Goal: Complete application form

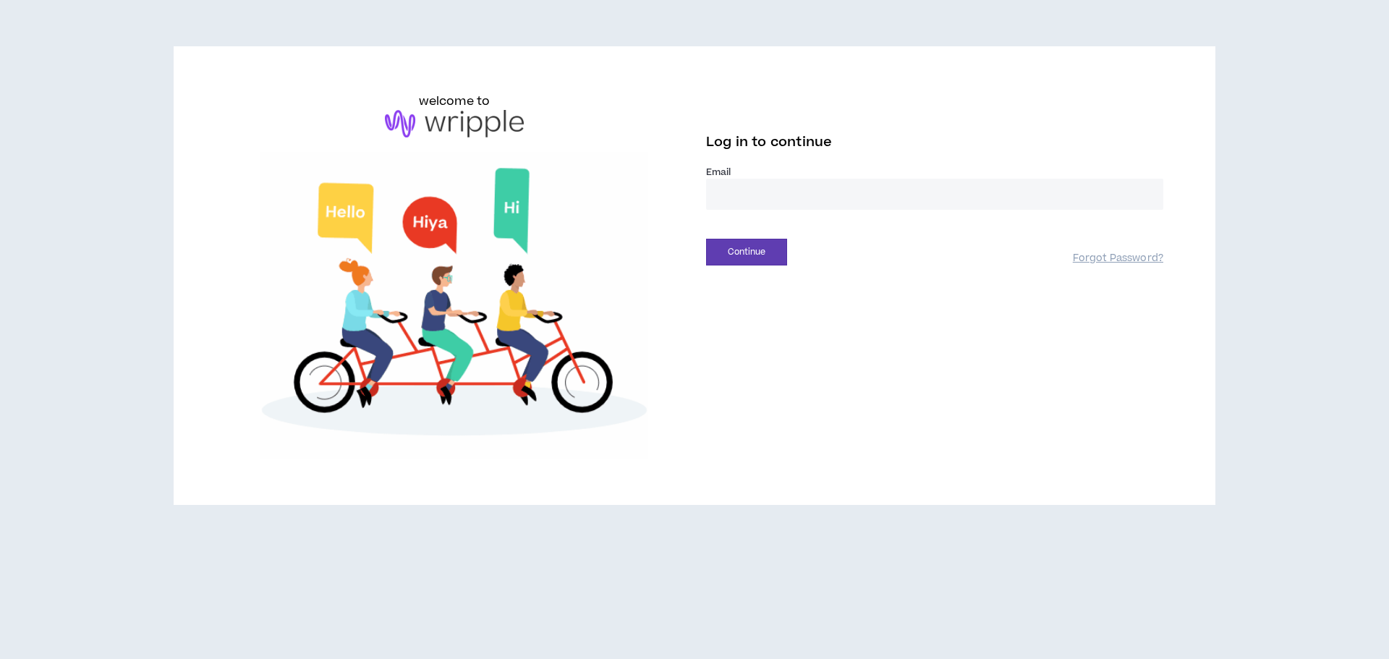
click at [822, 198] on input "email" at bounding box center [934, 194] width 457 height 31
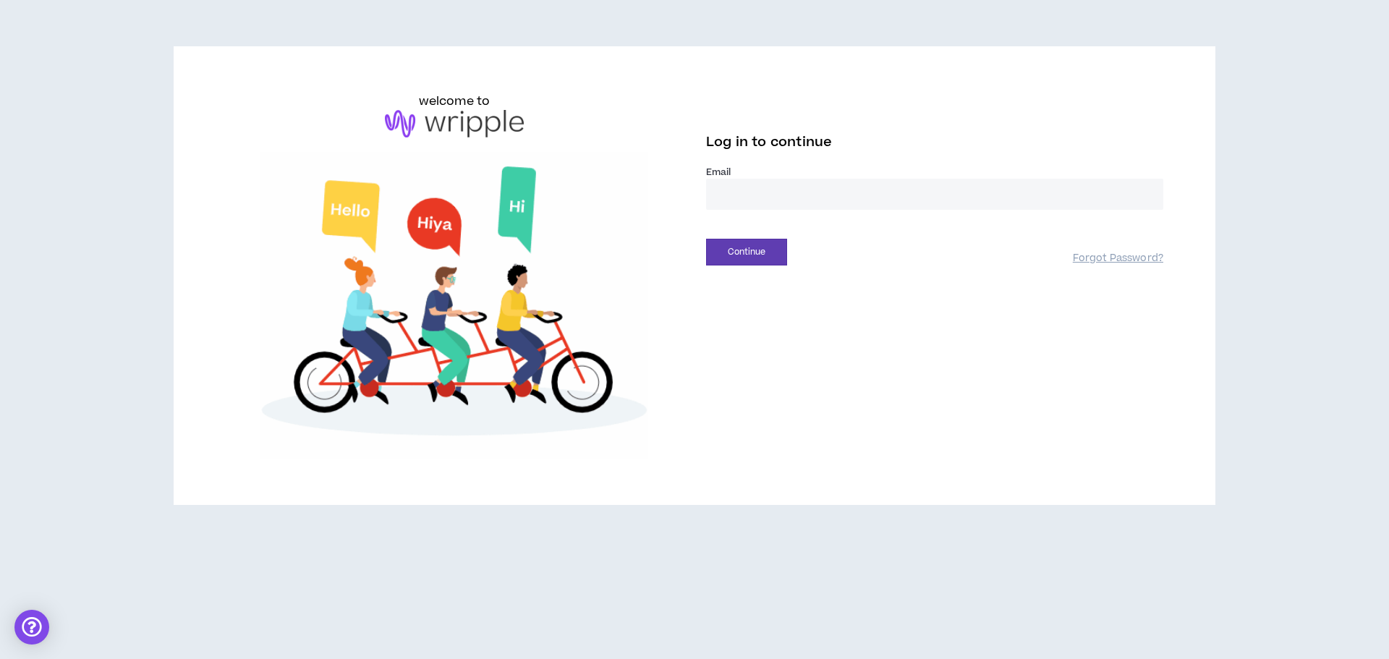
type input "**********"
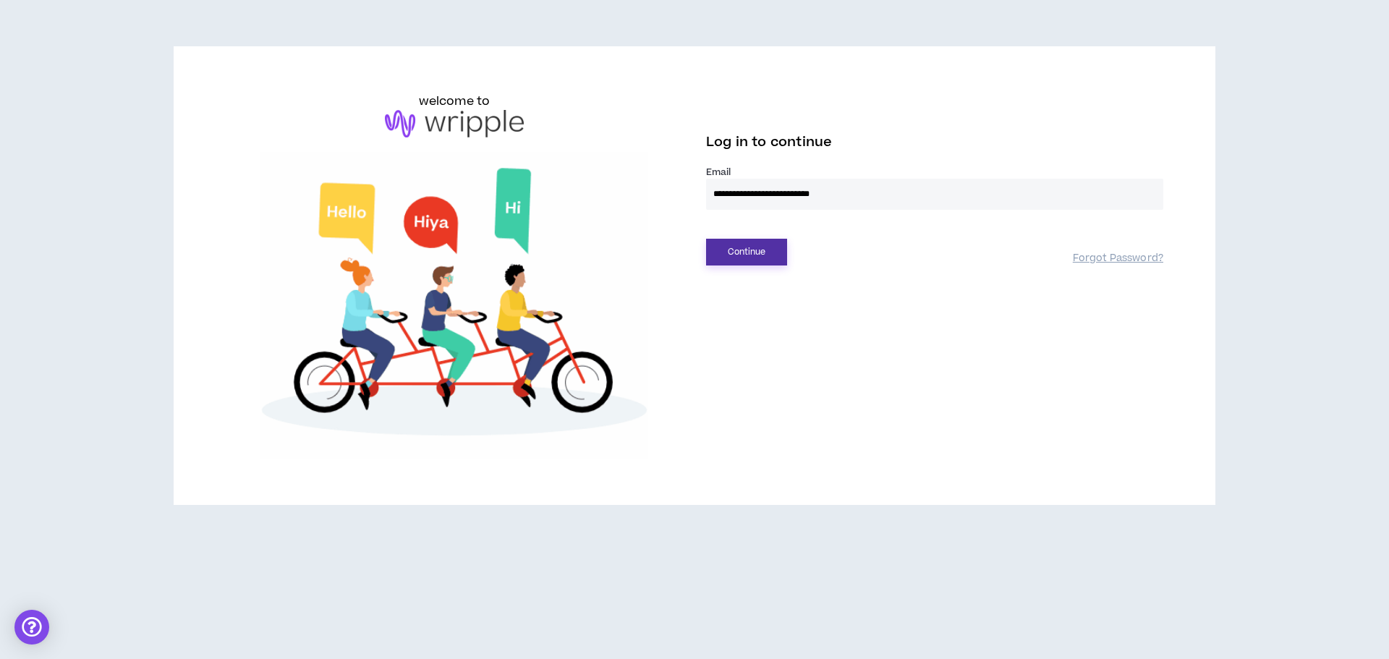
click at [754, 248] on button "Continue" at bounding box center [746, 252] width 81 height 27
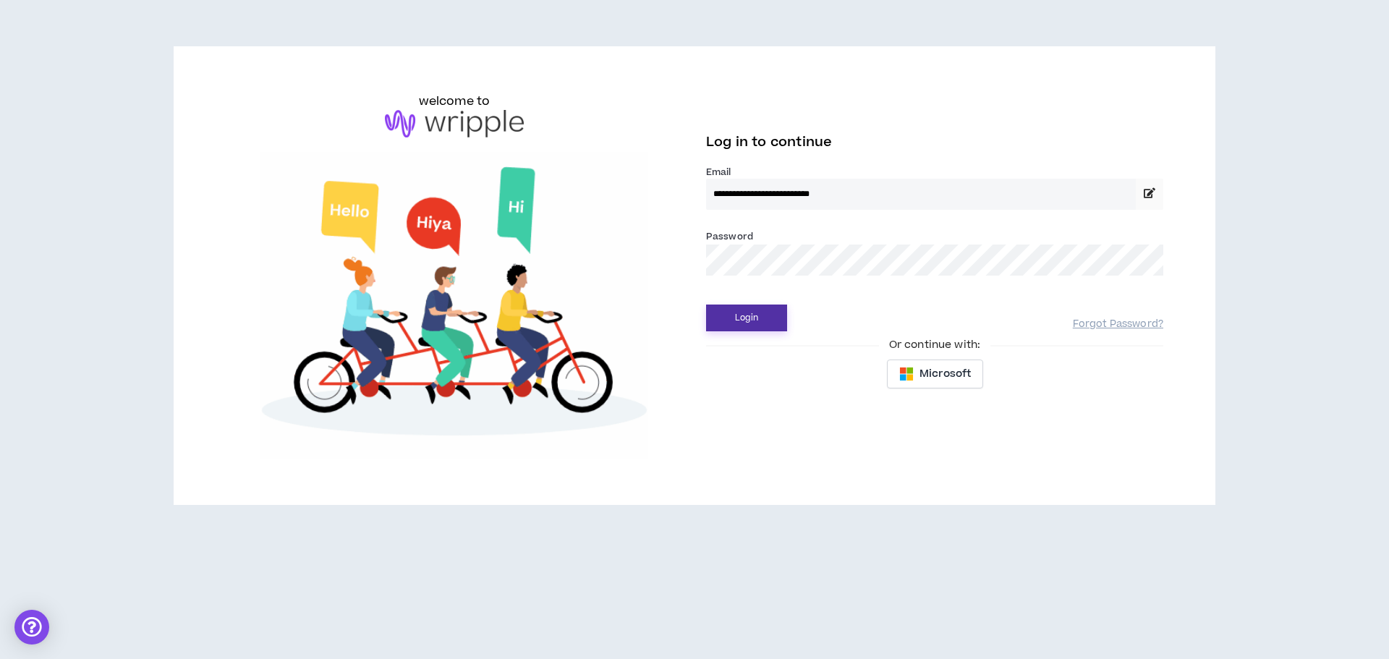
click at [772, 312] on button "Login" at bounding box center [746, 318] width 81 height 27
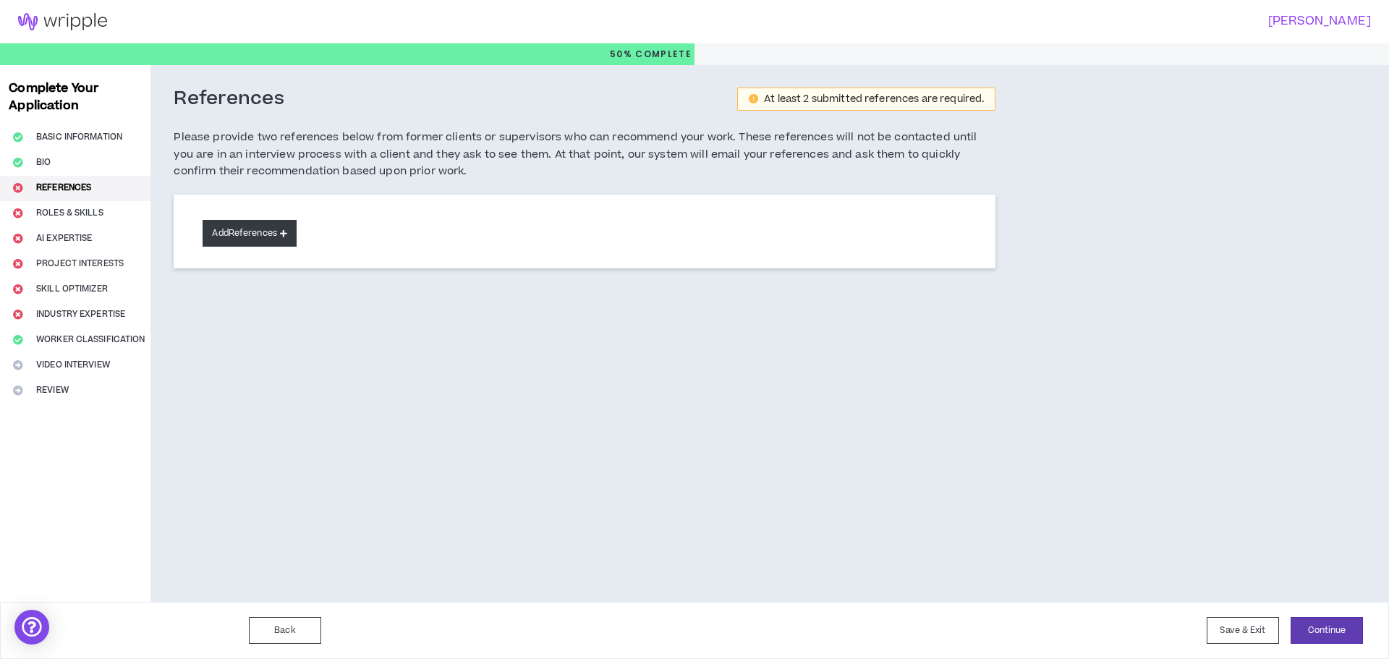
click at [238, 226] on button "Add References" at bounding box center [250, 233] width 94 height 27
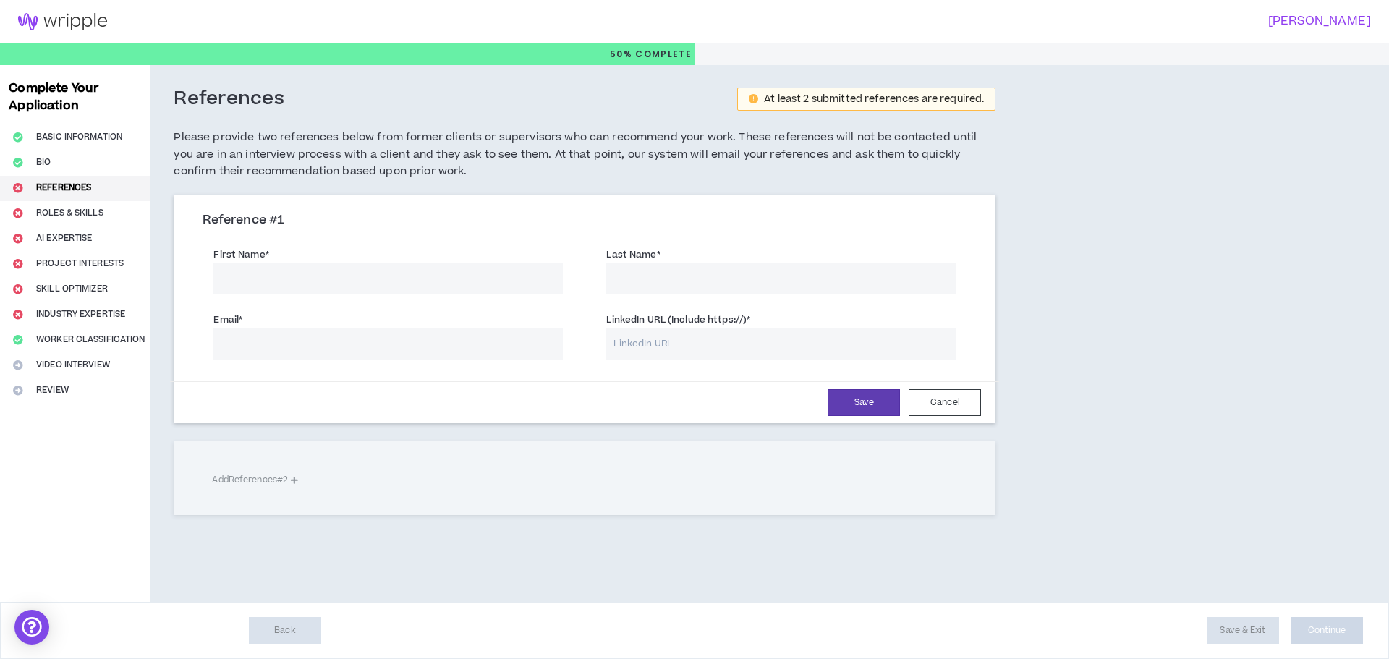
click at [296, 281] on input "First Name *" at bounding box center [387, 278] width 349 height 31
drag, startPoint x: 302, startPoint y: 276, endPoint x: 263, endPoint y: 281, distance: 40.0
click at [263, 281] on input "[PERSON_NAME]" at bounding box center [387, 278] width 349 height 31
type input "[PERSON_NAME]"
click at [637, 279] on input "Last Name *" at bounding box center [780, 278] width 349 height 31
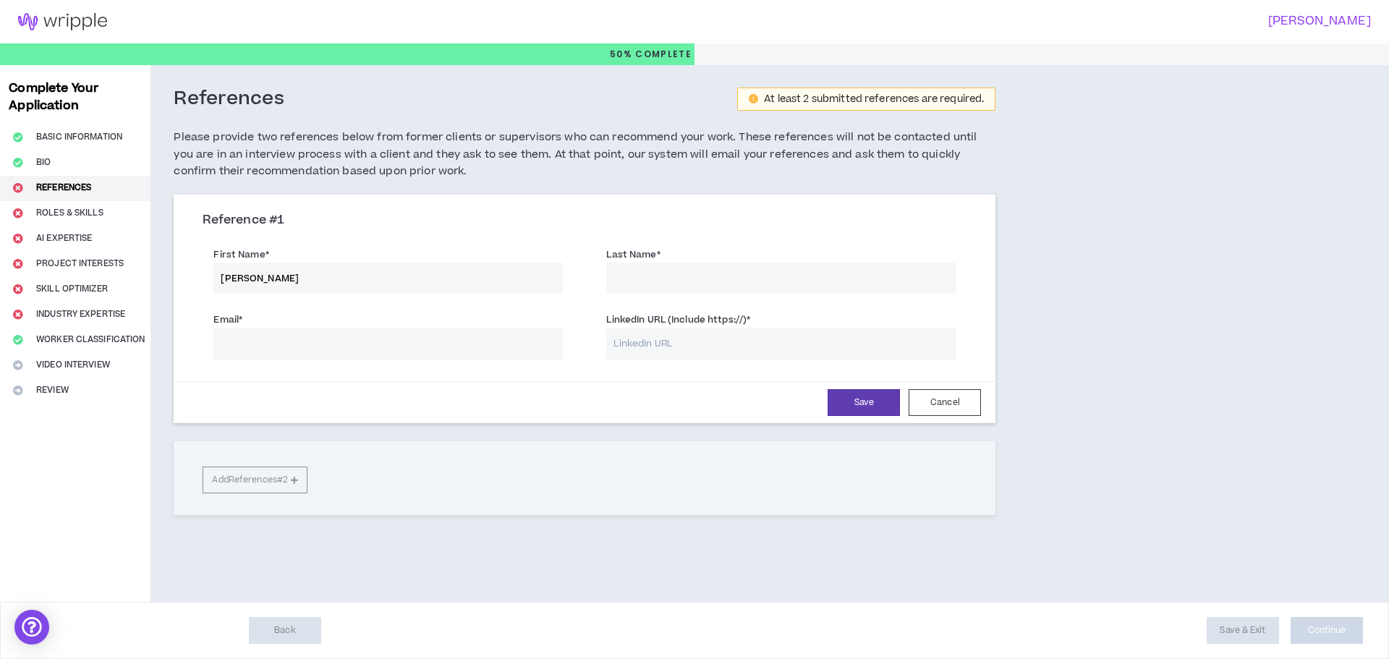
paste input "Di Nezza"
type input "Di Nezza Fabre"
drag, startPoint x: 378, startPoint y: 273, endPoint x: 195, endPoint y: 276, distance: 183.0
click at [195, 276] on div "First Name * [PERSON_NAME]" at bounding box center [388, 268] width 393 height 51
type input "M"
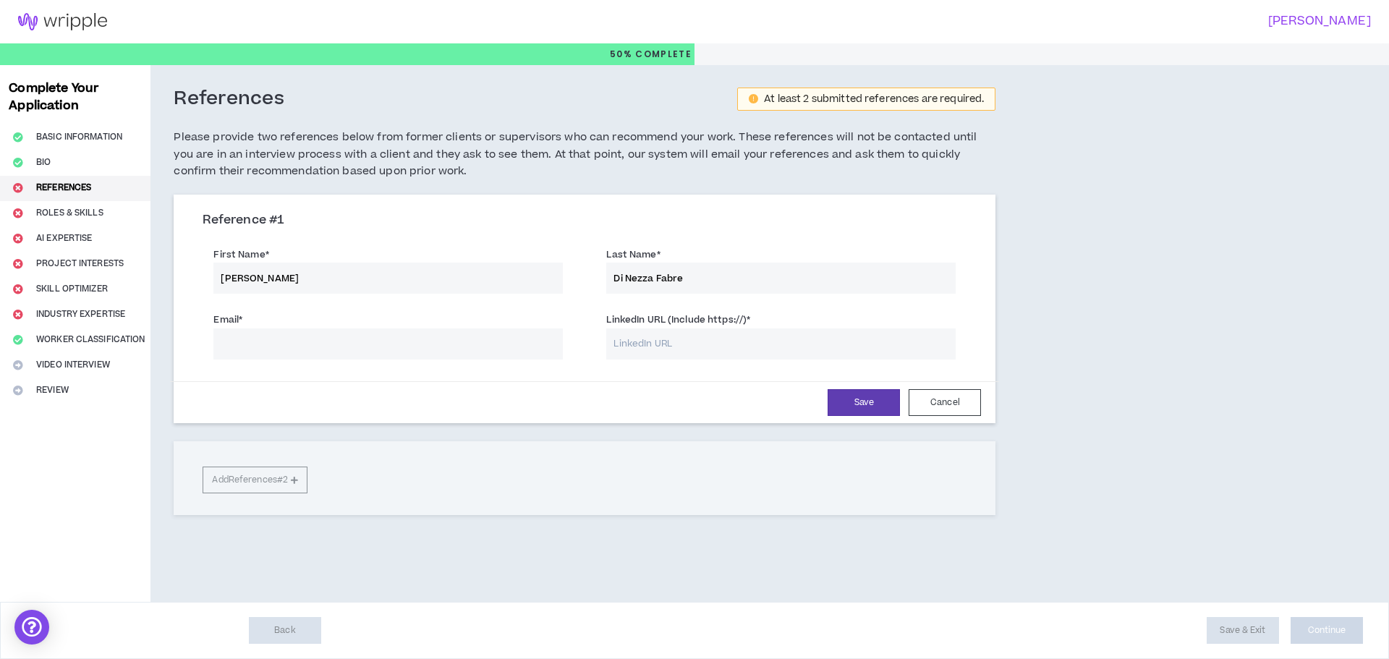
type input "[PERSON_NAME]"
click at [313, 357] on input "Email *" at bounding box center [387, 343] width 349 height 31
click at [676, 344] on input "LinkedIn URL (Include https://) *" at bounding box center [780, 343] width 349 height 31
paste input "[URL][DOMAIN_NAME]"
type input "[URL][DOMAIN_NAME]"
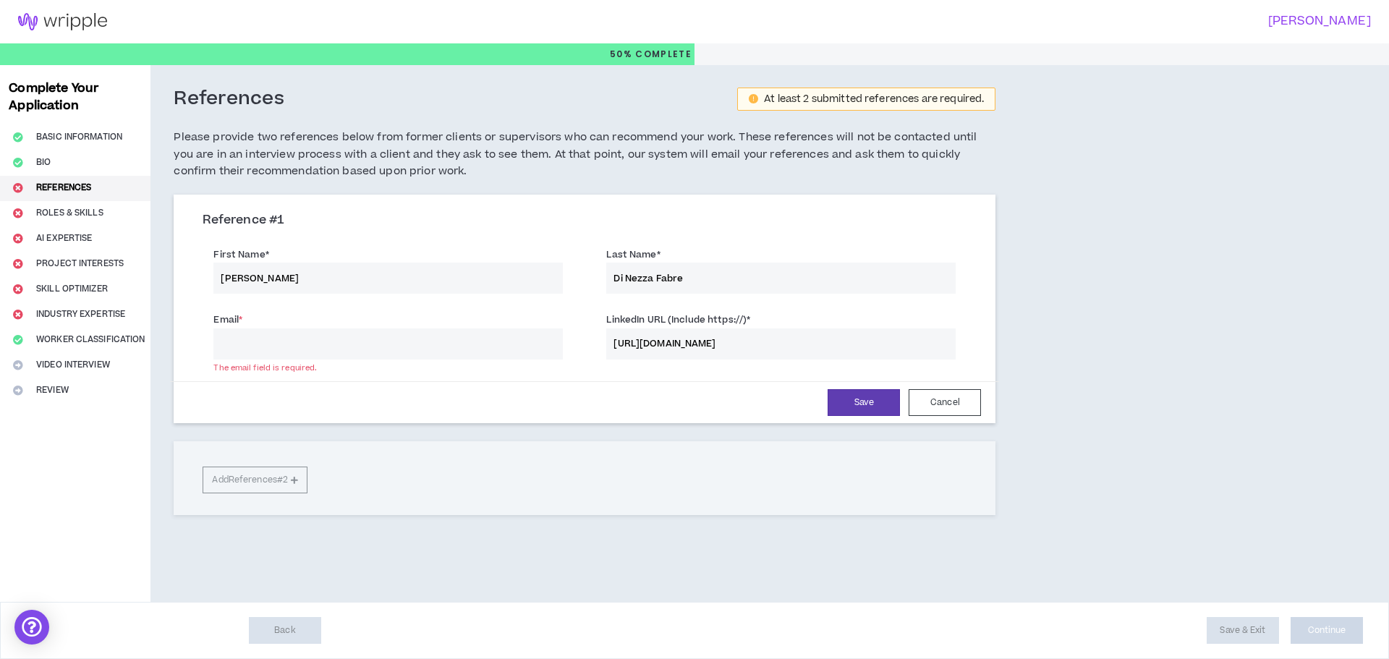
click at [465, 341] on input "Email *" at bounding box center [387, 343] width 349 height 31
type input "[EMAIL_ADDRESS][DOMAIN_NAME]"
click at [873, 401] on button "Save" at bounding box center [864, 402] width 72 height 27
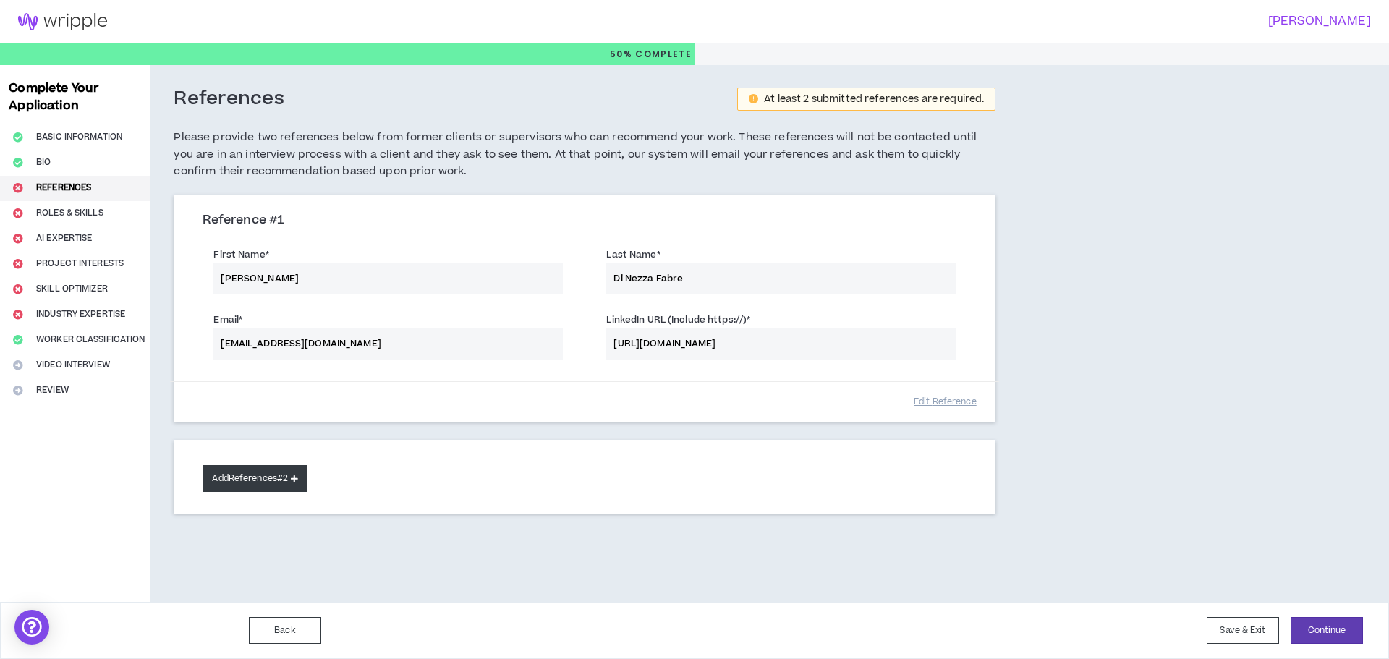
click at [276, 481] on button "Add References #2" at bounding box center [255, 478] width 105 height 27
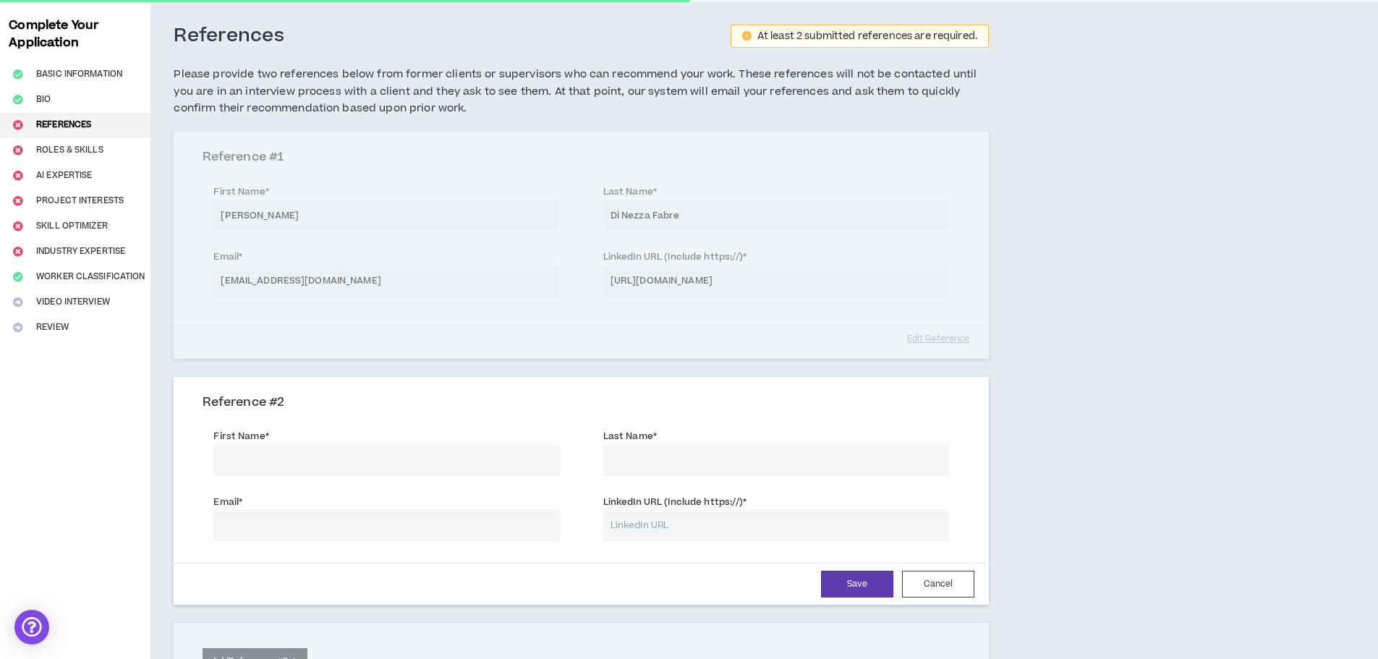
scroll to position [145, 0]
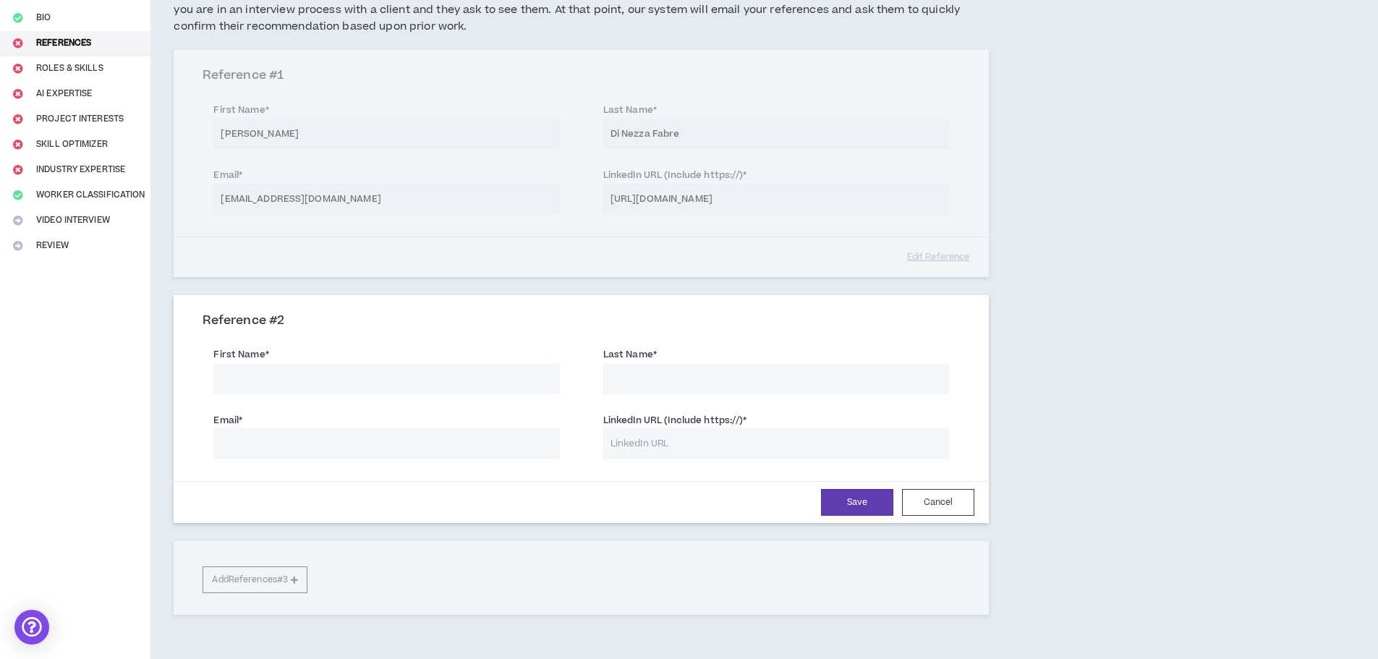
click at [324, 386] on input "First Name *" at bounding box center [386, 378] width 346 height 31
type input "[PERSON_NAME]"
click at [616, 374] on input "Last Name *" at bounding box center [776, 378] width 346 height 31
type input "Pera"
click at [480, 438] on input "Email *" at bounding box center [386, 443] width 346 height 31
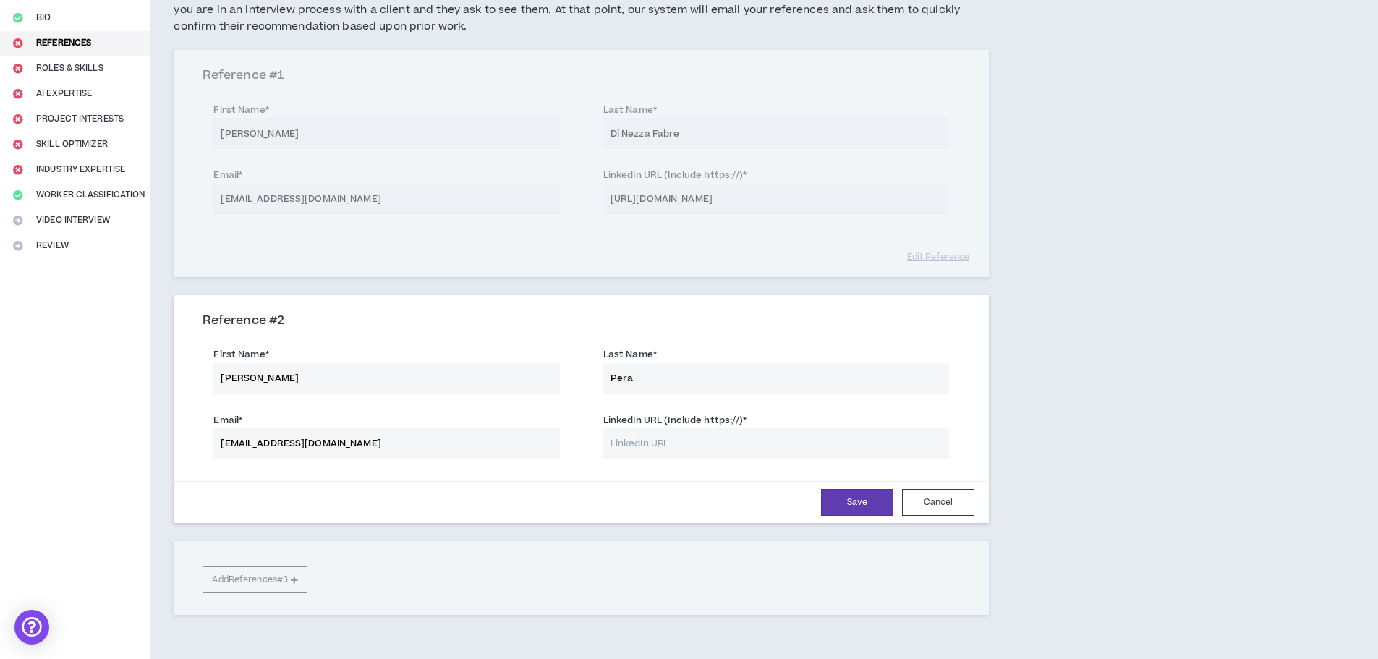
type input "[EMAIL_ADDRESS][DOMAIN_NAME]"
click at [697, 445] on input "LinkedIn URL (Include https://) *" at bounding box center [776, 443] width 346 height 31
paste input "[URL][DOMAIN_NAME][PERSON_NAME]"
drag, startPoint x: 876, startPoint y: 441, endPoint x: 818, endPoint y: 442, distance: 57.9
click at [818, 442] on input "[URL][DOMAIN_NAME][PERSON_NAME]" at bounding box center [776, 443] width 346 height 31
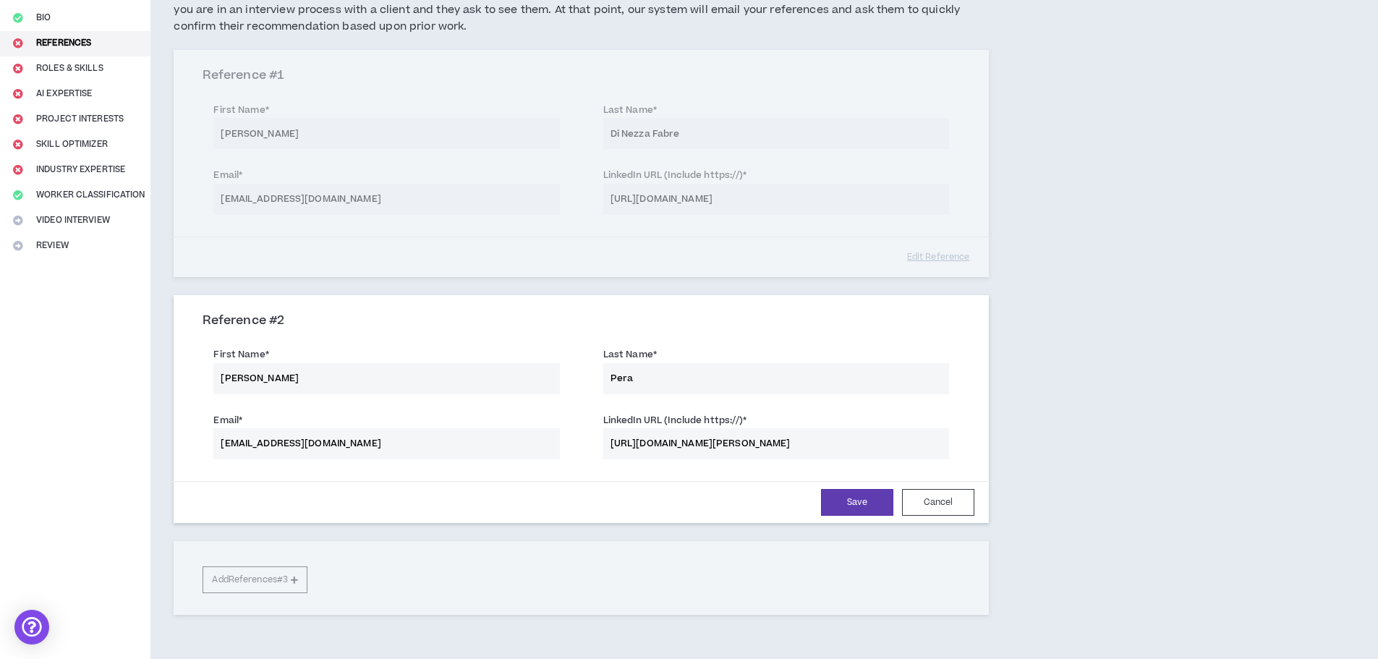
type input "[URL][DOMAIN_NAME][PERSON_NAME]"
click at [1059, 436] on div "References At least 2 submitted references are required. Please provide two ref…" at bounding box center [667, 303] width 1034 height 766
click at [830, 503] on button "Save" at bounding box center [857, 502] width 72 height 27
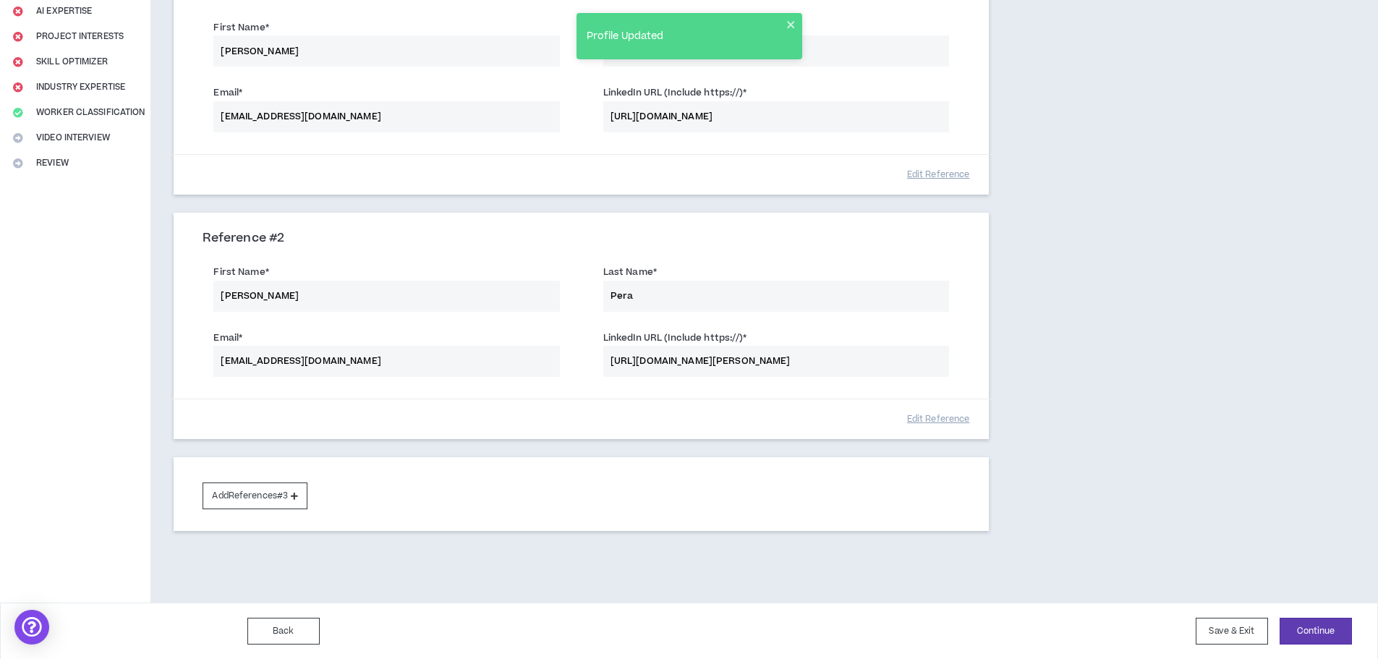
scroll to position [228, 0]
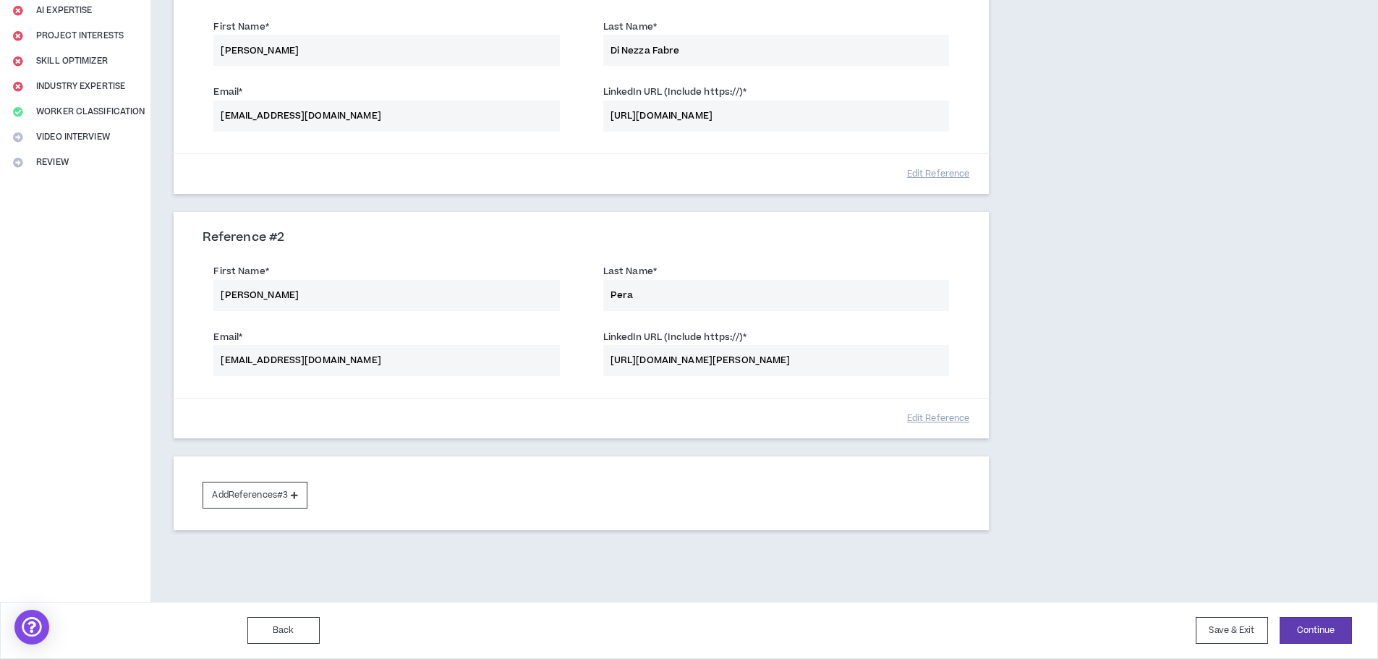
click at [380, 293] on div "First Name * [PERSON_NAME] Last Name * Pera" at bounding box center [581, 288] width 779 height 65
click at [291, 305] on div "First Name * [PERSON_NAME] Last Name * Pera" at bounding box center [581, 288] width 779 height 65
click at [293, 291] on div "First Name * [PERSON_NAME] Last Name * Pera" at bounding box center [581, 288] width 779 height 65
click at [429, 313] on div "First Name * [PERSON_NAME] Last Name * Pera" at bounding box center [581, 288] width 779 height 65
click at [919, 417] on button "Edit Reference" at bounding box center [938, 418] width 72 height 25
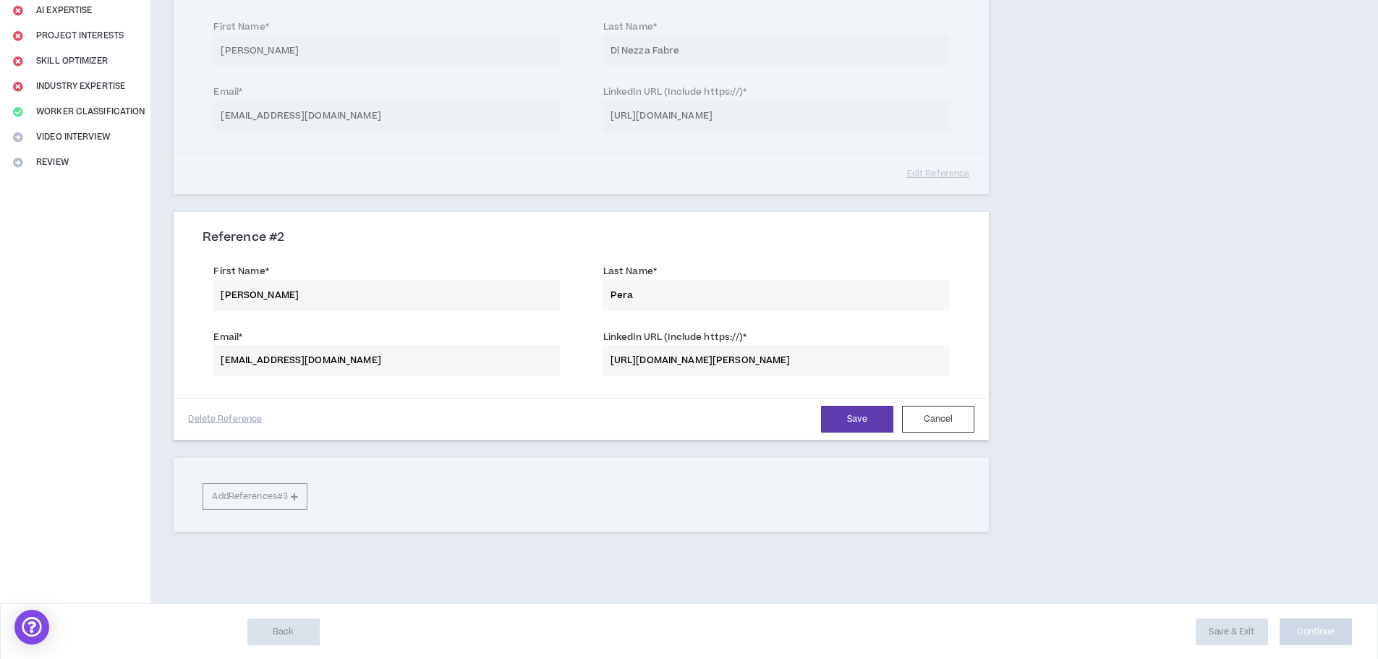
click at [404, 302] on input "[PERSON_NAME]" at bounding box center [386, 295] width 346 height 31
type input "[PERSON_NAME]"
click at [845, 420] on button "Save" at bounding box center [857, 419] width 72 height 27
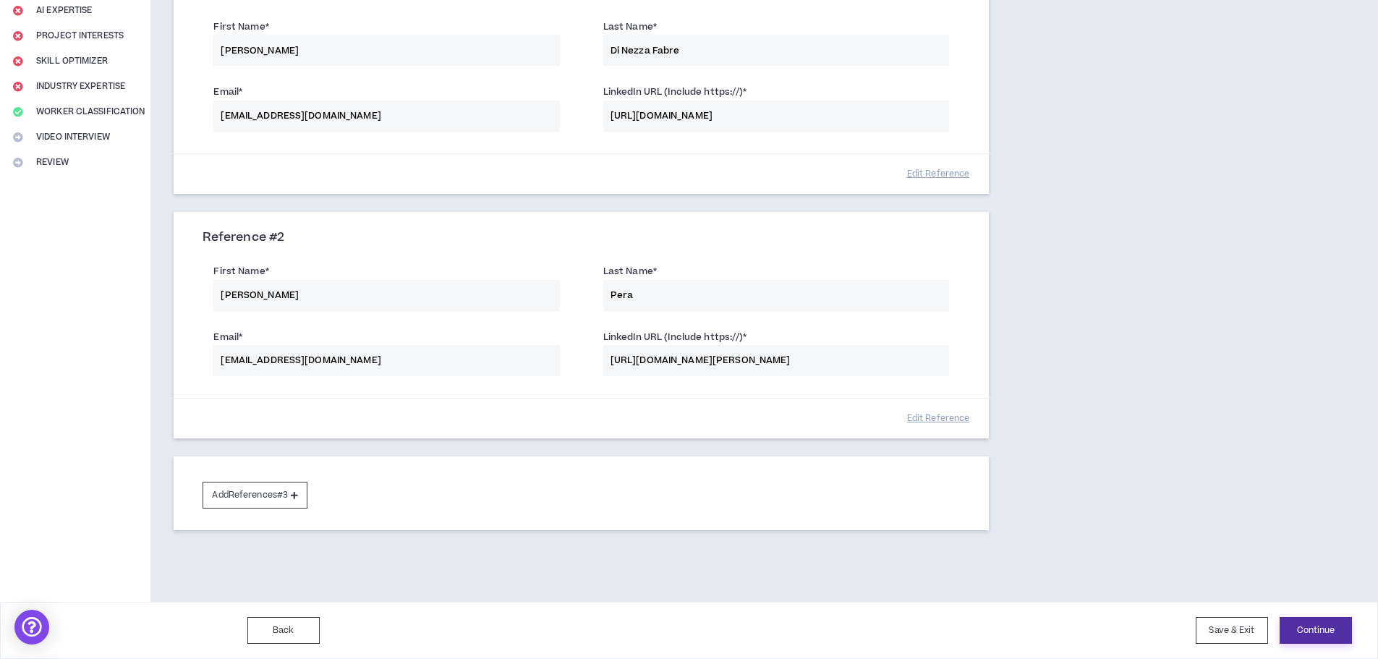
click at [1316, 624] on button "Continue" at bounding box center [1316, 630] width 72 height 27
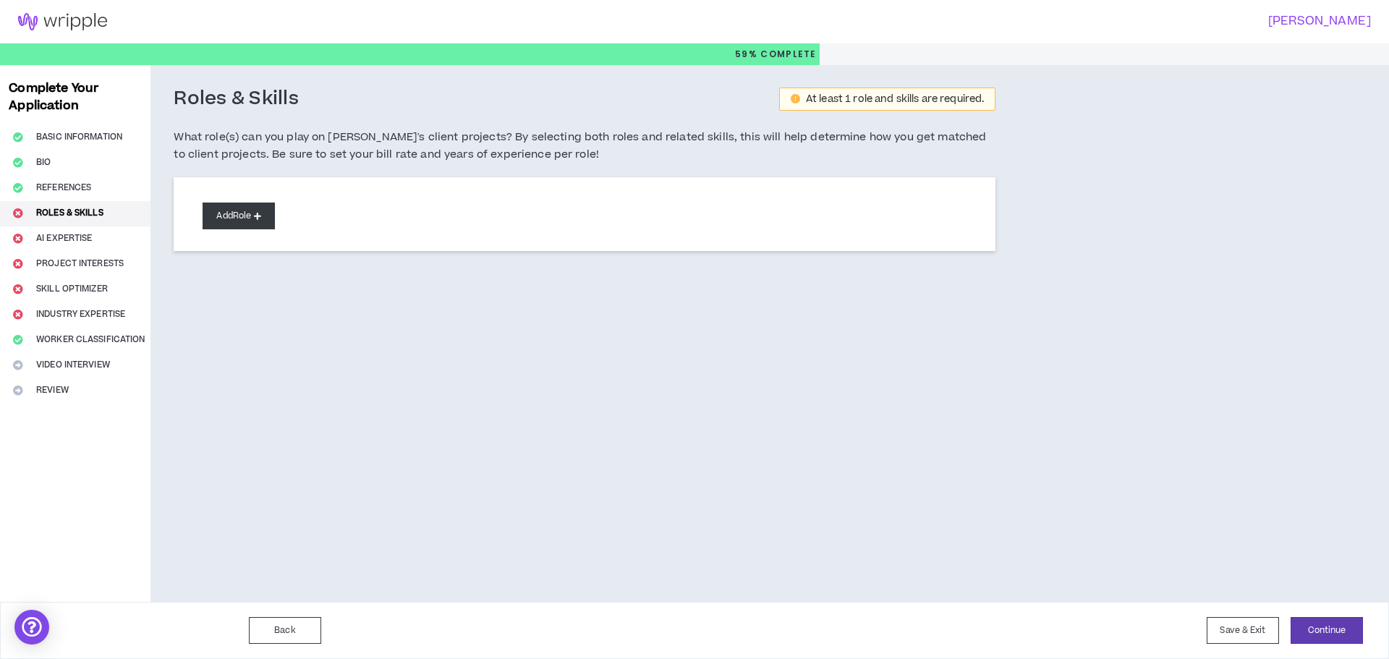
click at [250, 209] on button "Add Role" at bounding box center [239, 216] width 72 height 27
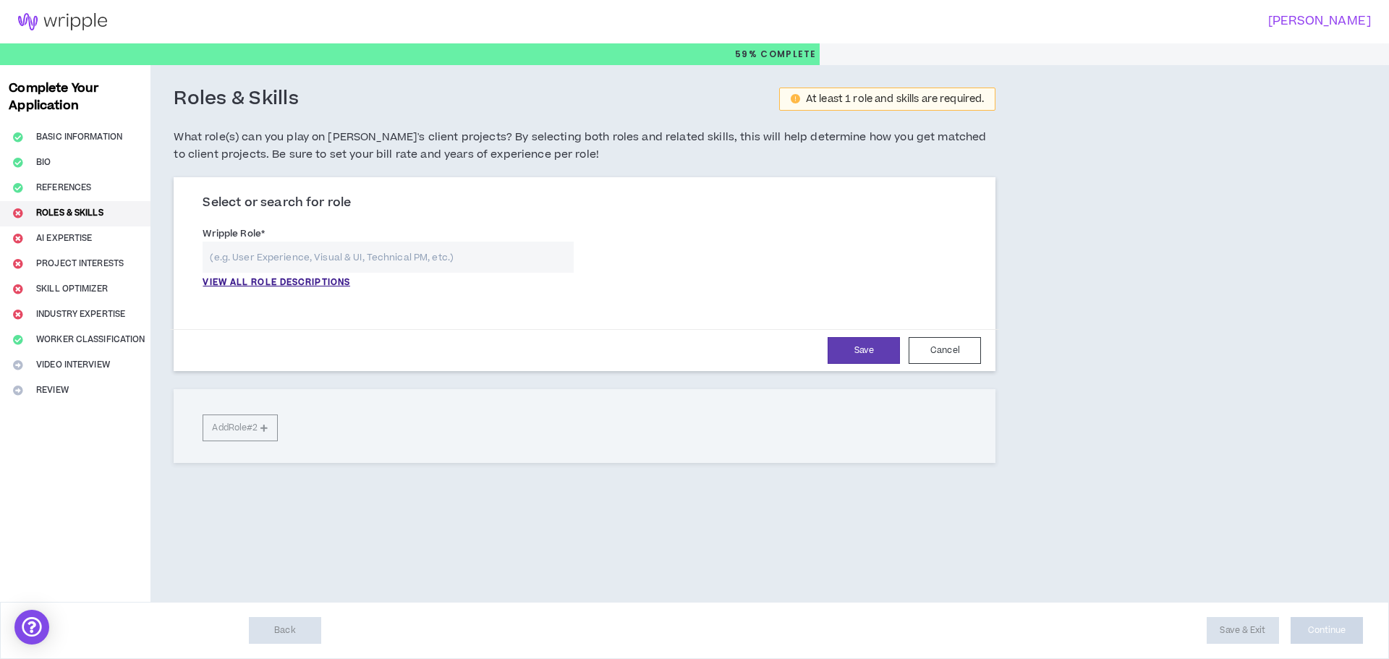
click at [274, 255] on input "text" at bounding box center [388, 257] width 371 height 31
click at [291, 282] on p "VIEW ALL ROLE DESCRIPTIONS" at bounding box center [277, 282] width 148 height 13
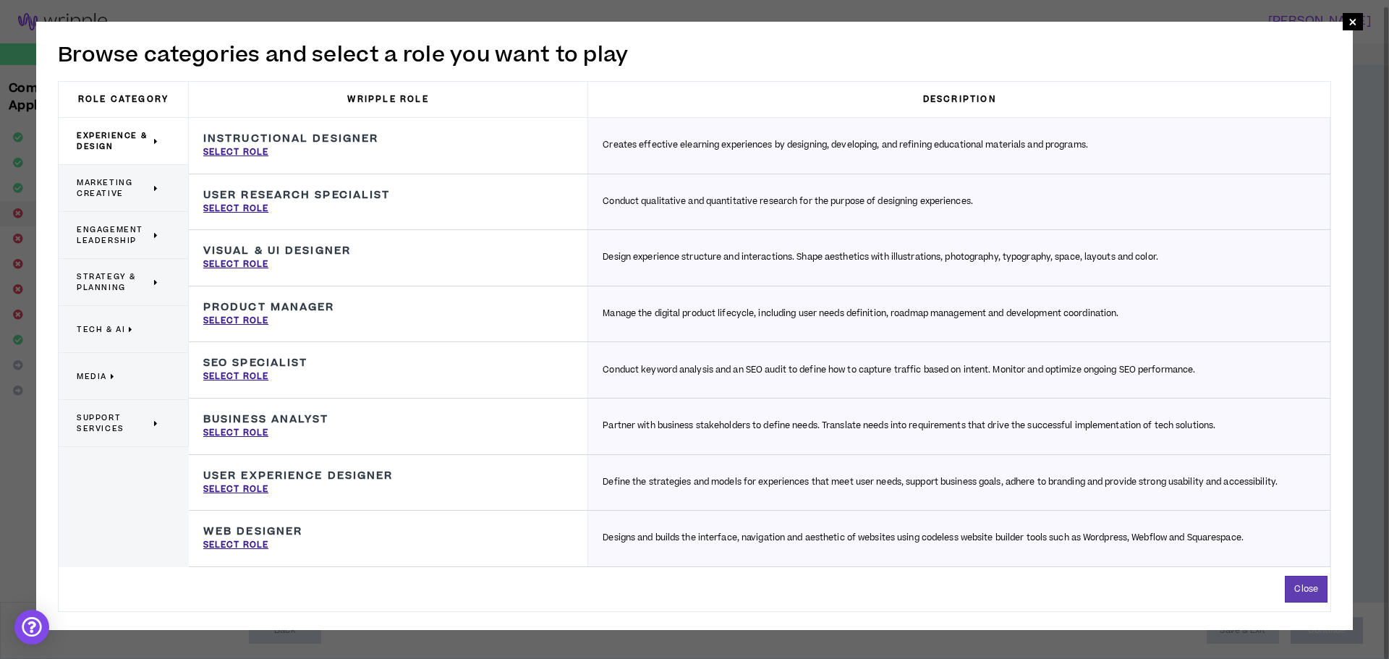
click at [156, 187] on icon at bounding box center [156, 188] width 5 height 11
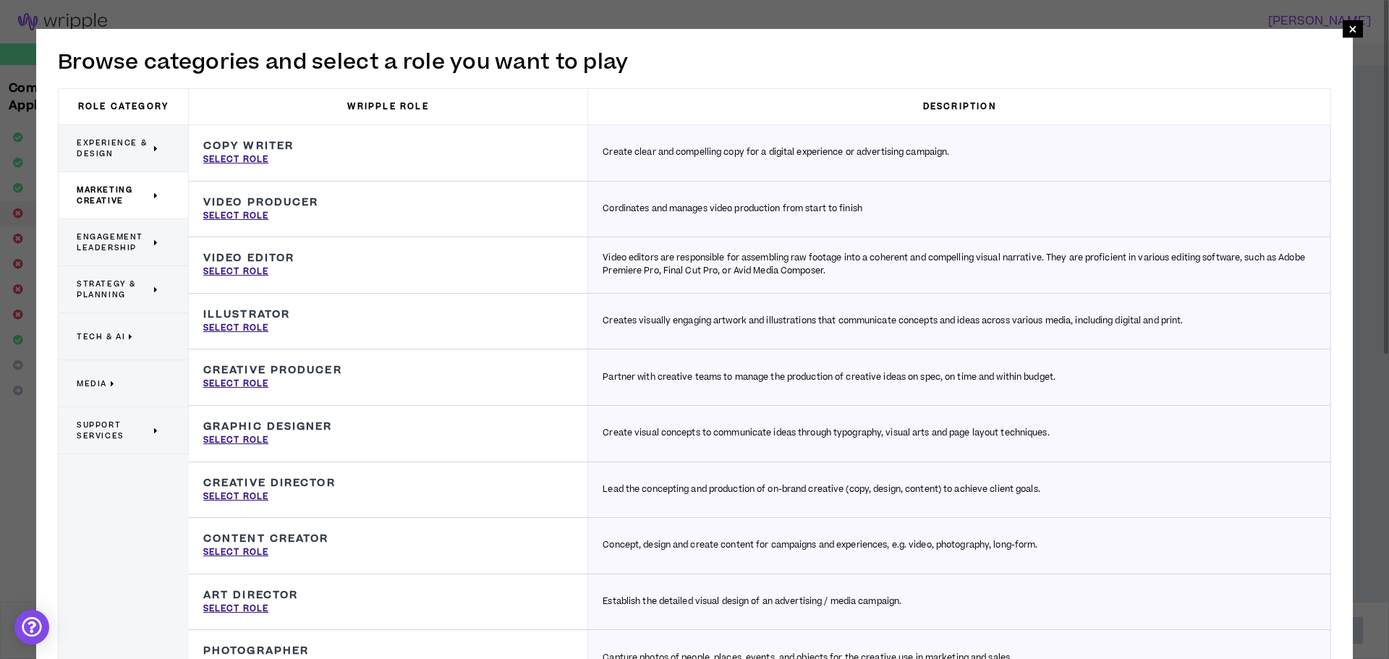
click at [109, 242] on span "Engagement Leadership" at bounding box center [114, 242] width 74 height 22
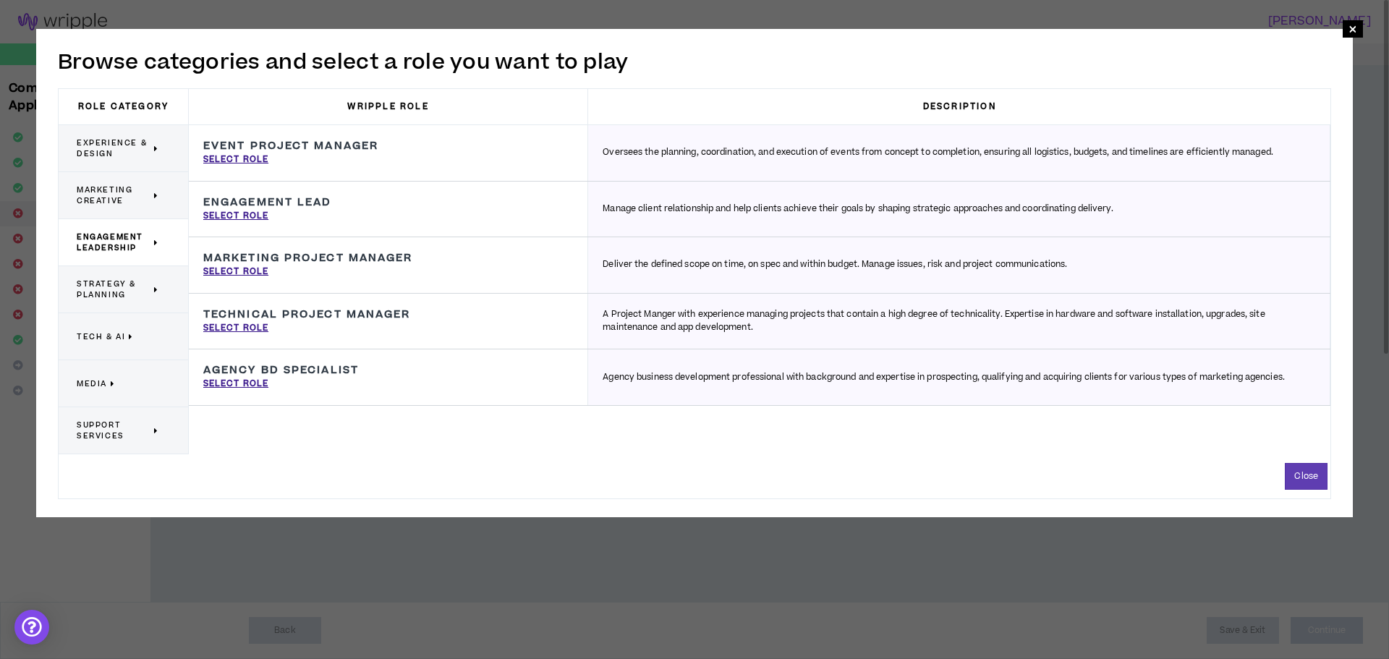
click at [114, 200] on span "Marketing Creative" at bounding box center [114, 195] width 74 height 22
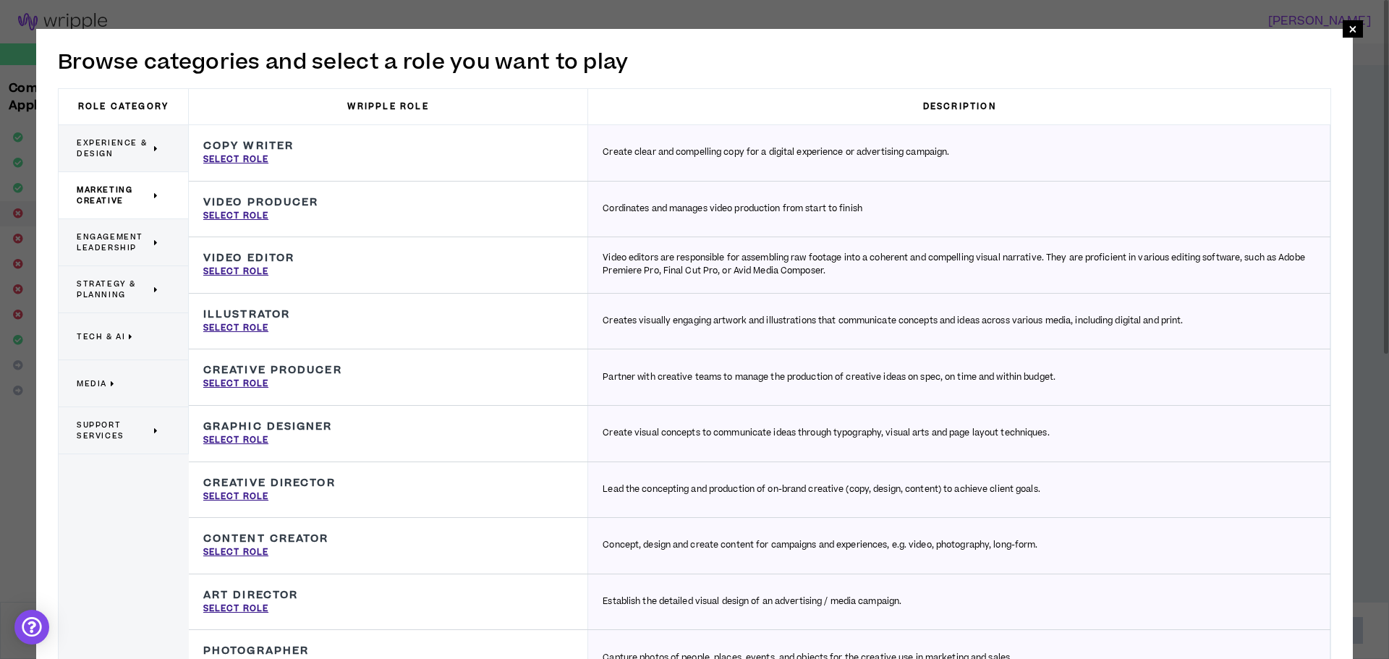
click at [122, 250] on span "Engagement Leadership" at bounding box center [114, 242] width 74 height 22
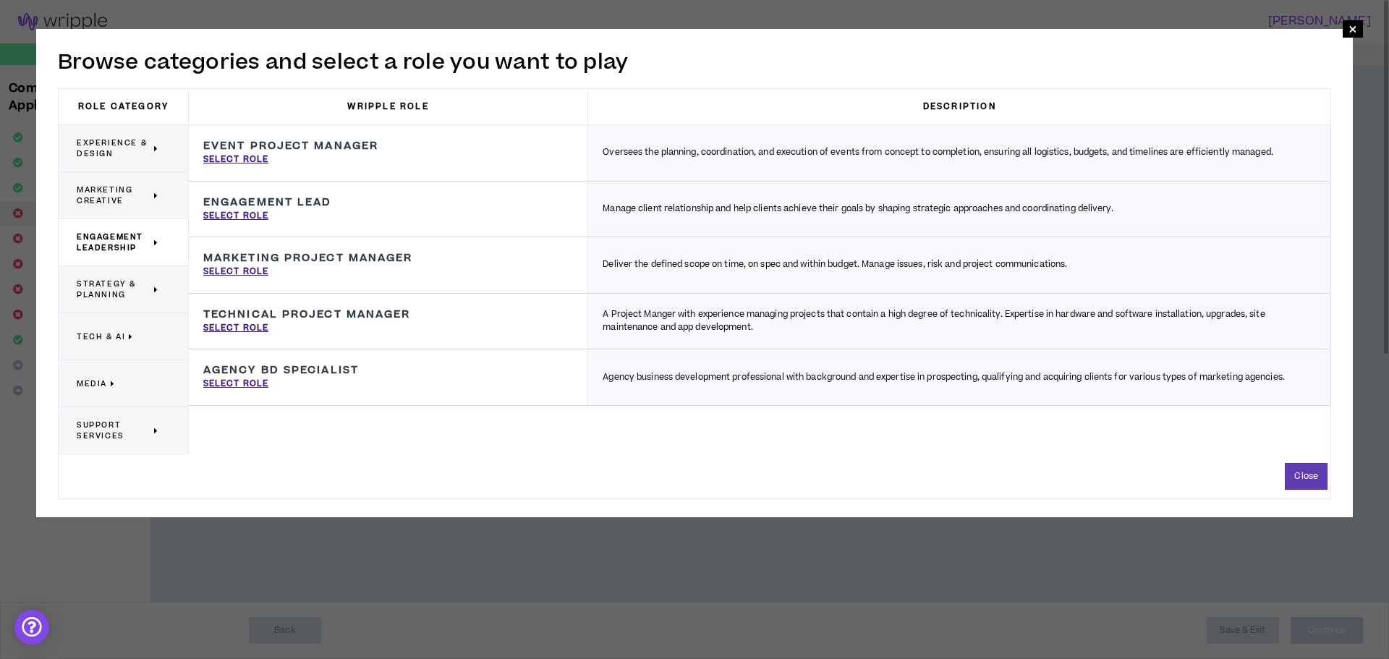
click at [135, 279] on span "Strategy & Planning" at bounding box center [114, 290] width 74 height 22
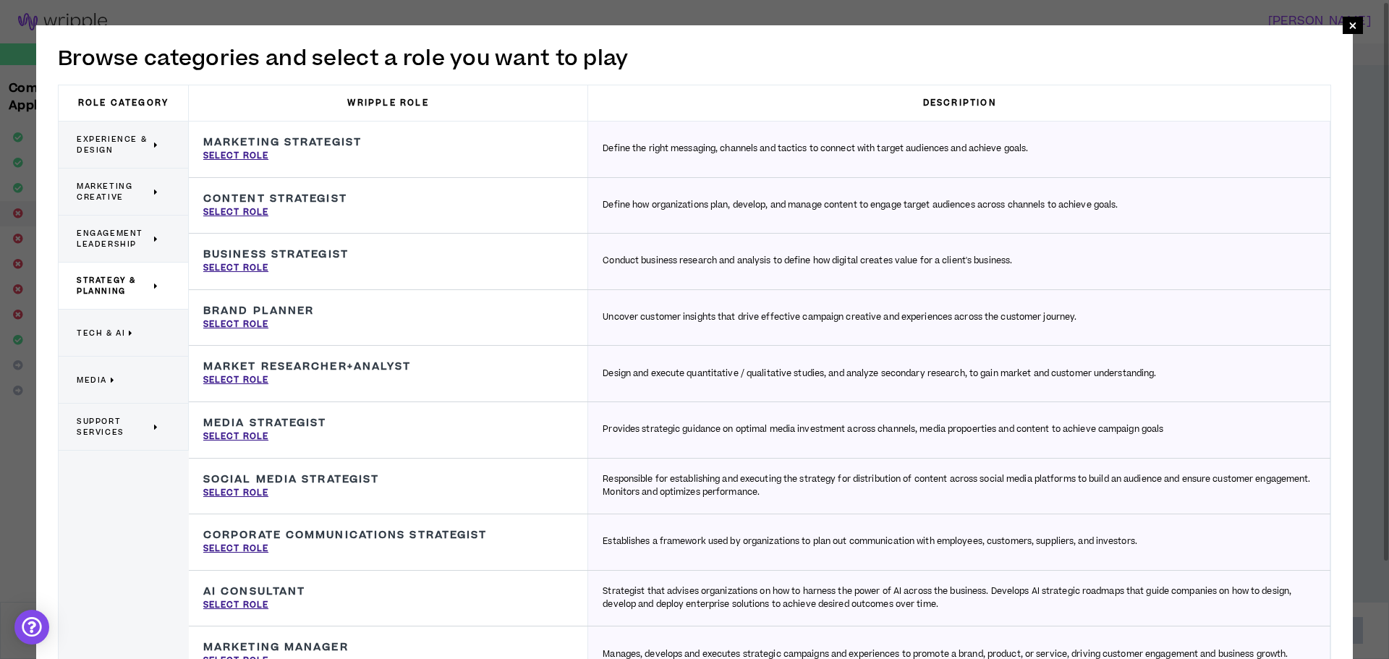
click at [129, 339] on p "Tech & AI" at bounding box center [118, 333] width 82 height 32
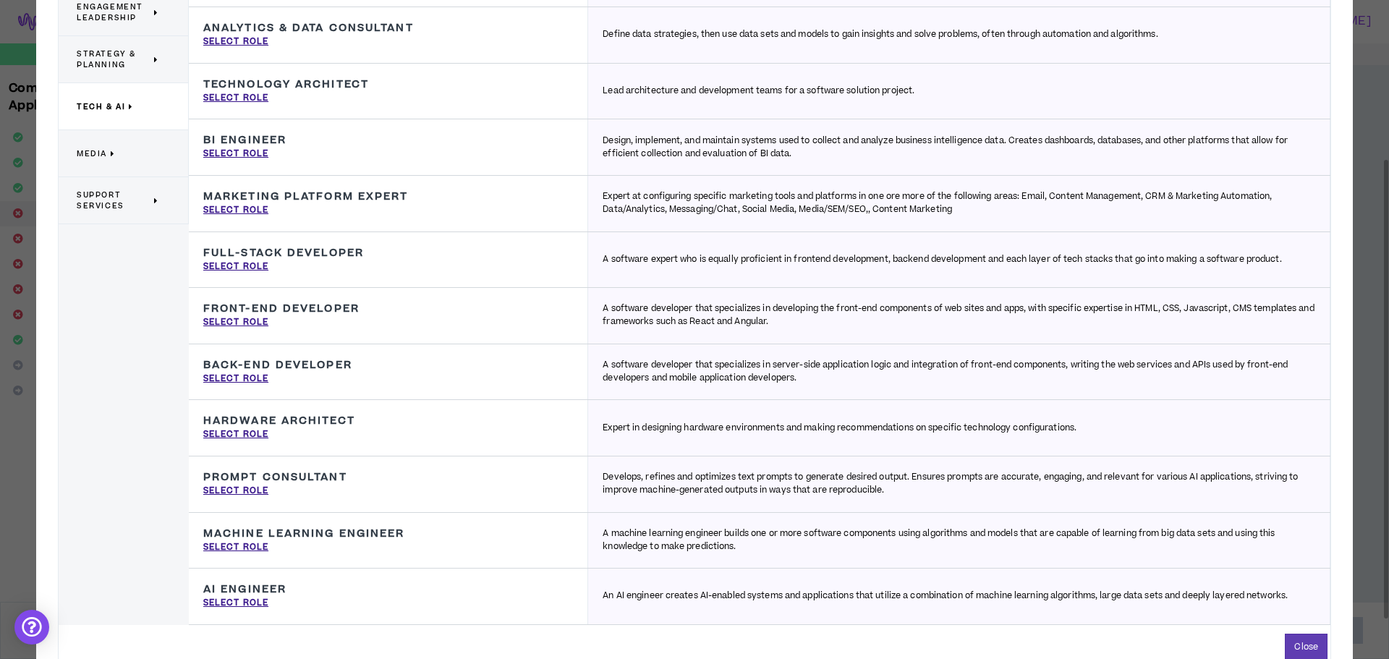
click at [126, 148] on p "Media" at bounding box center [118, 153] width 82 height 32
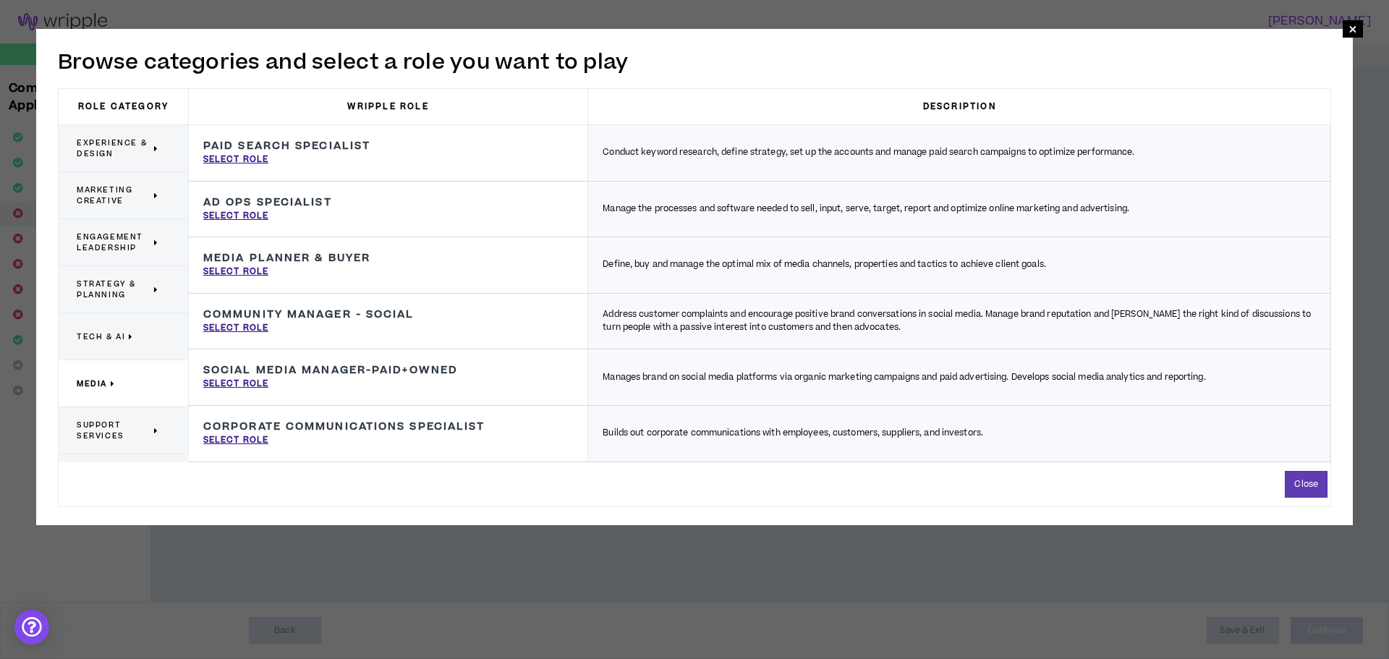
click at [145, 434] on span "Support Services" at bounding box center [114, 431] width 74 height 22
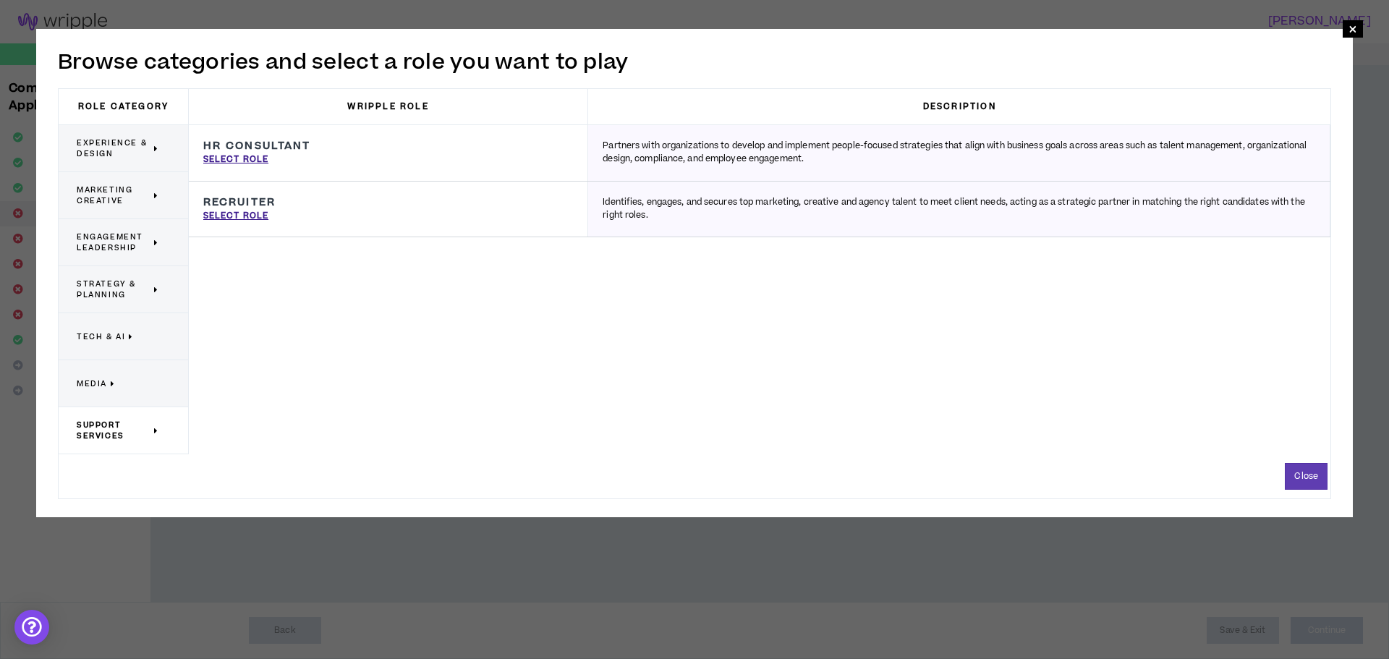
click at [133, 153] on span "Experience & Design" at bounding box center [114, 148] width 74 height 22
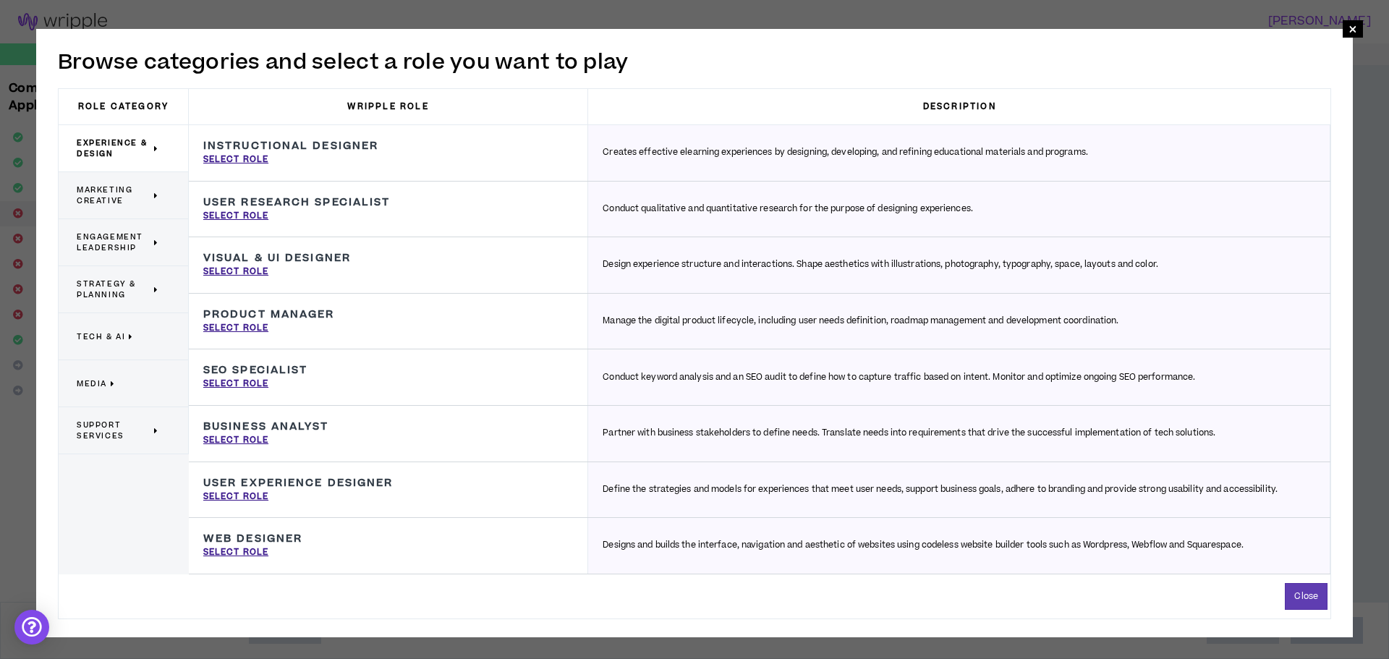
click at [136, 192] on span "Marketing Creative" at bounding box center [114, 195] width 74 height 22
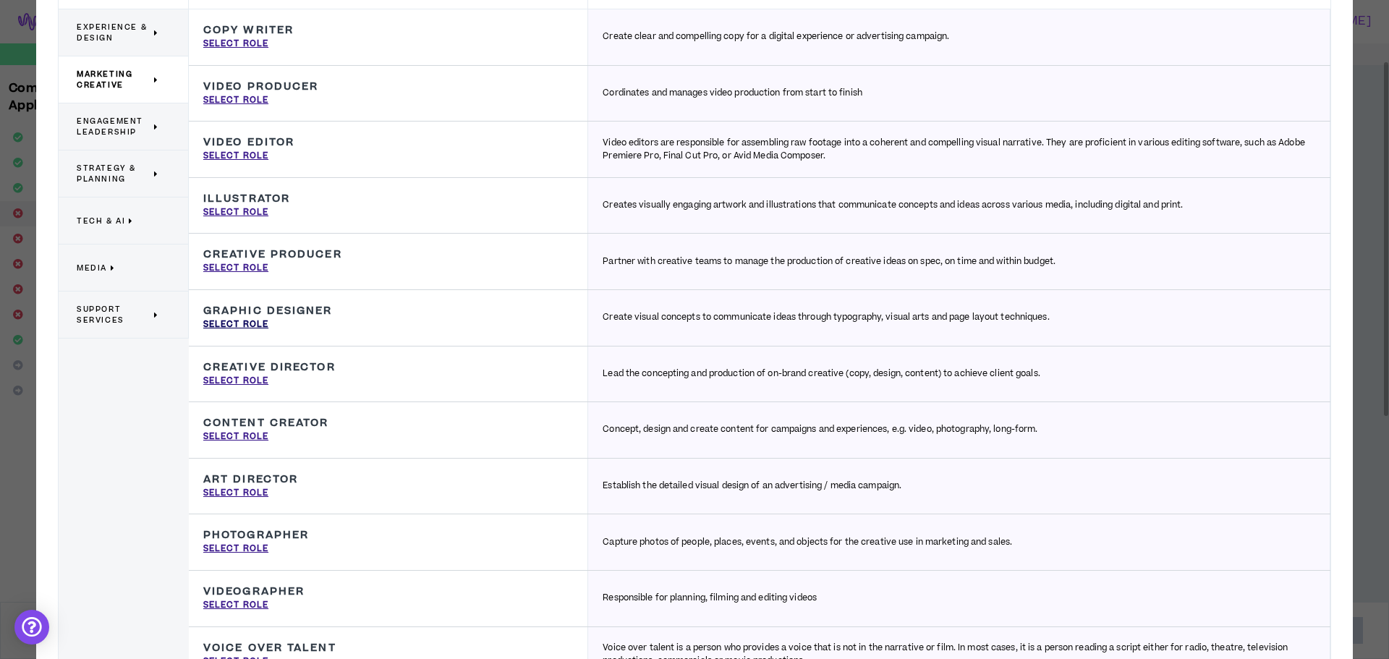
click at [247, 325] on p "Select Role" at bounding box center [235, 324] width 65 height 13
type input "Graphic Designer"
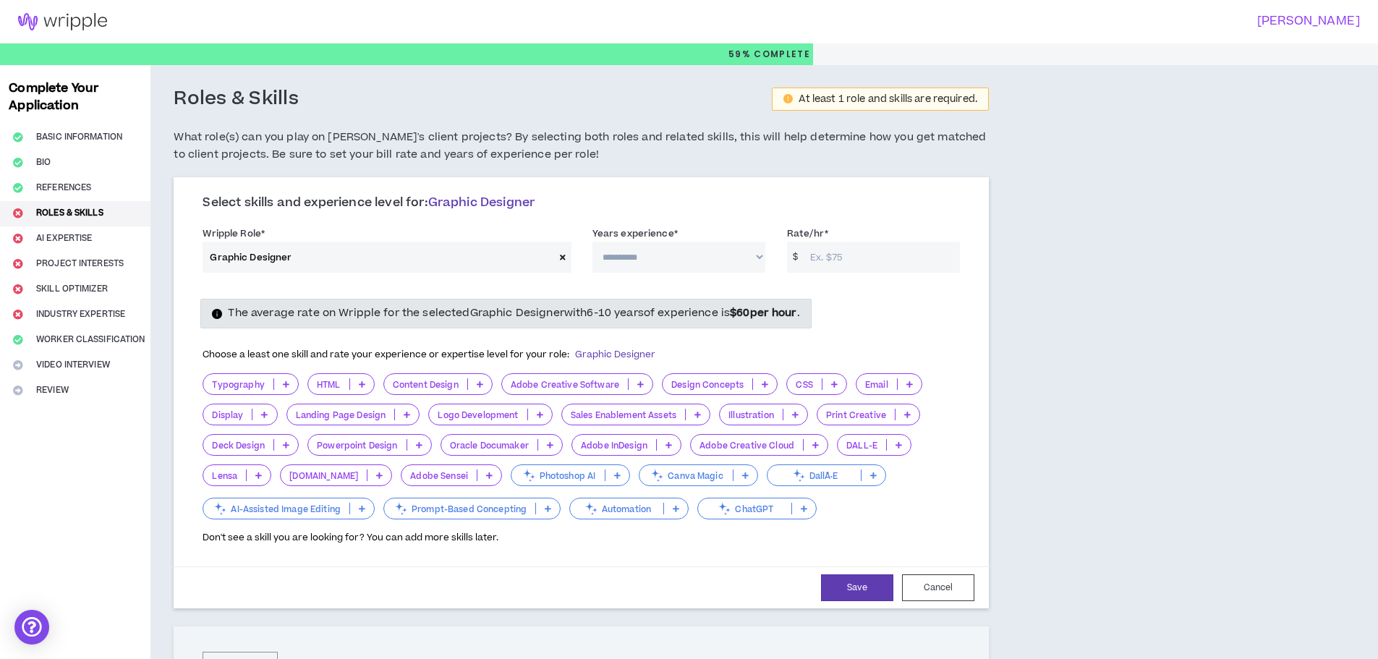
click at [619, 257] on select "**********" at bounding box center [678, 257] width 173 height 31
select select "**"
click at [592, 242] on select "**********" at bounding box center [678, 257] width 173 height 31
click at [864, 250] on input "Rate/hr *" at bounding box center [881, 257] width 157 height 31
click at [936, 303] on div "The average rate on Wripple for the selected Graphic Designer with 6-10 years o…" at bounding box center [581, 313] width 779 height 29
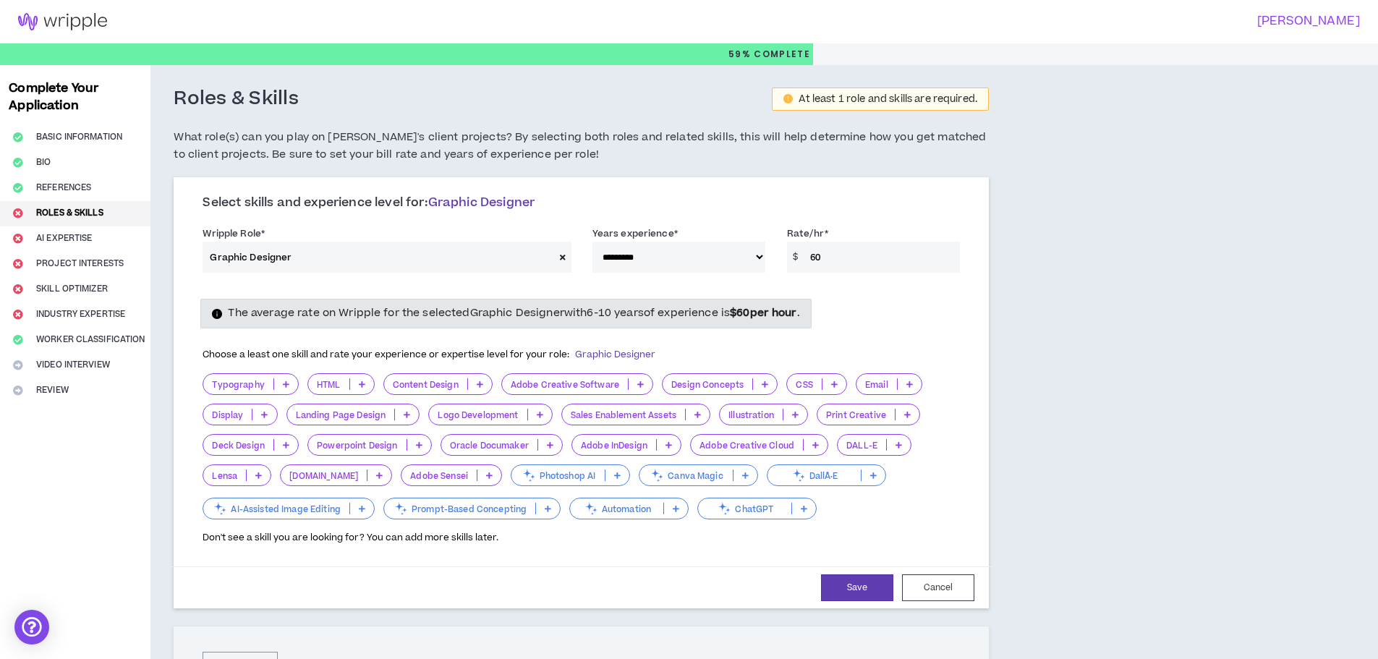
click at [820, 256] on input "60" at bounding box center [881, 257] width 157 height 31
type input "6"
type input "40"
click at [852, 294] on div "The average rate on Wripple for the selected Graphic Designer with 6-10 years o…" at bounding box center [581, 416] width 779 height 258
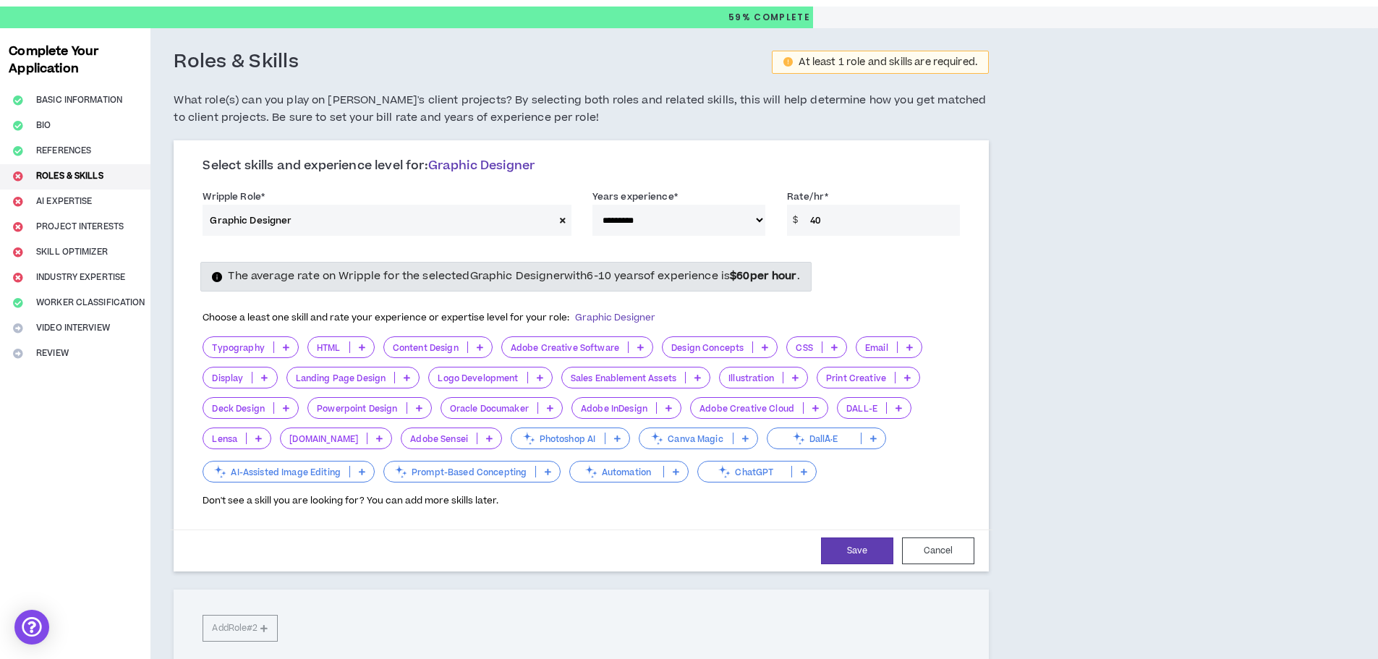
scroll to position [72, 0]
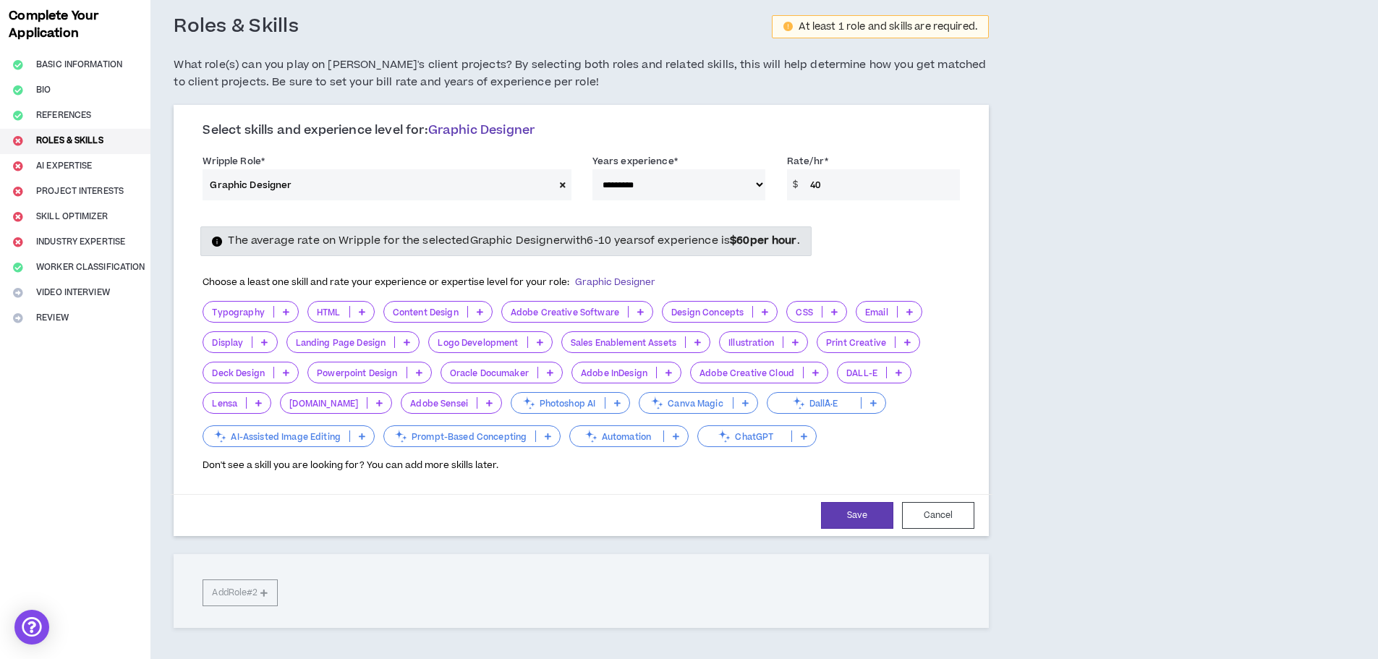
click at [283, 315] on icon at bounding box center [286, 311] width 7 height 7
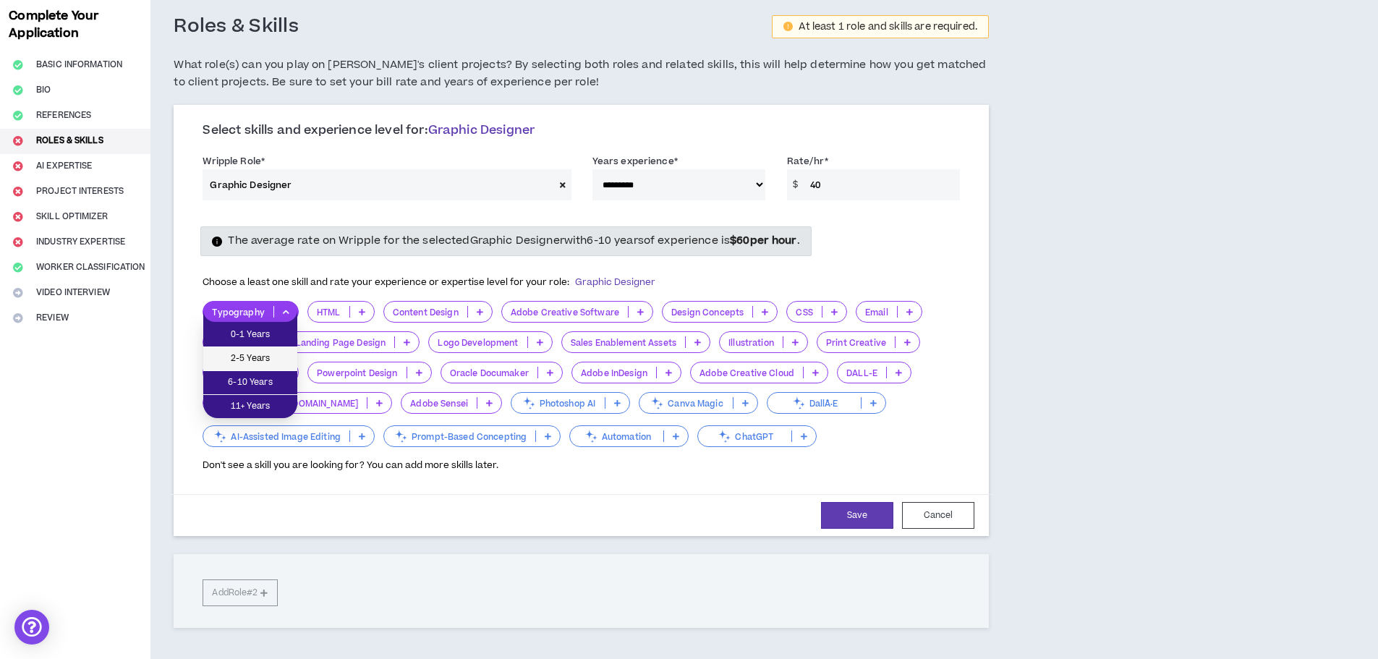
click at [281, 351] on span "2-5 Years" at bounding box center [250, 359] width 77 height 16
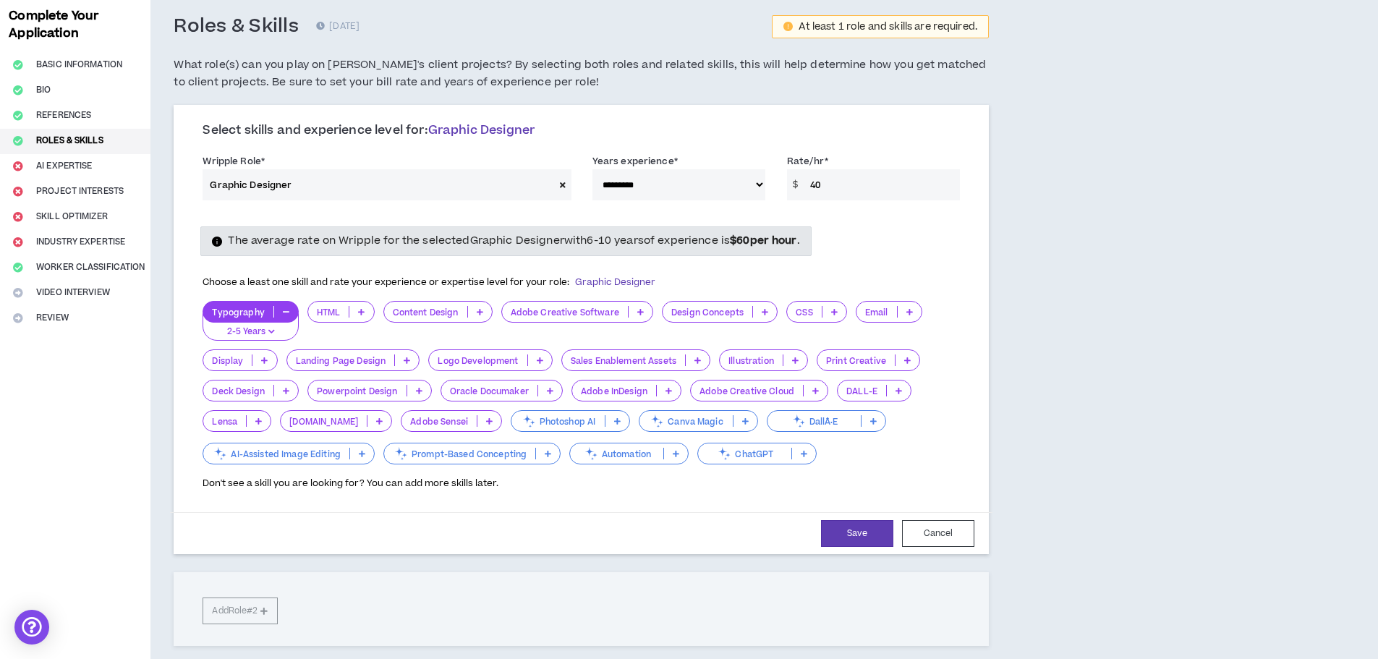
click at [637, 309] on icon at bounding box center [640, 311] width 7 height 7
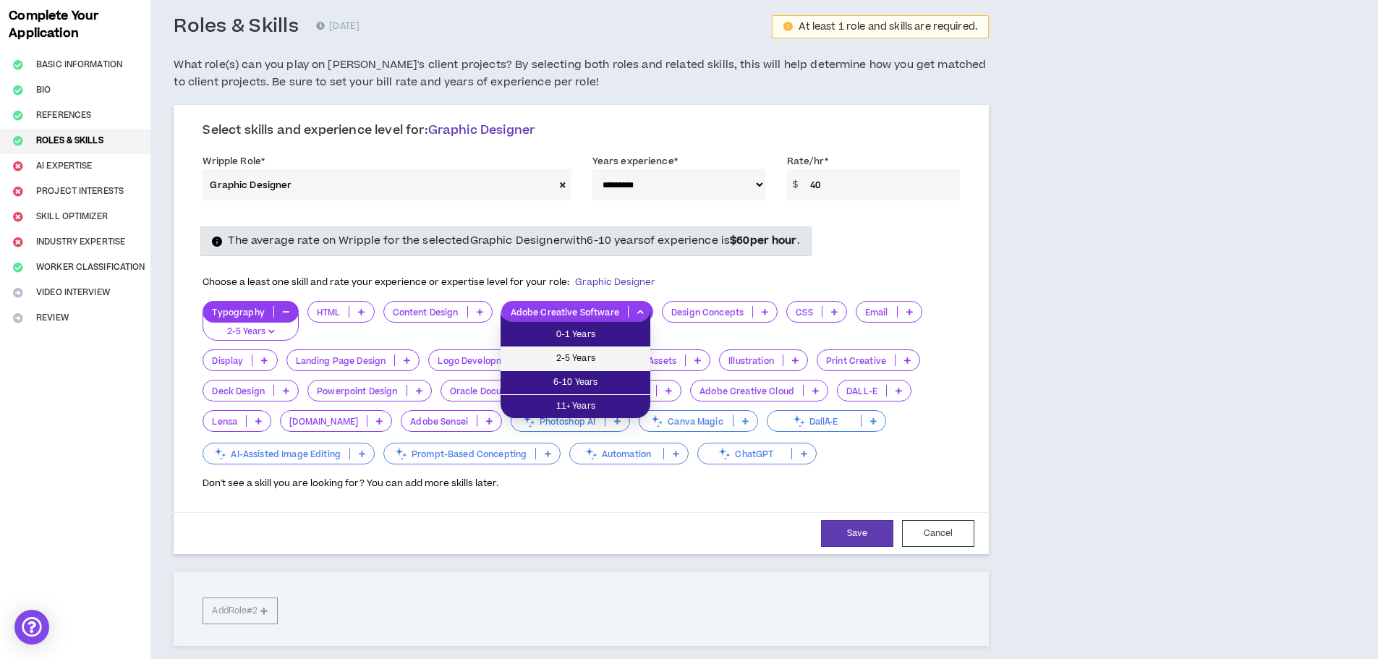
click at [622, 352] on span "2-5 Years" at bounding box center [575, 359] width 132 height 16
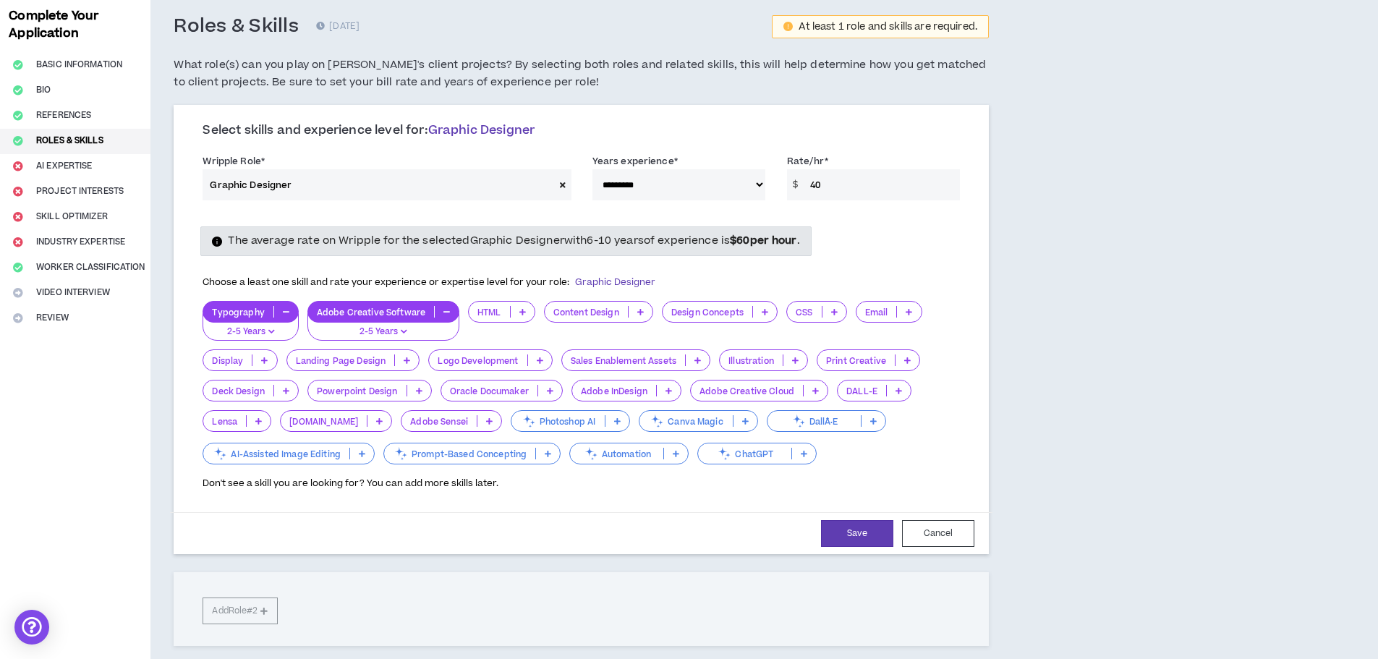
click at [767, 315] on p at bounding box center [765, 312] width 24 height 12
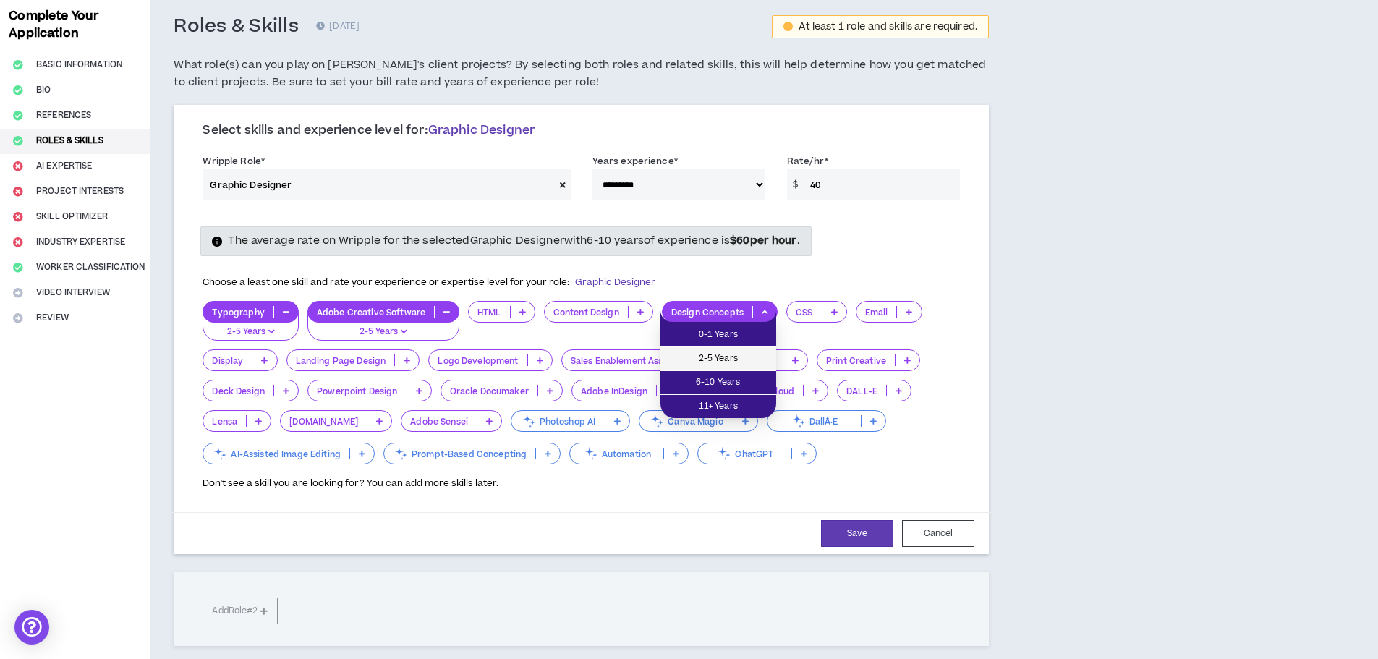
click at [759, 352] on span "2-5 Years" at bounding box center [718, 359] width 98 height 16
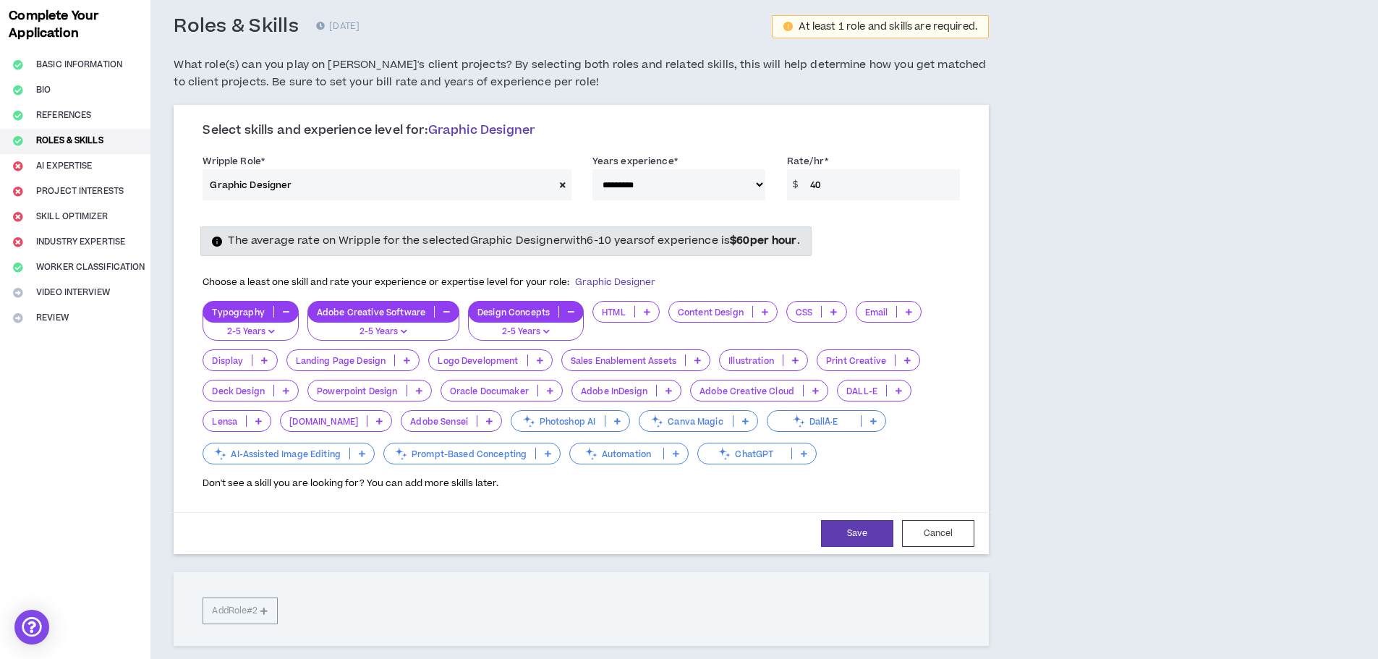
click at [906, 305] on div "Email" at bounding box center [889, 312] width 67 height 22
click at [894, 355] on span "2-5 Years" at bounding box center [887, 359] width 48 height 16
click at [541, 357] on icon at bounding box center [540, 360] width 7 height 7
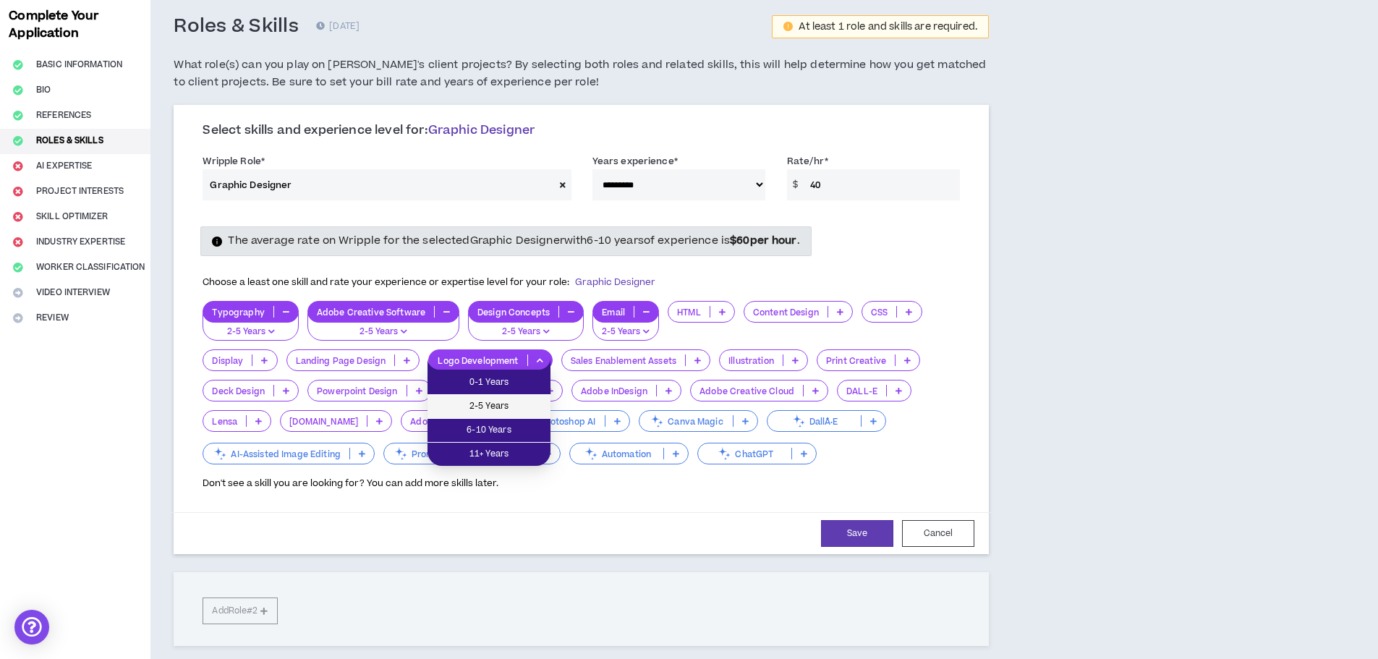
click at [537, 400] on span "2-5 Years" at bounding box center [489, 407] width 106 height 16
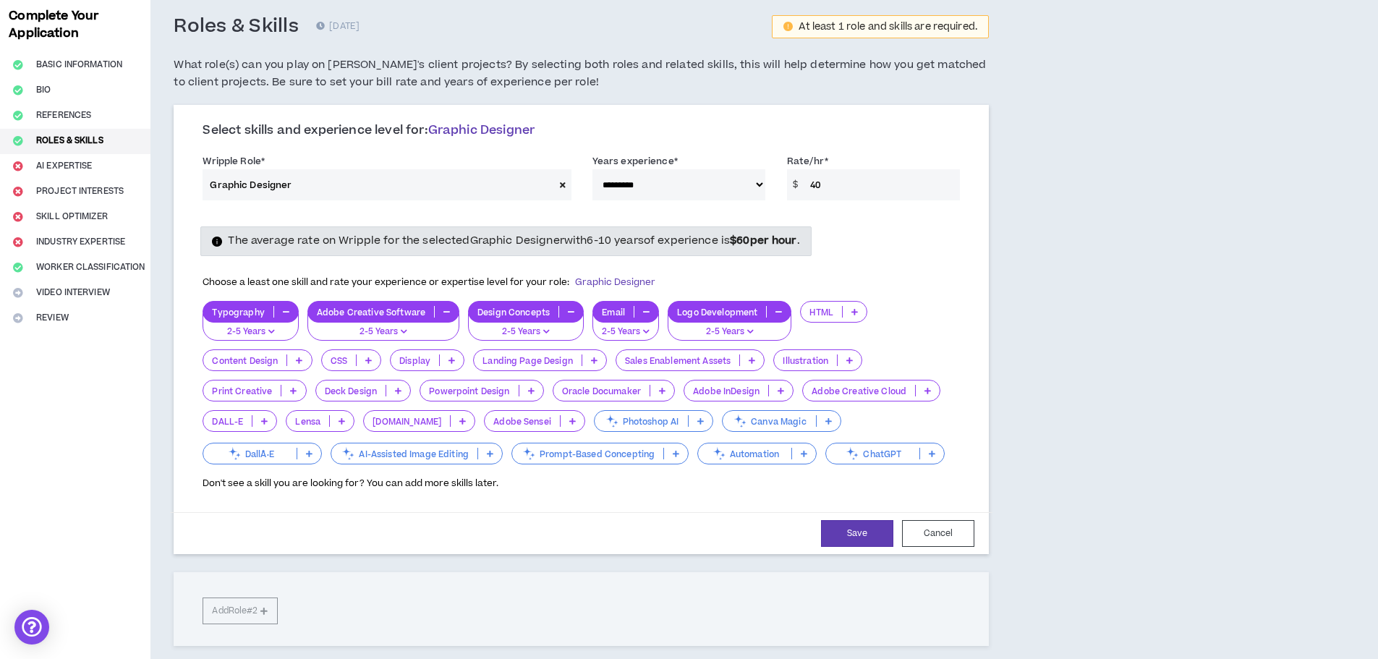
click at [297, 390] on p at bounding box center [293, 391] width 24 height 12
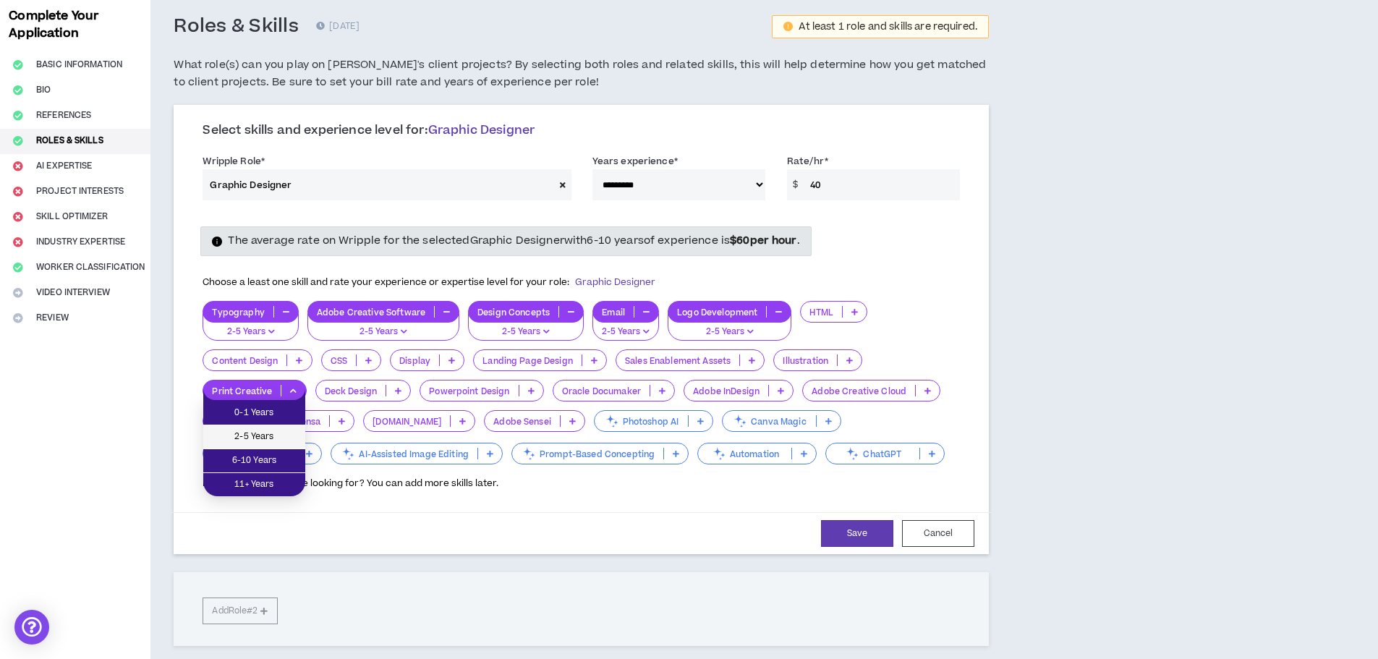
click at [286, 430] on span "2-5 Years" at bounding box center [254, 437] width 85 height 16
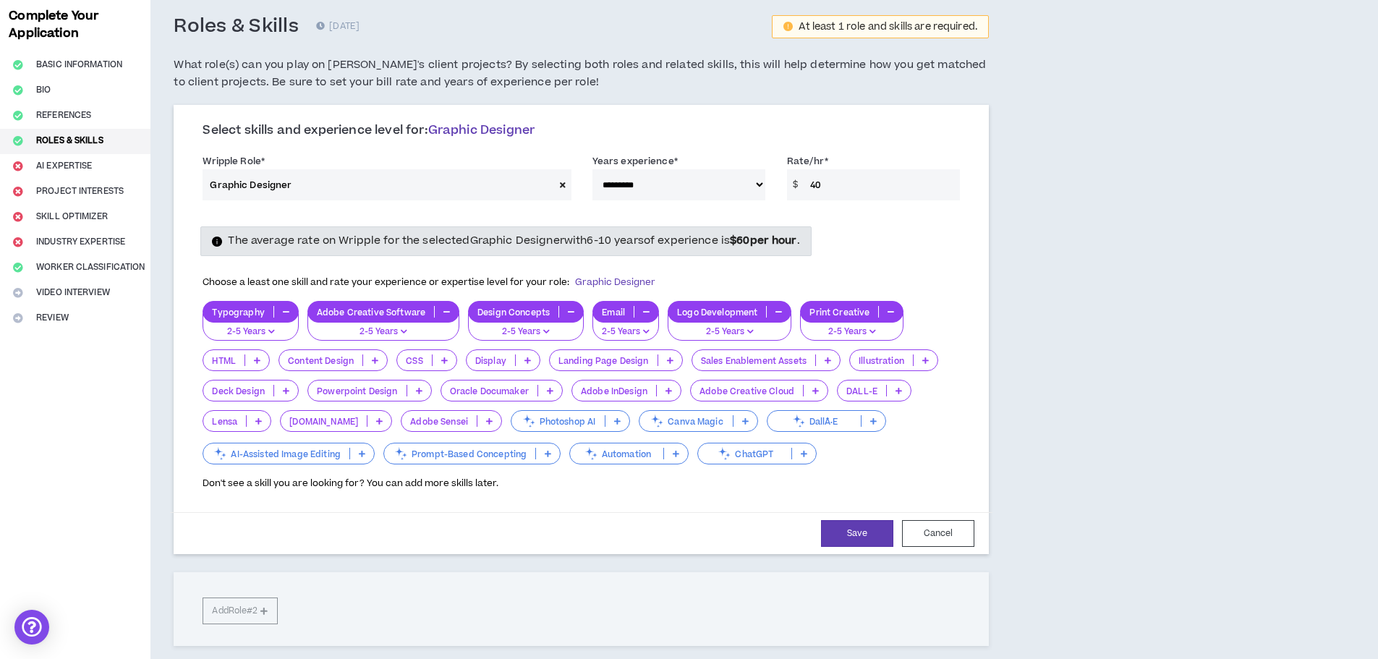
click at [284, 393] on icon at bounding box center [286, 390] width 7 height 7
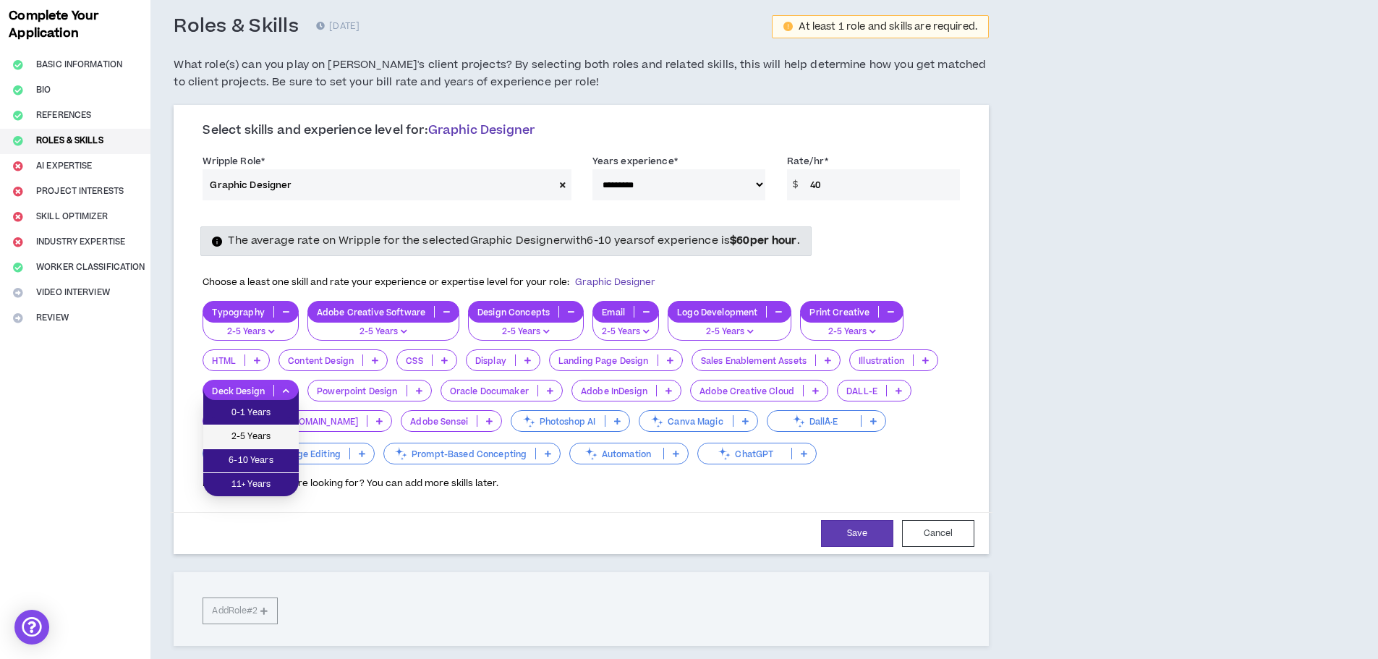
click at [284, 426] on li "2-5 Years" at bounding box center [250, 437] width 95 height 24
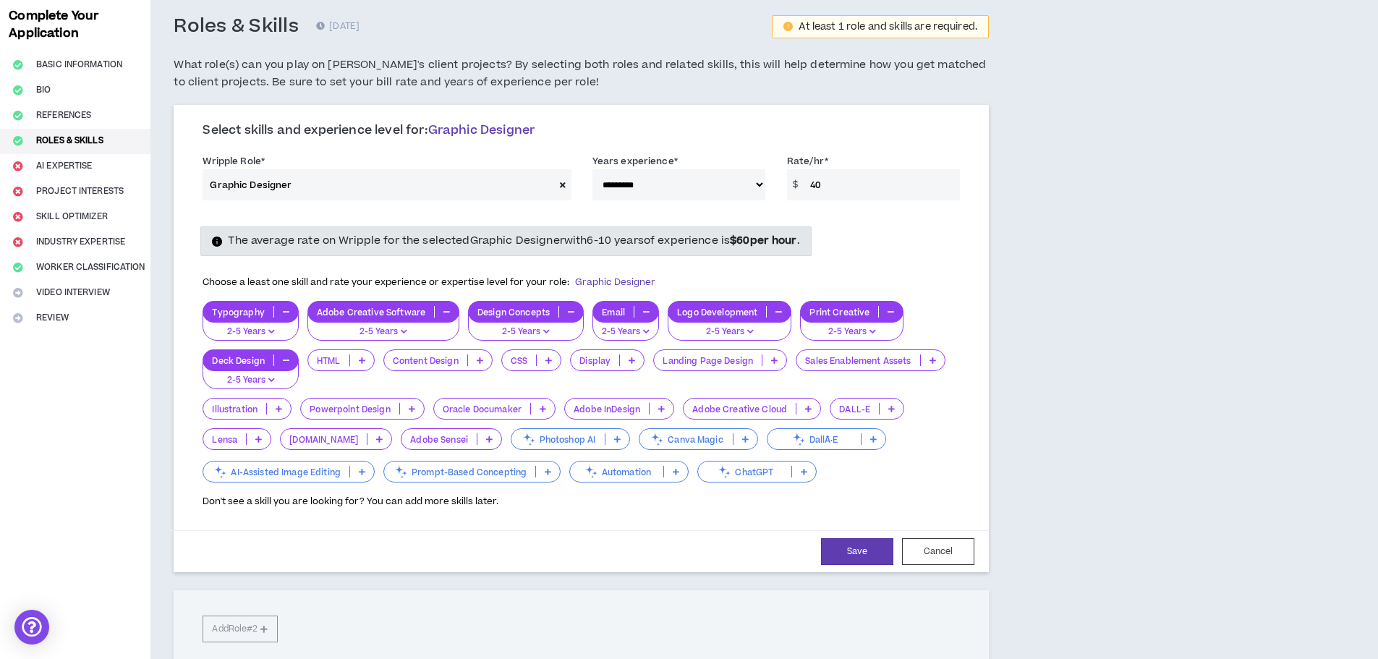
click at [411, 409] on icon at bounding box center [412, 408] width 7 height 7
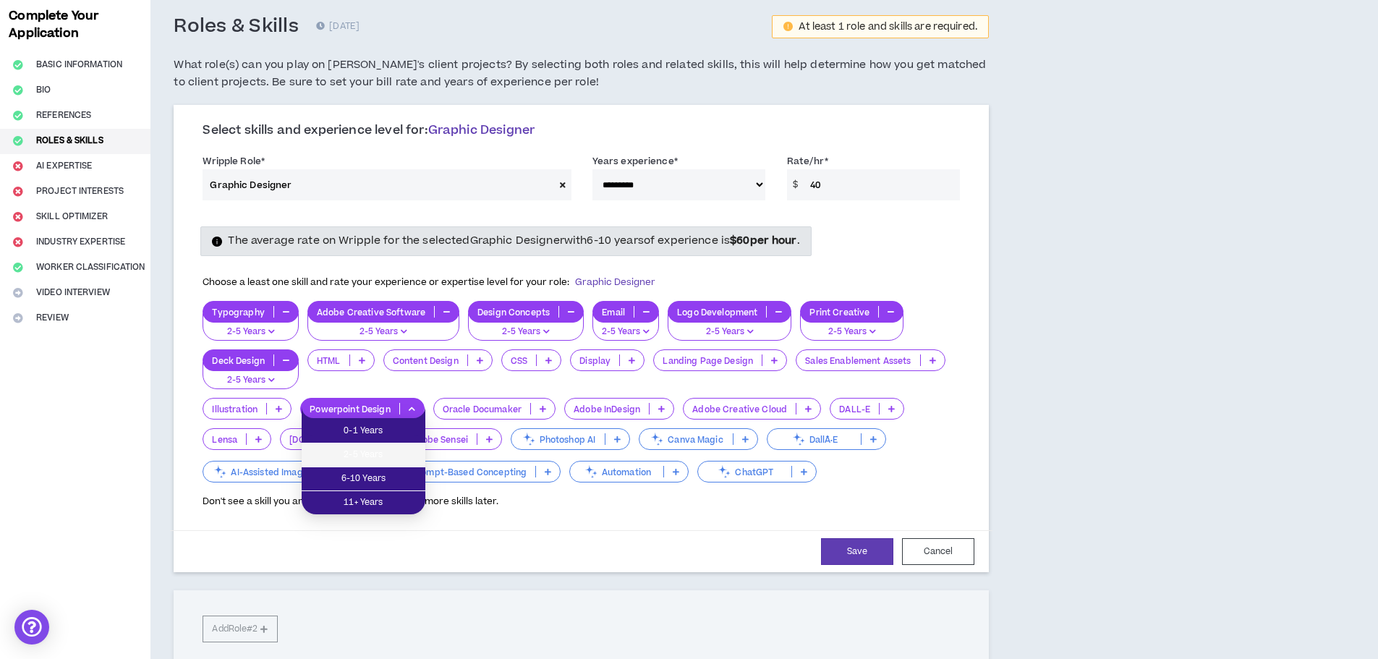
click at [405, 449] on span "2-5 Years" at bounding box center [363, 455] width 106 height 16
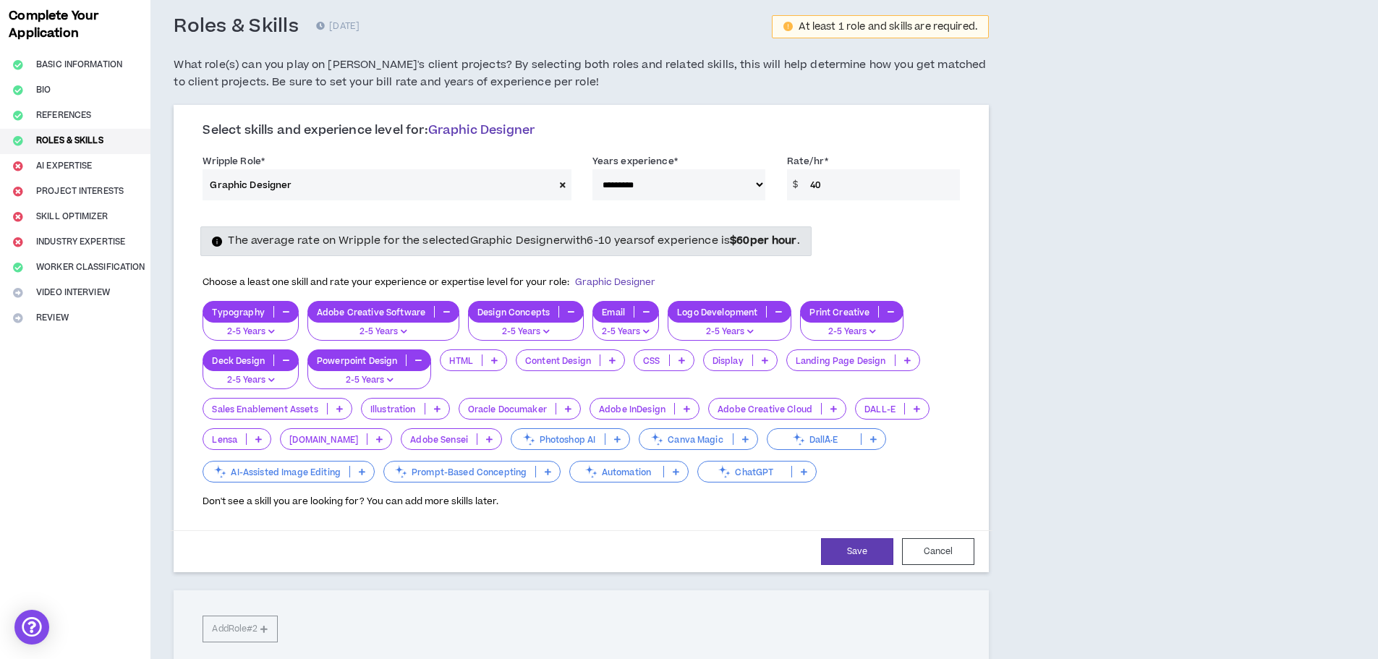
click at [685, 408] on p at bounding box center [687, 409] width 24 height 12
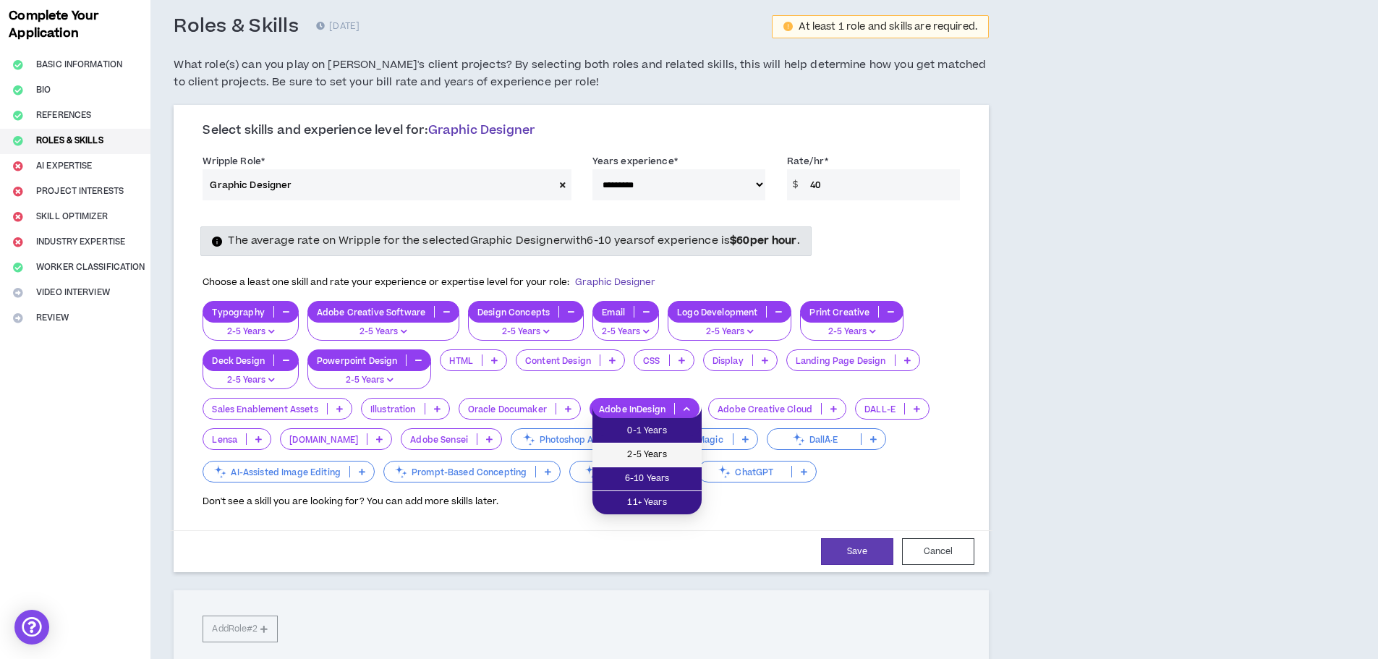
click at [676, 447] on span "2-5 Years" at bounding box center [647, 455] width 92 height 16
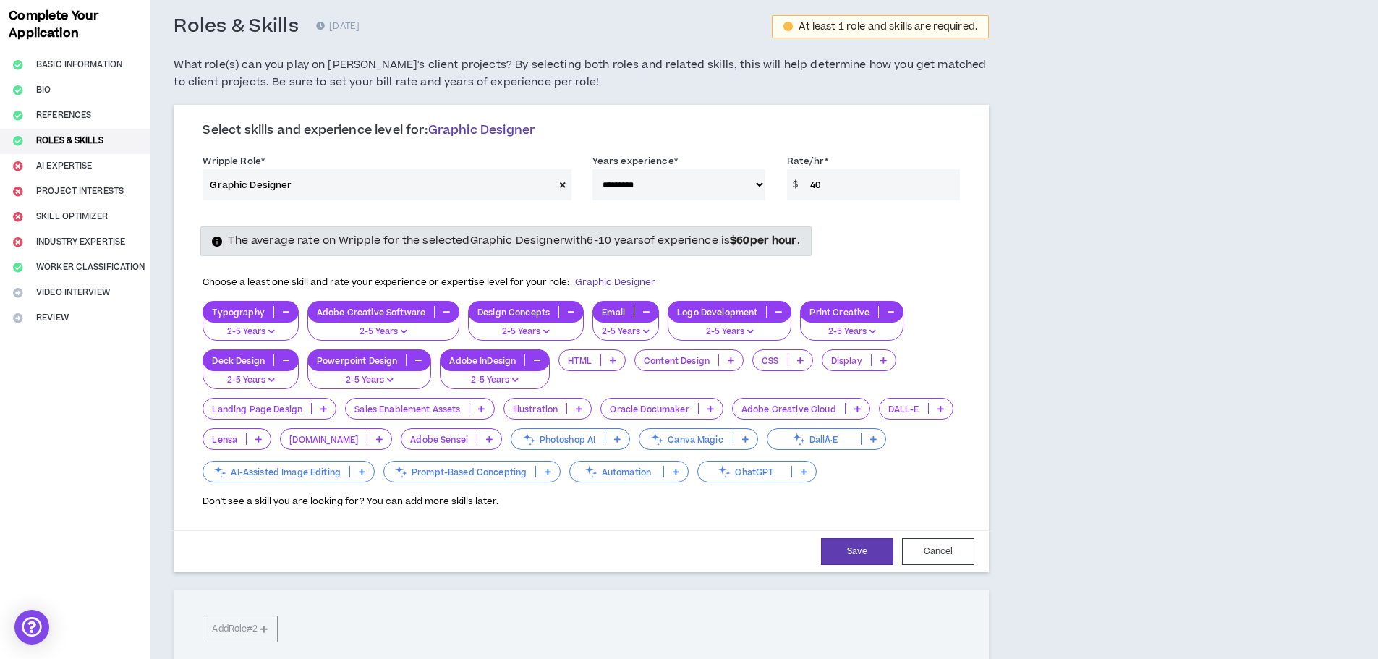
click at [851, 409] on p at bounding box center [858, 409] width 24 height 12
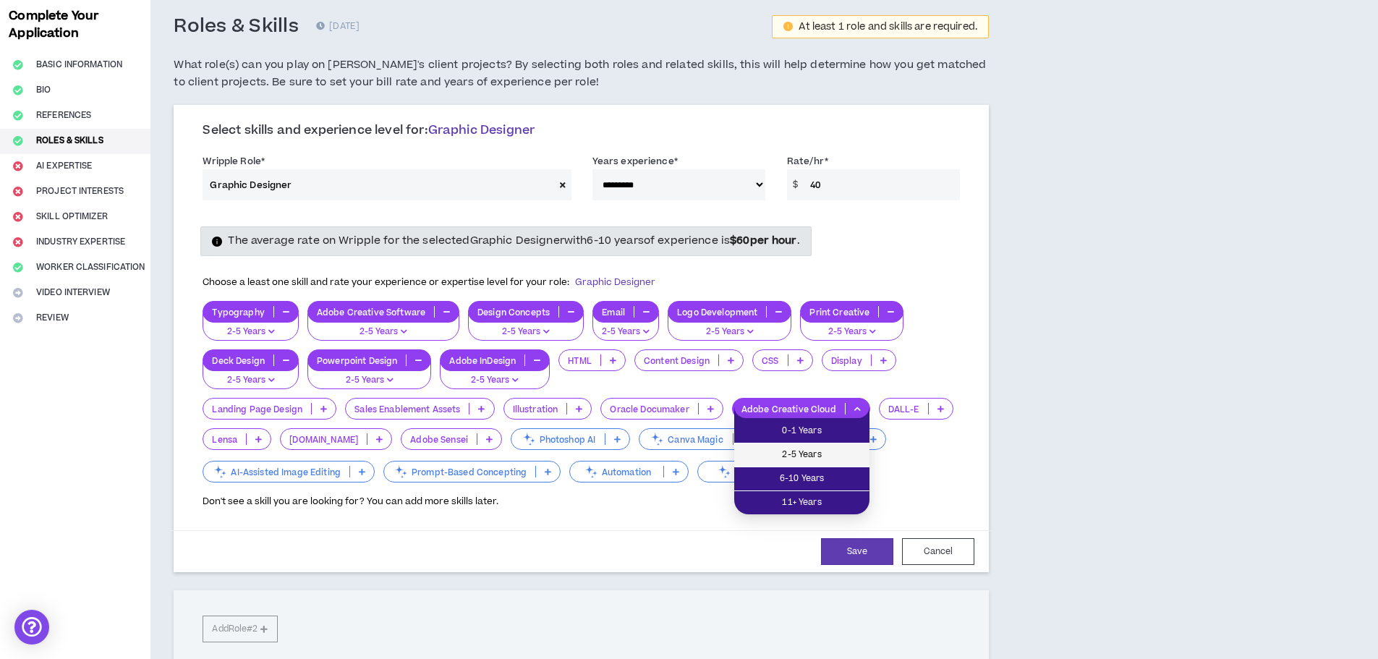
click at [834, 448] on span "2-5 Years" at bounding box center [802, 455] width 118 height 16
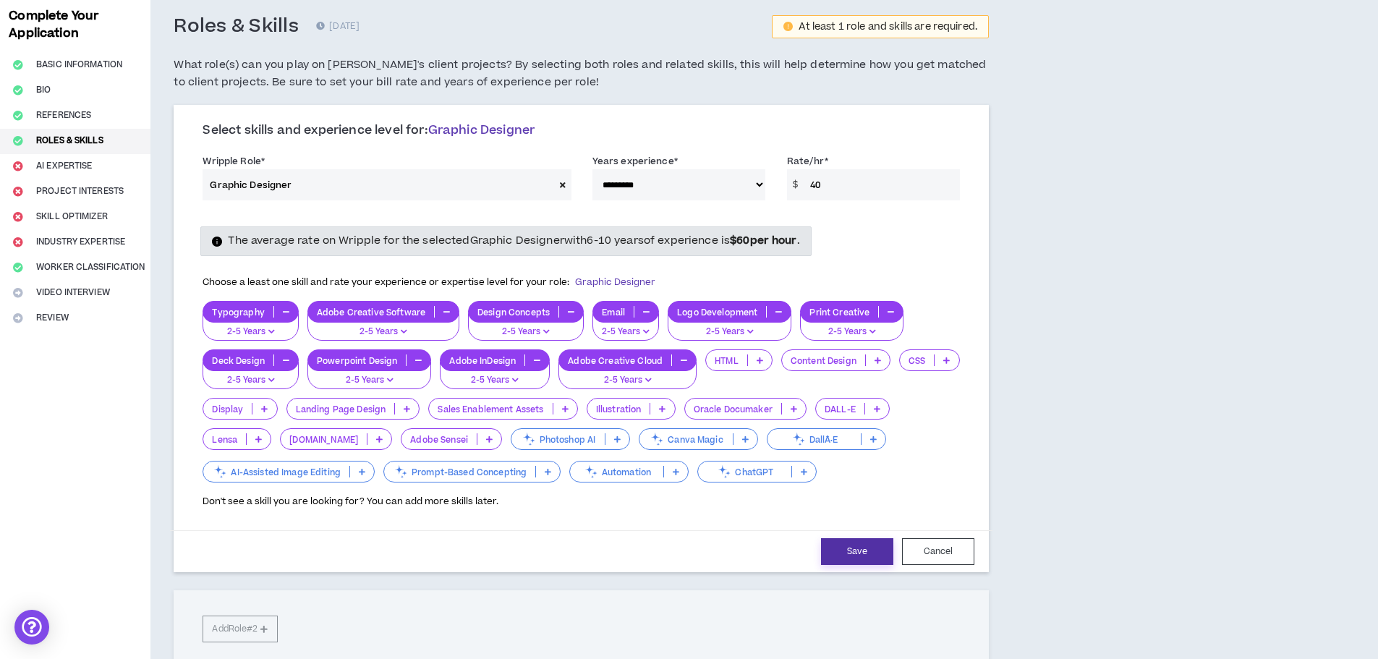
click at [843, 553] on button "Save" at bounding box center [857, 551] width 72 height 27
select select "**"
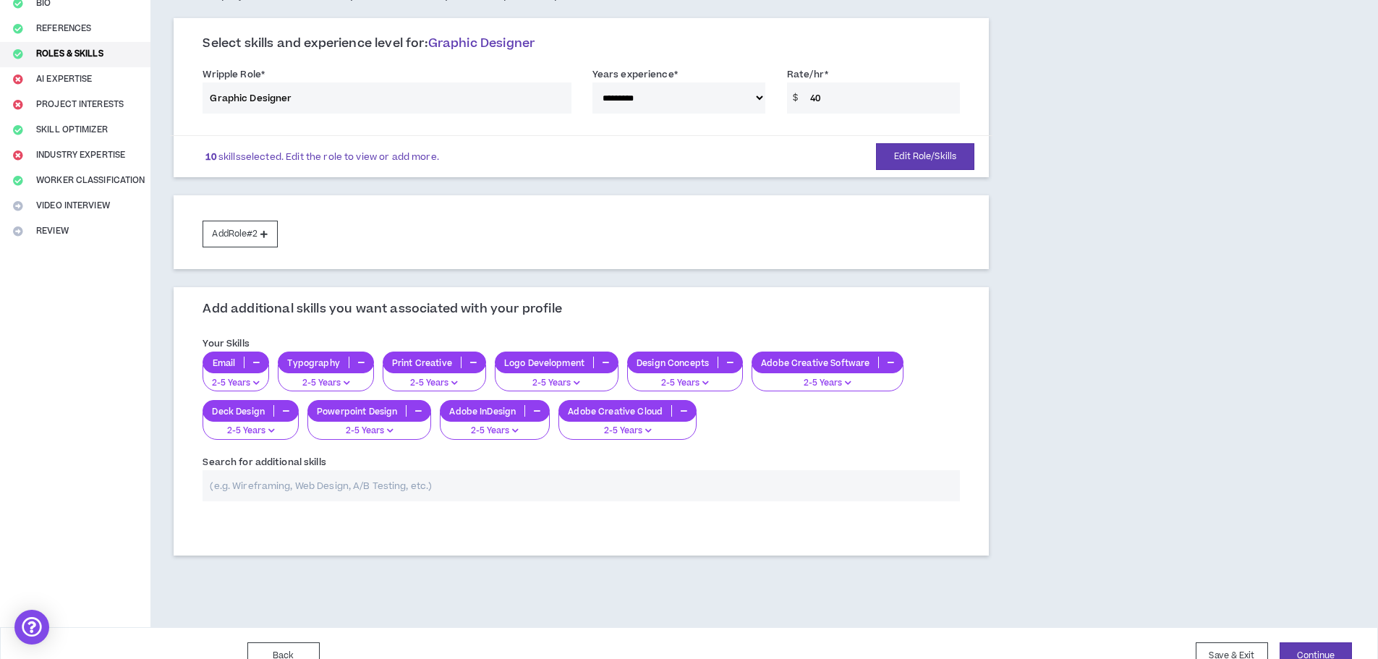
scroll to position [184, 0]
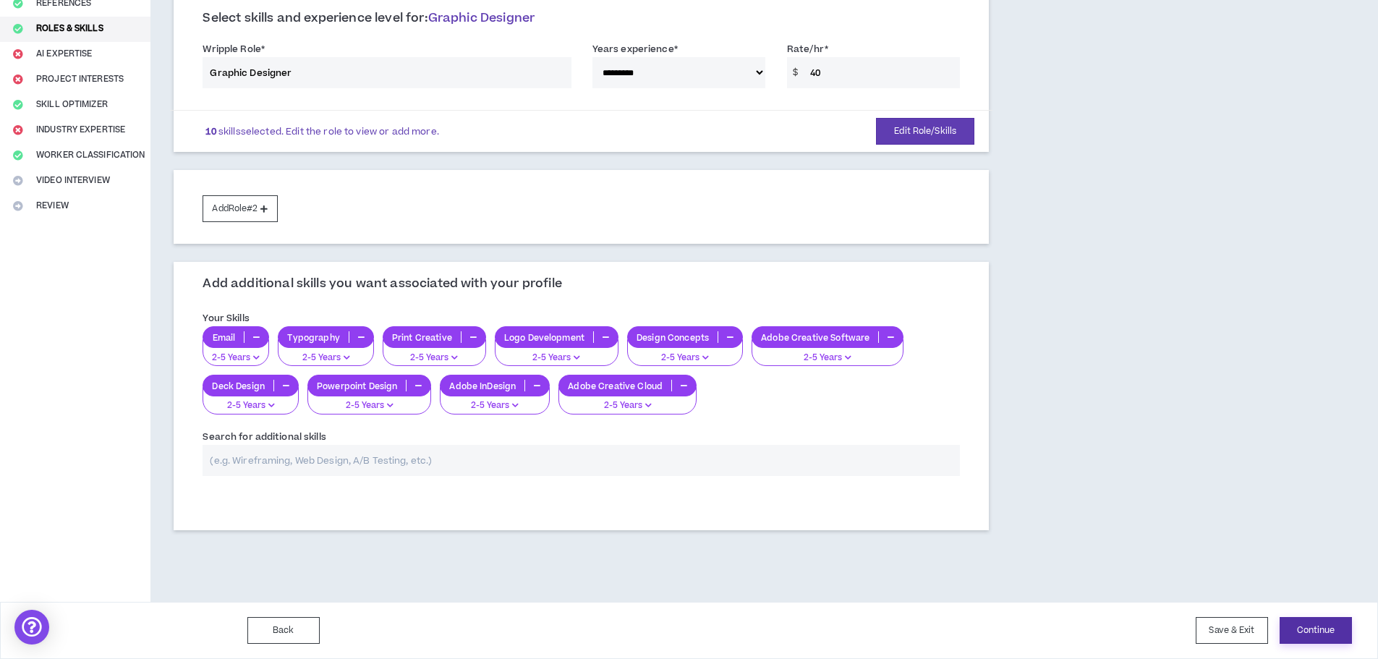
click at [1334, 624] on button "Continue" at bounding box center [1316, 630] width 72 height 27
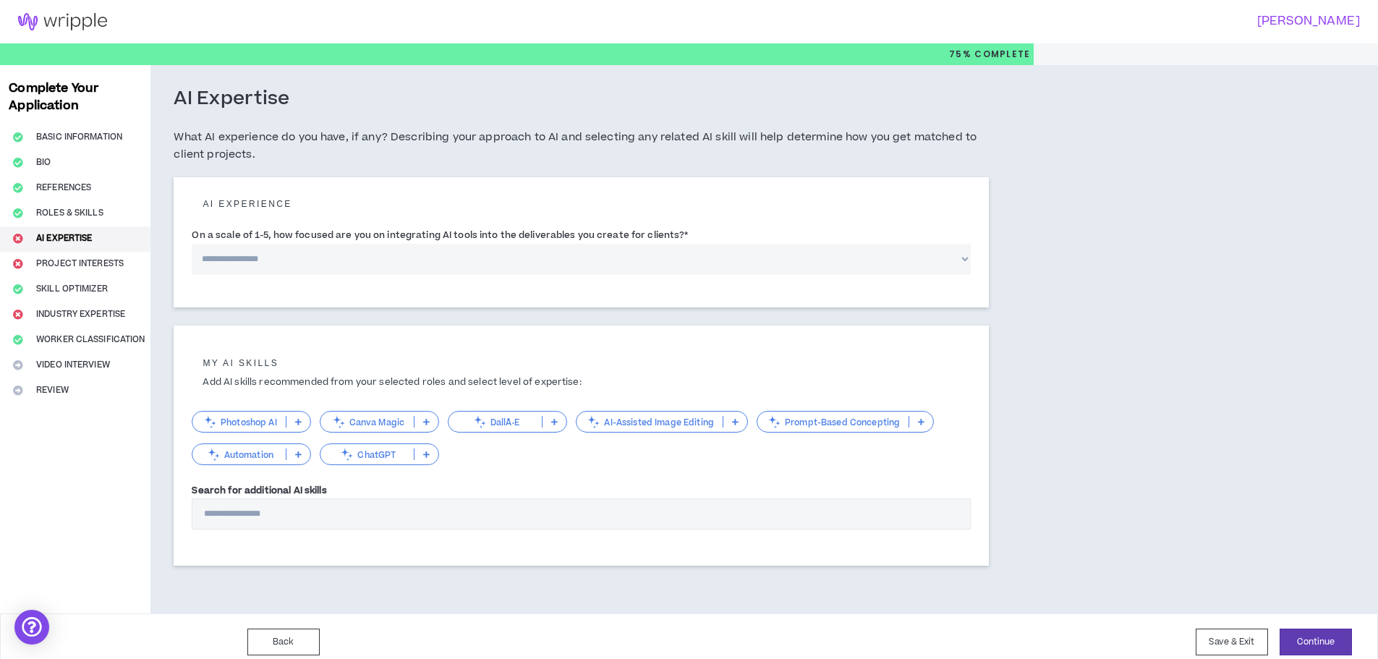
click at [434, 255] on select "**********" at bounding box center [581, 259] width 779 height 31
click at [192, 244] on select "**********" at bounding box center [581, 259] width 779 height 31
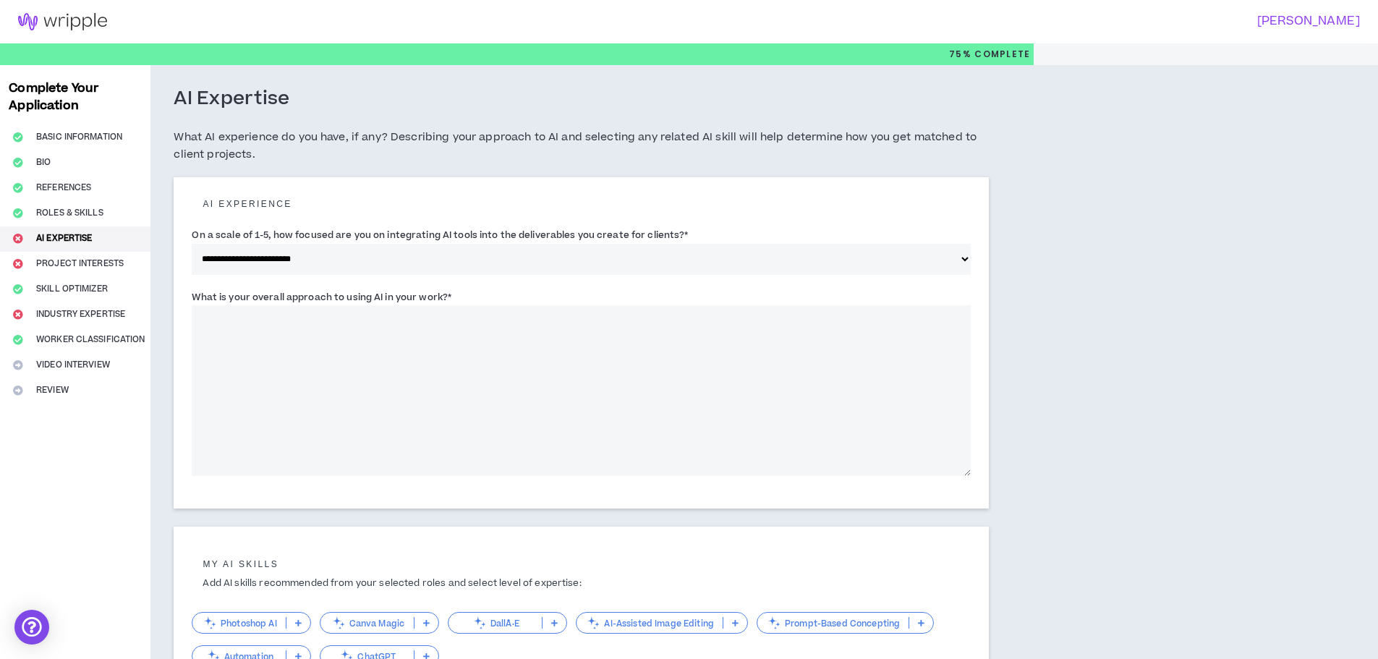
click at [414, 275] on div "**********" at bounding box center [581, 254] width 779 height 61
click at [415, 255] on select "**********" at bounding box center [581, 259] width 779 height 31
select select "*"
click at [192, 244] on select "**********" at bounding box center [581, 259] width 779 height 31
click at [388, 336] on textarea "What is your overall approach to using AI in your work? *" at bounding box center [581, 390] width 779 height 171
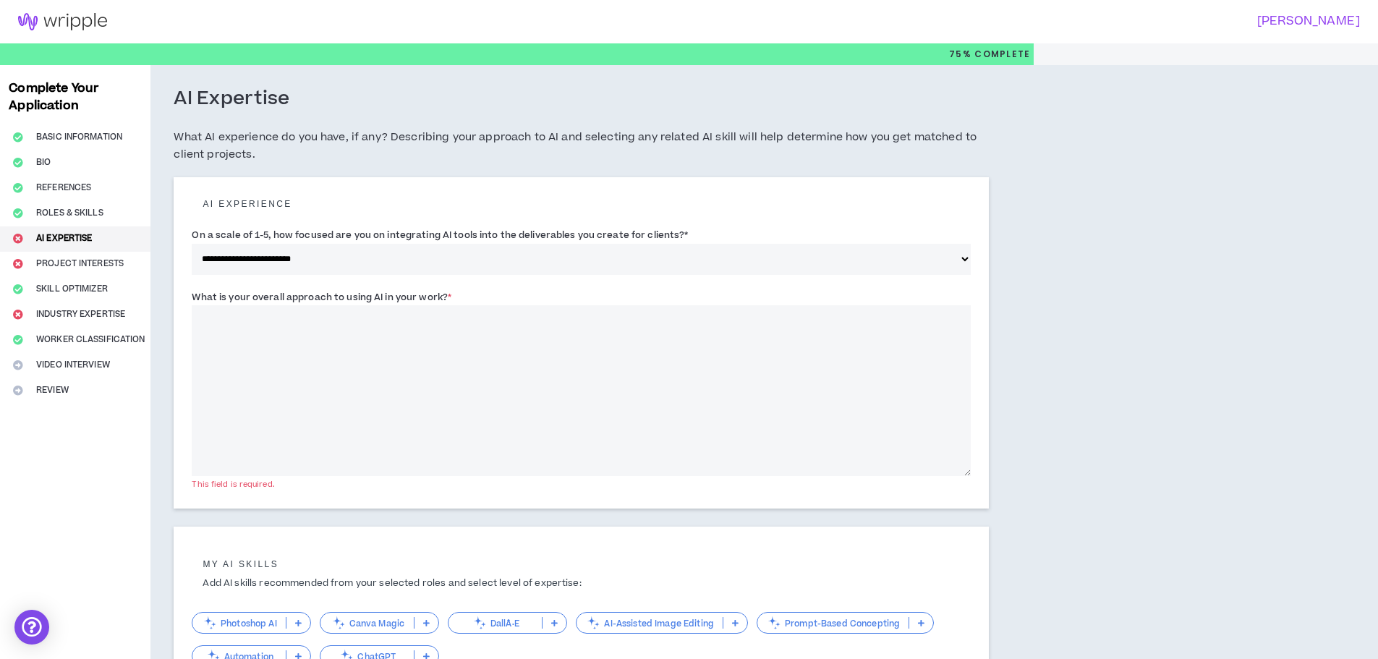
drag, startPoint x: 187, startPoint y: 233, endPoint x: 467, endPoint y: 293, distance: 286.3
click at [467, 293] on div "**********" at bounding box center [581, 342] width 815 height 331
copy form "**********"
click at [467, 293] on div "What is your overall approach to using AI in your work? * This field is require…" at bounding box center [581, 382] width 779 height 187
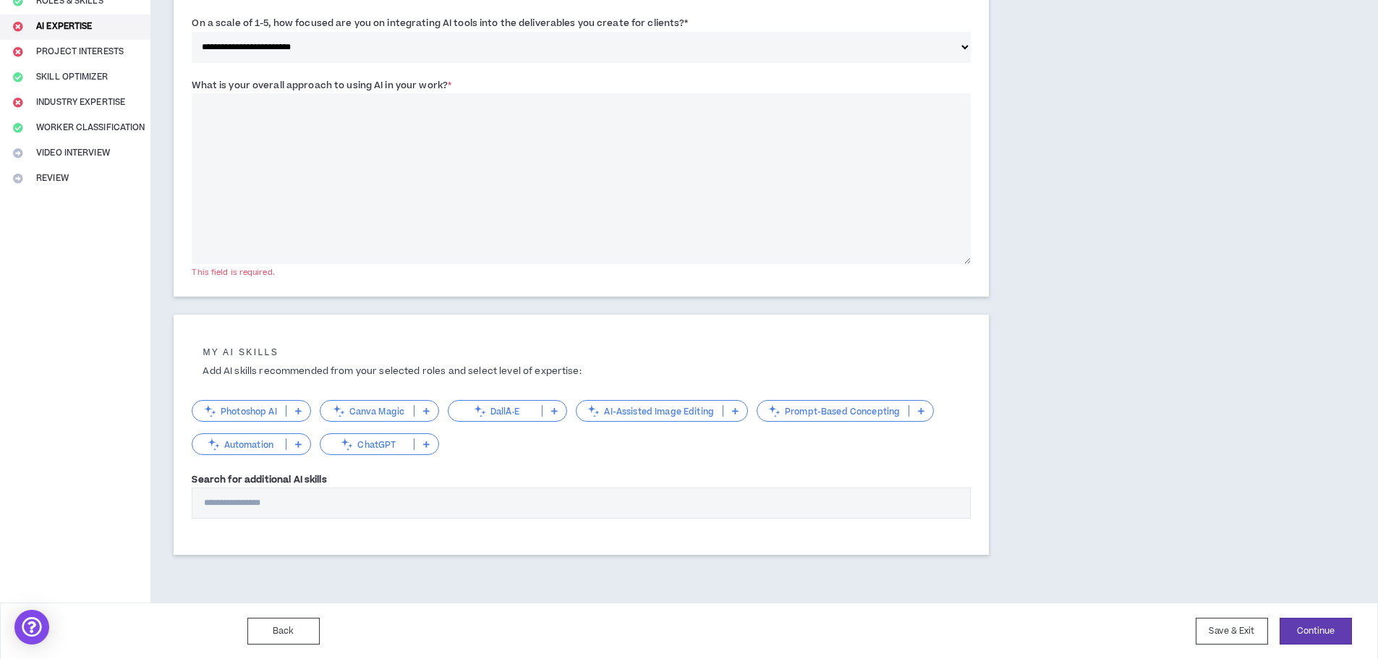
scroll to position [213, 0]
click at [297, 409] on icon at bounding box center [298, 410] width 7 height 7
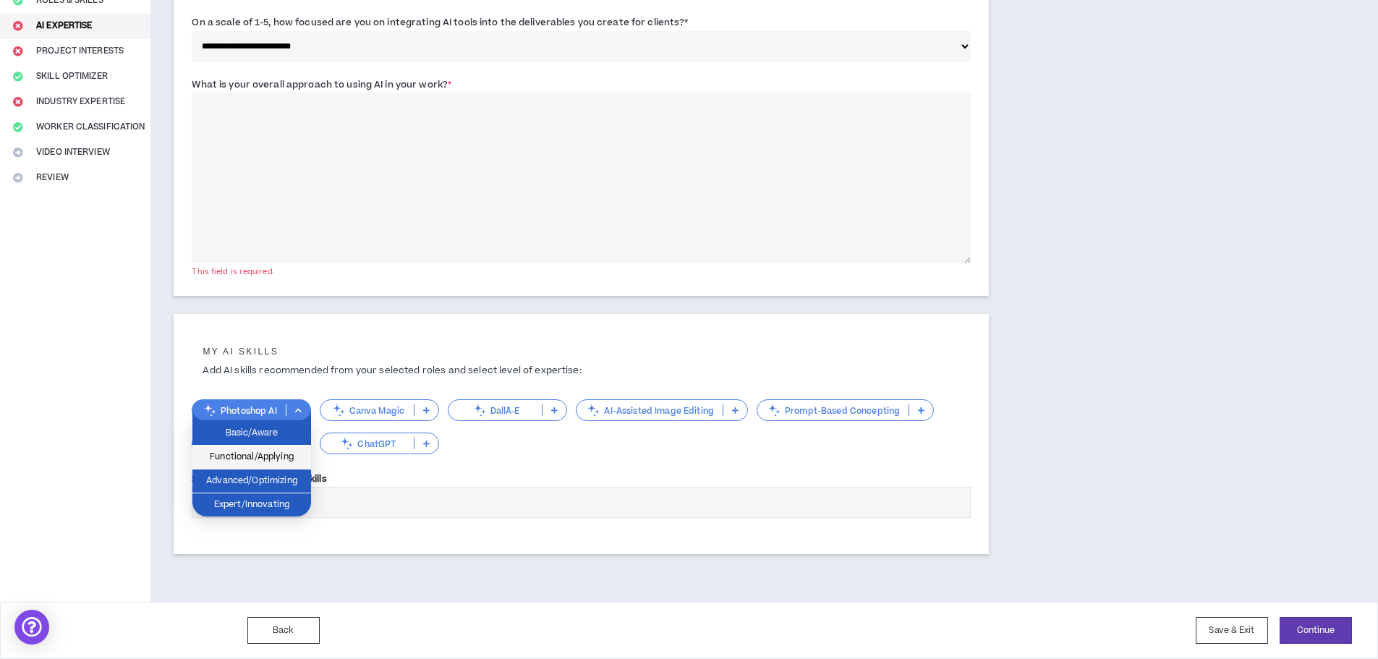
click at [286, 456] on span "Functional/Applying" at bounding box center [251, 457] width 101 height 16
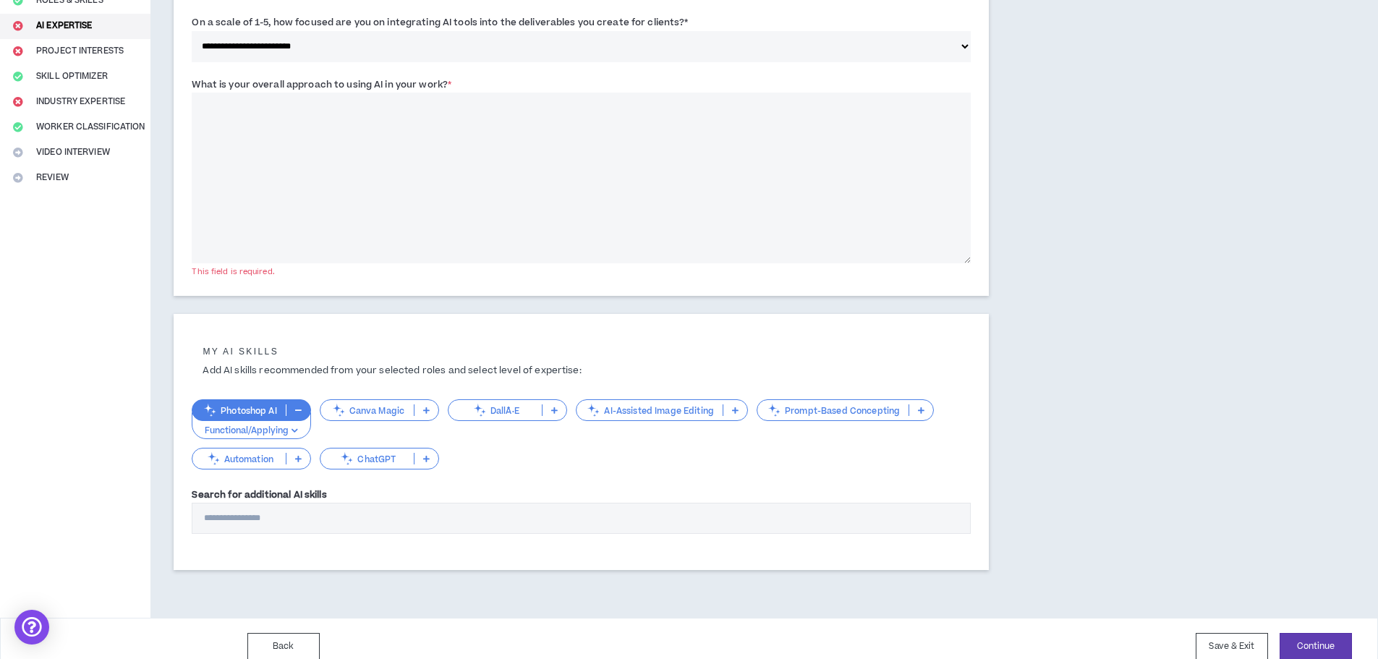
click at [564, 409] on p at bounding box center [555, 410] width 24 height 12
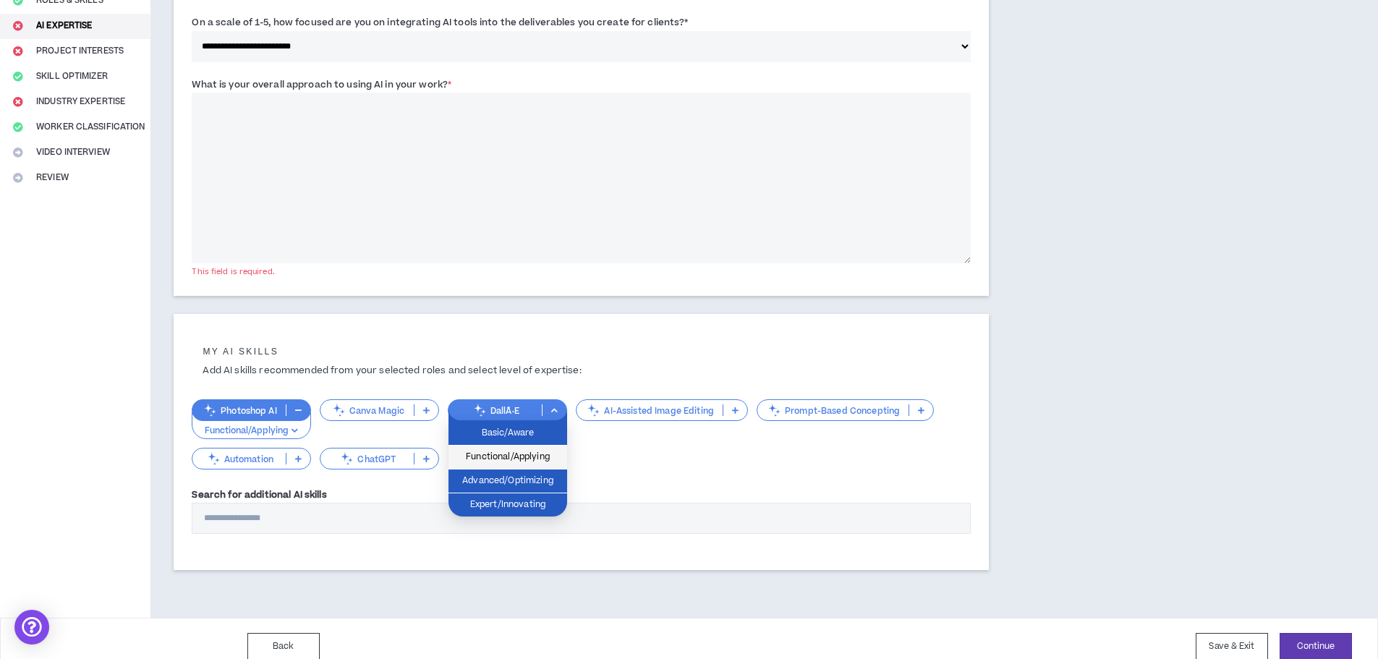
click at [547, 456] on span "Functional/Applying" at bounding box center [507, 457] width 101 height 16
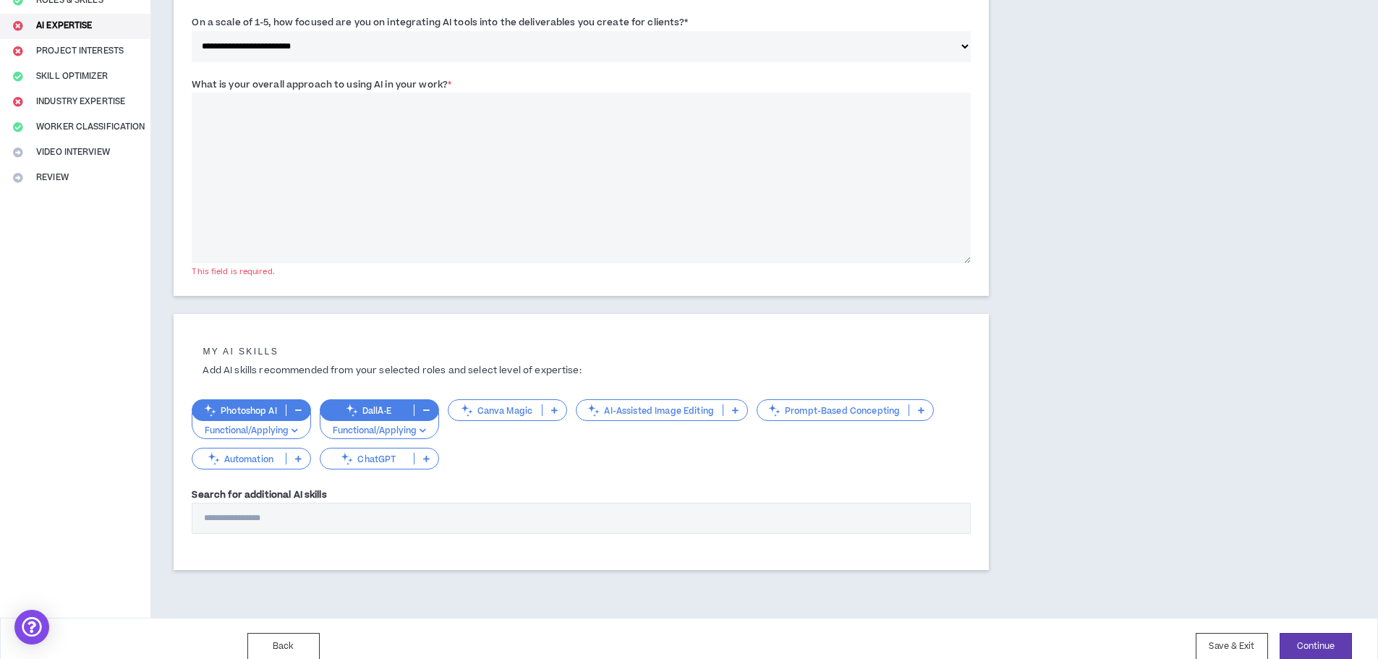
click at [736, 403] on div "AI-Assisted Image Editing" at bounding box center [662, 410] width 172 height 22
click at [848, 446] on div "Photoshop AI Functional/Applying DallÂ·E Functional/Applying Canva Magic AI-Ass…" at bounding box center [581, 428] width 779 height 87
click at [922, 412] on icon at bounding box center [921, 410] width 7 height 7
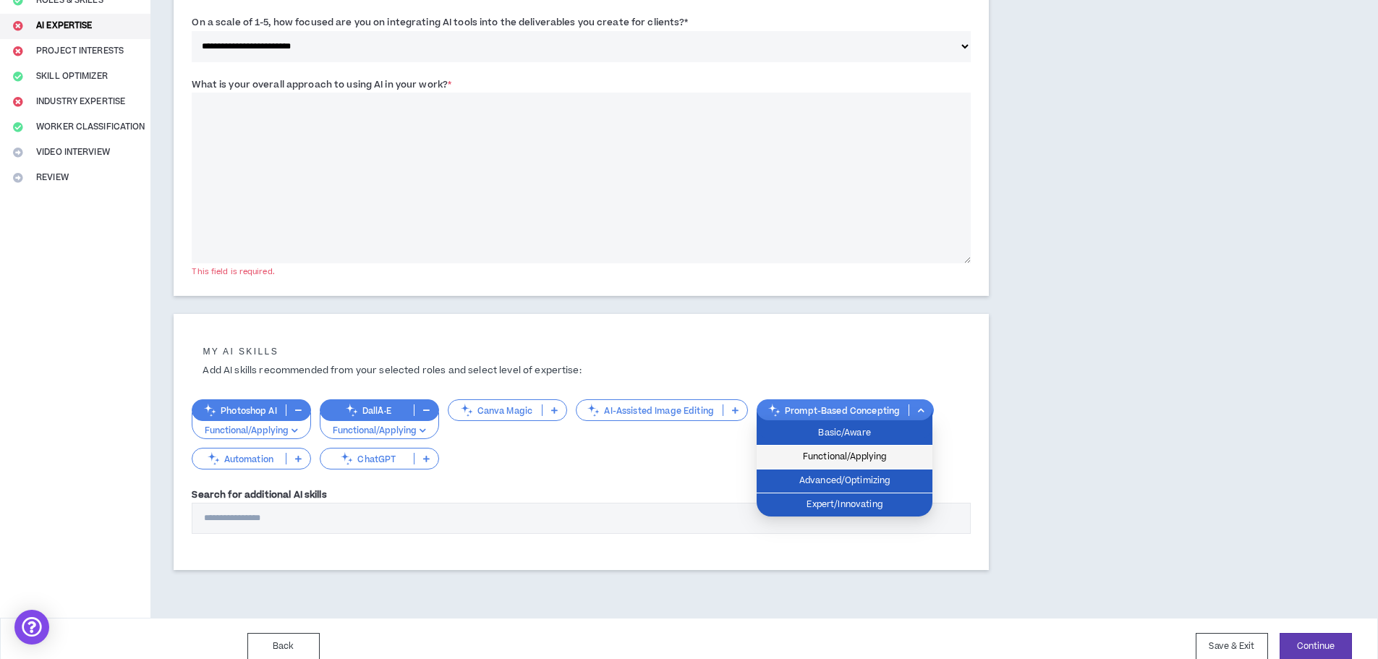
click at [906, 456] on span "Functional/Applying" at bounding box center [844, 457] width 158 height 16
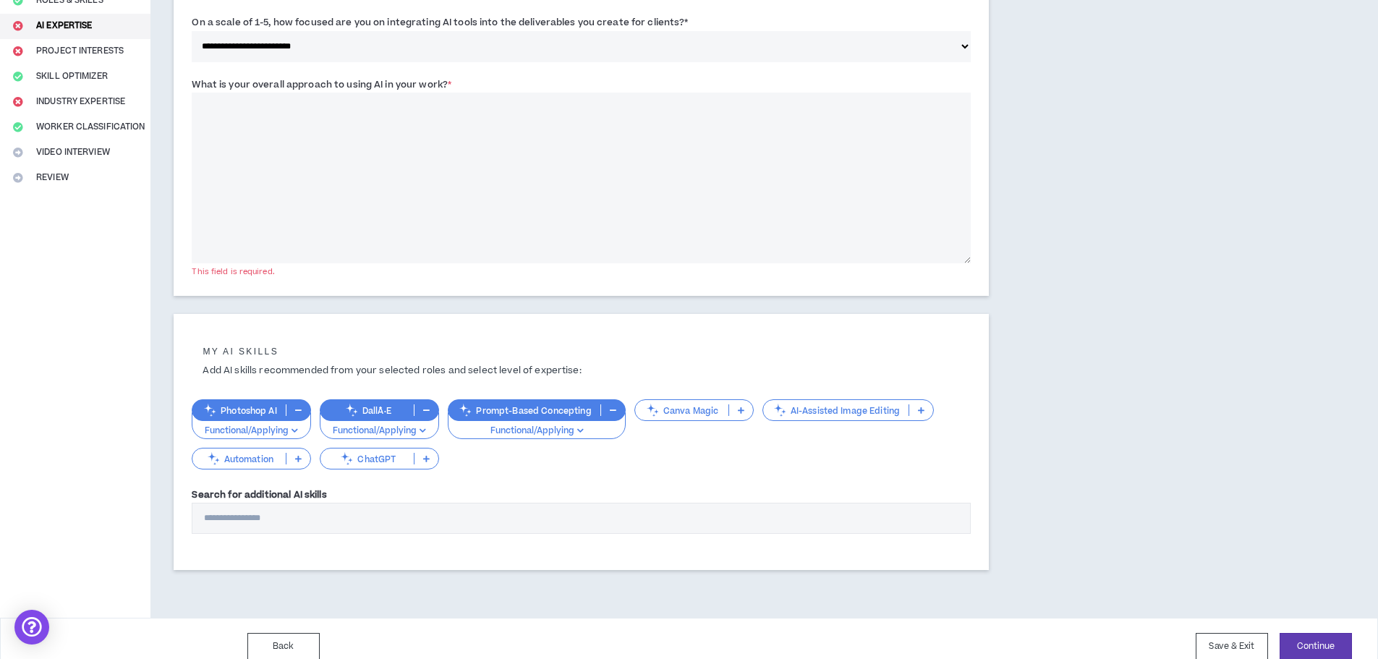
click at [424, 456] on icon at bounding box center [426, 458] width 7 height 7
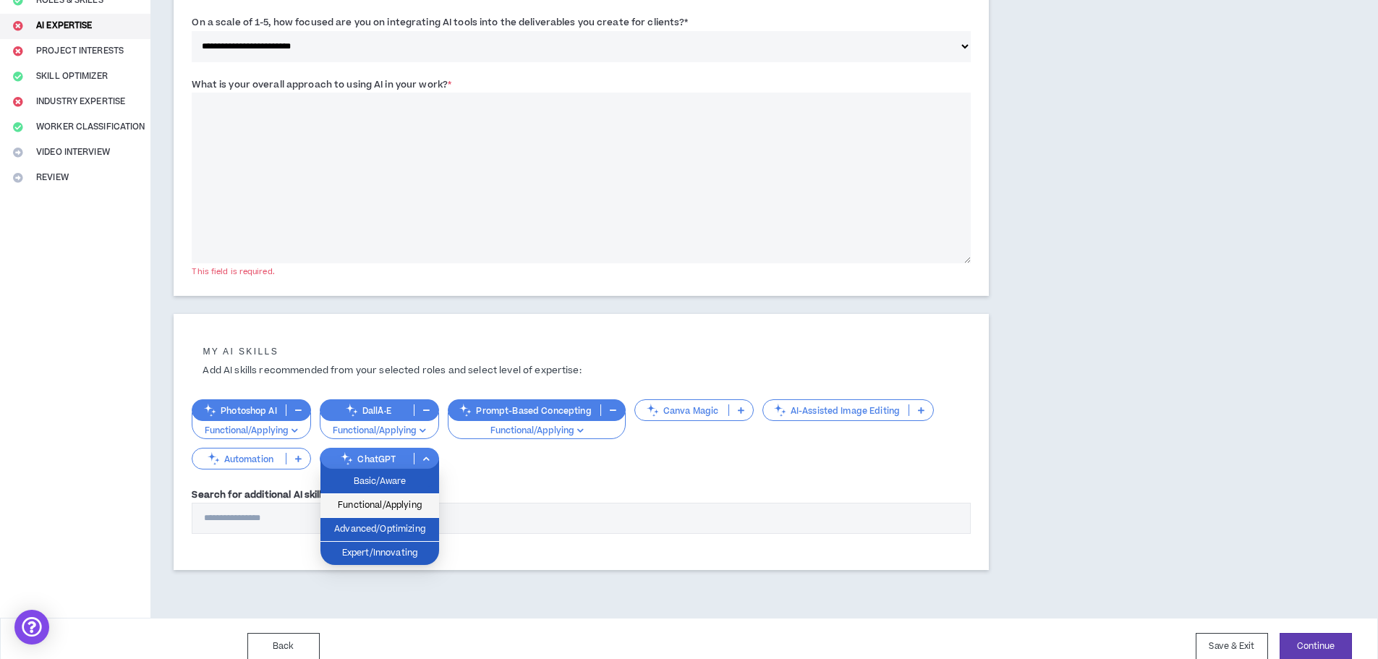
click at [417, 505] on span "Functional/Applying" at bounding box center [379, 506] width 101 height 16
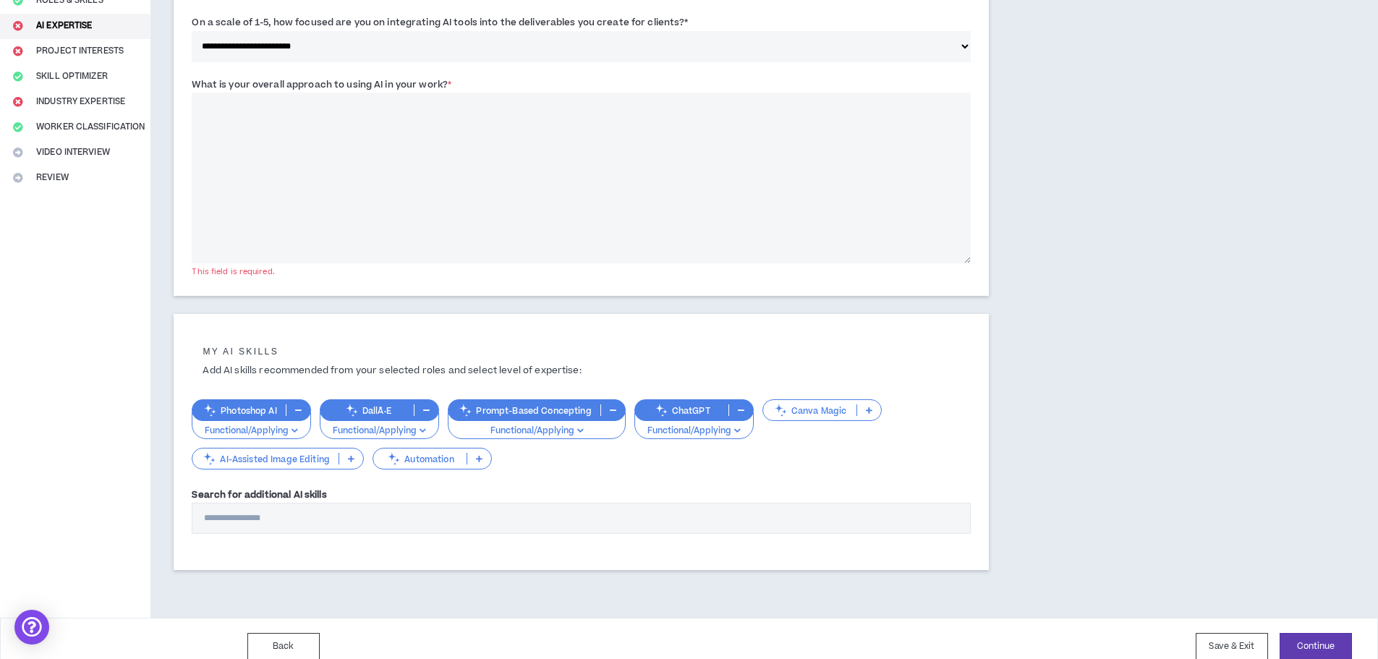
click at [866, 408] on icon at bounding box center [869, 410] width 7 height 7
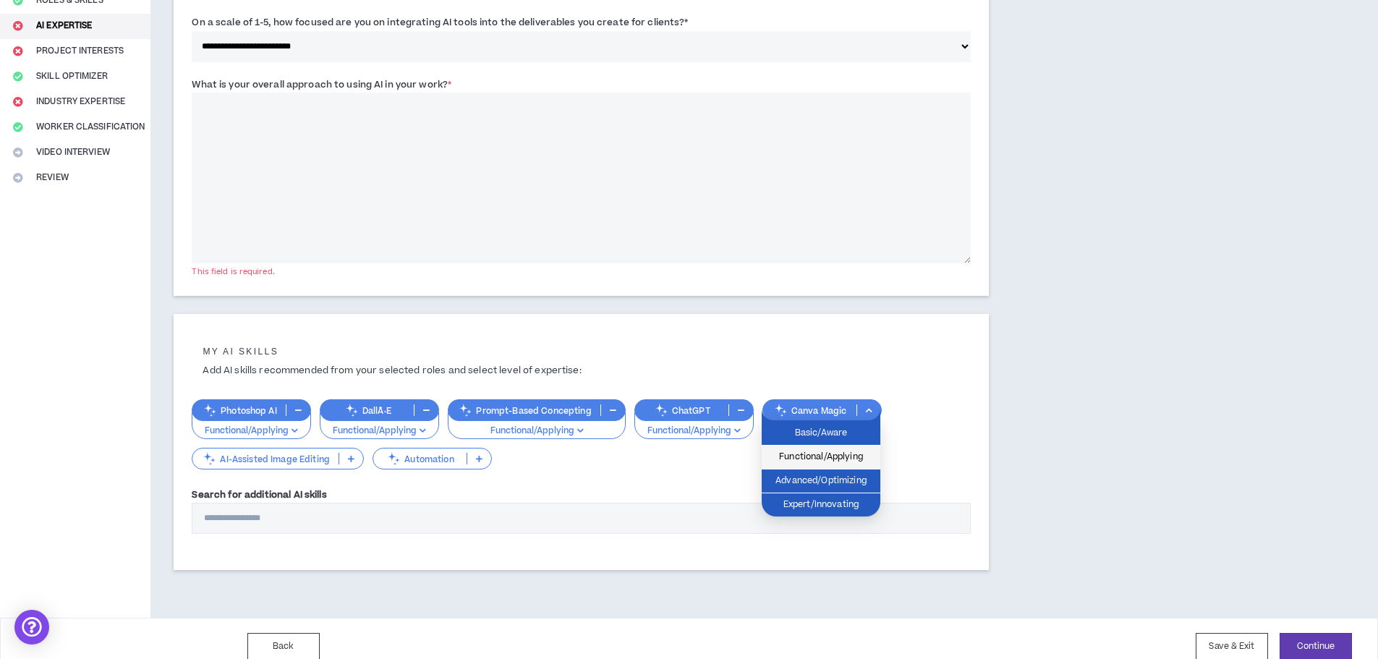
click at [849, 462] on span "Functional/Applying" at bounding box center [820, 457] width 101 height 16
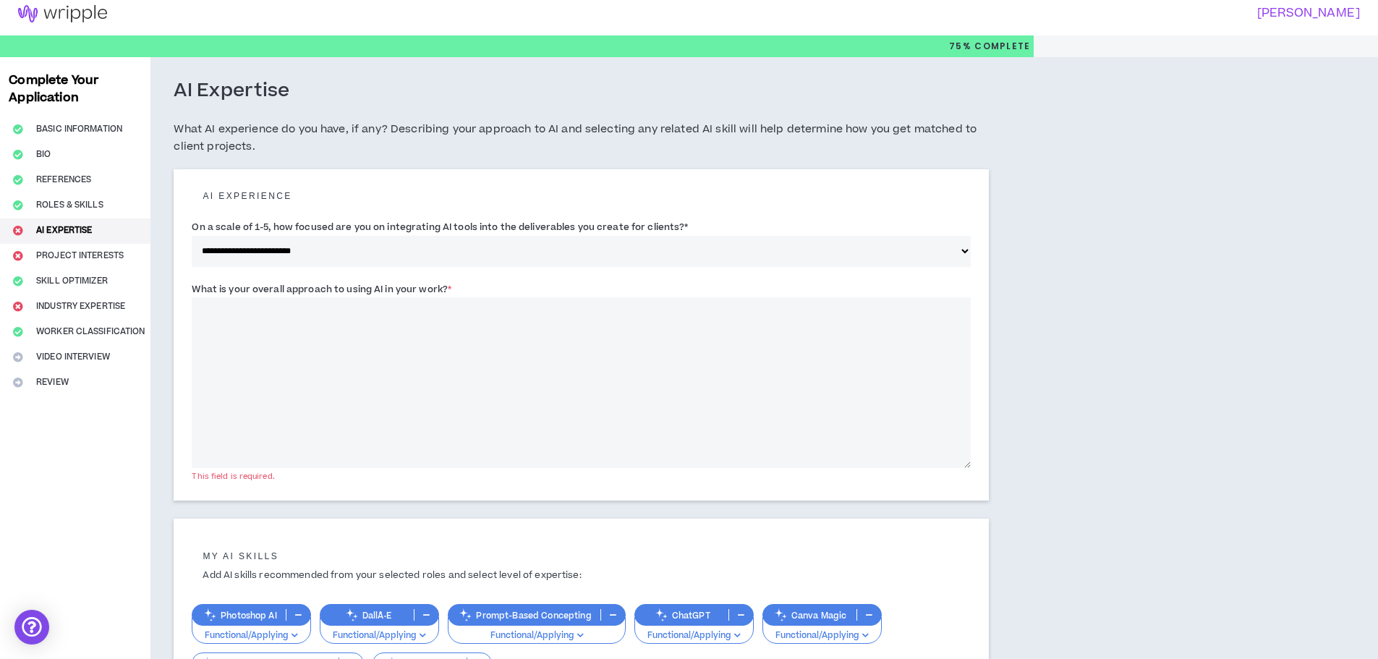
scroll to position [0, 0]
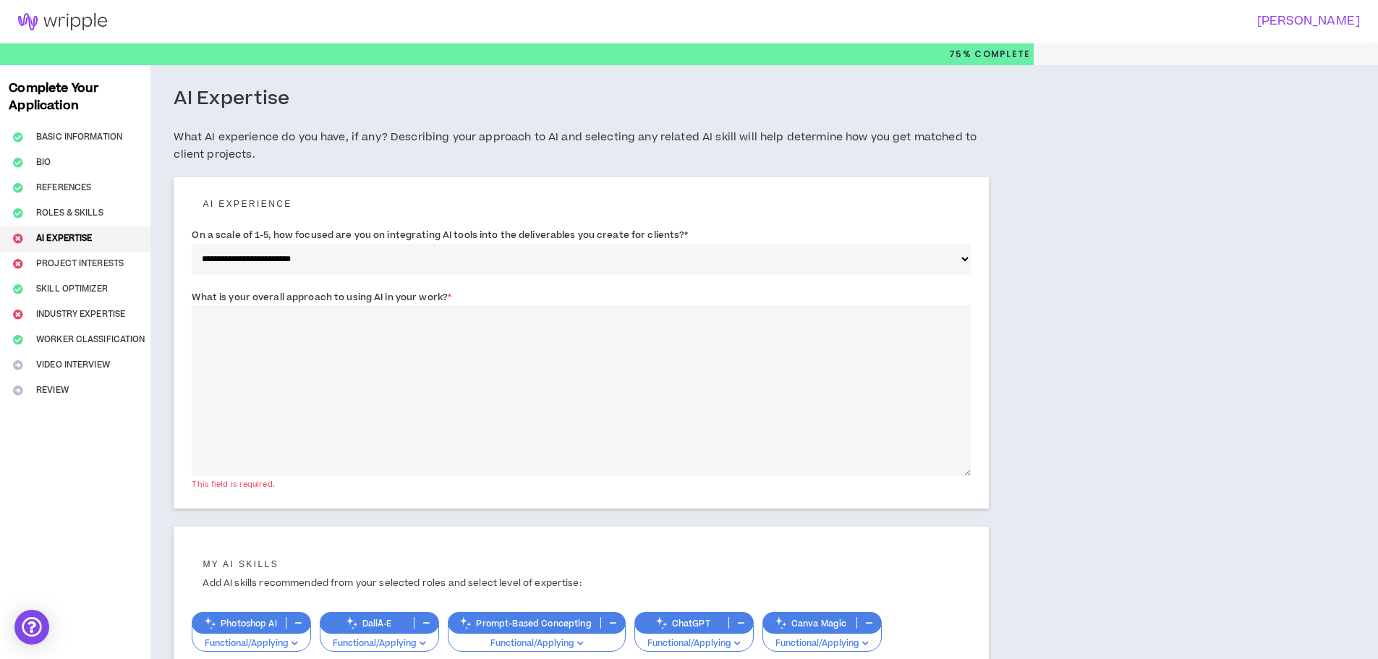
click at [454, 341] on textarea "What is your overall approach to using AI in your work? *" at bounding box center [581, 390] width 779 height 171
paste textarea "**********"
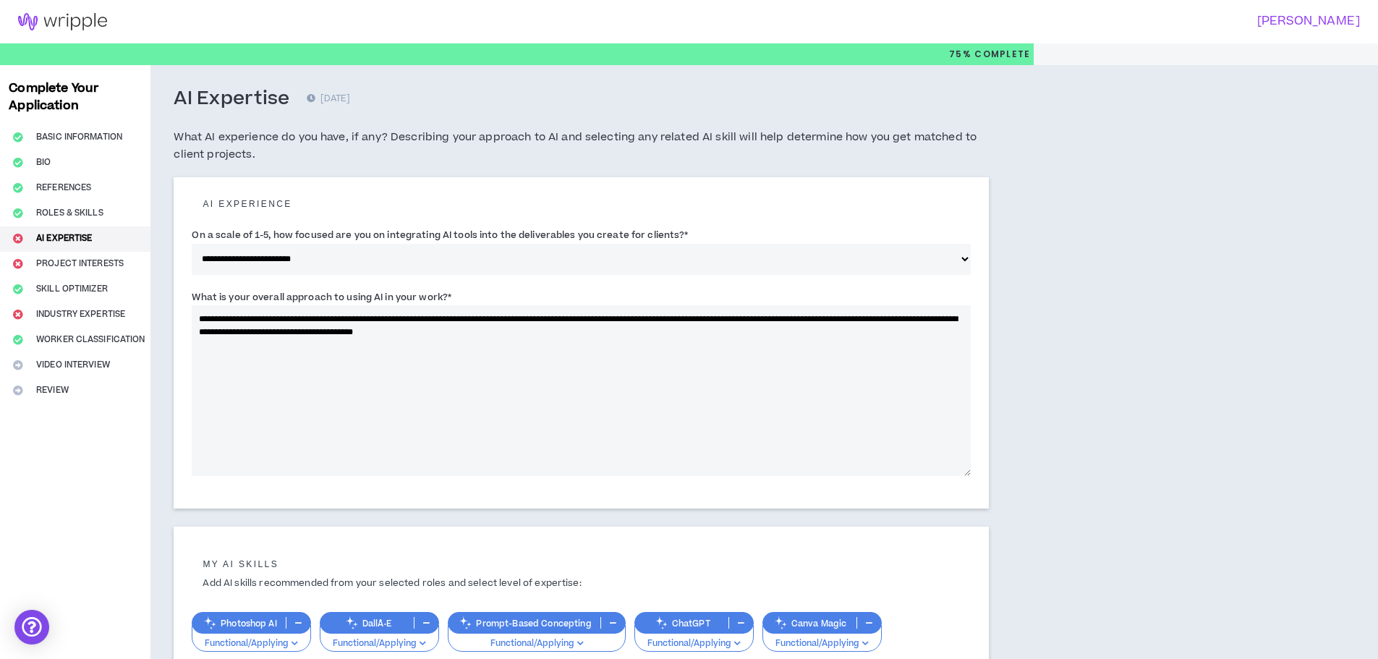
click at [590, 418] on textarea "**********" at bounding box center [581, 390] width 779 height 171
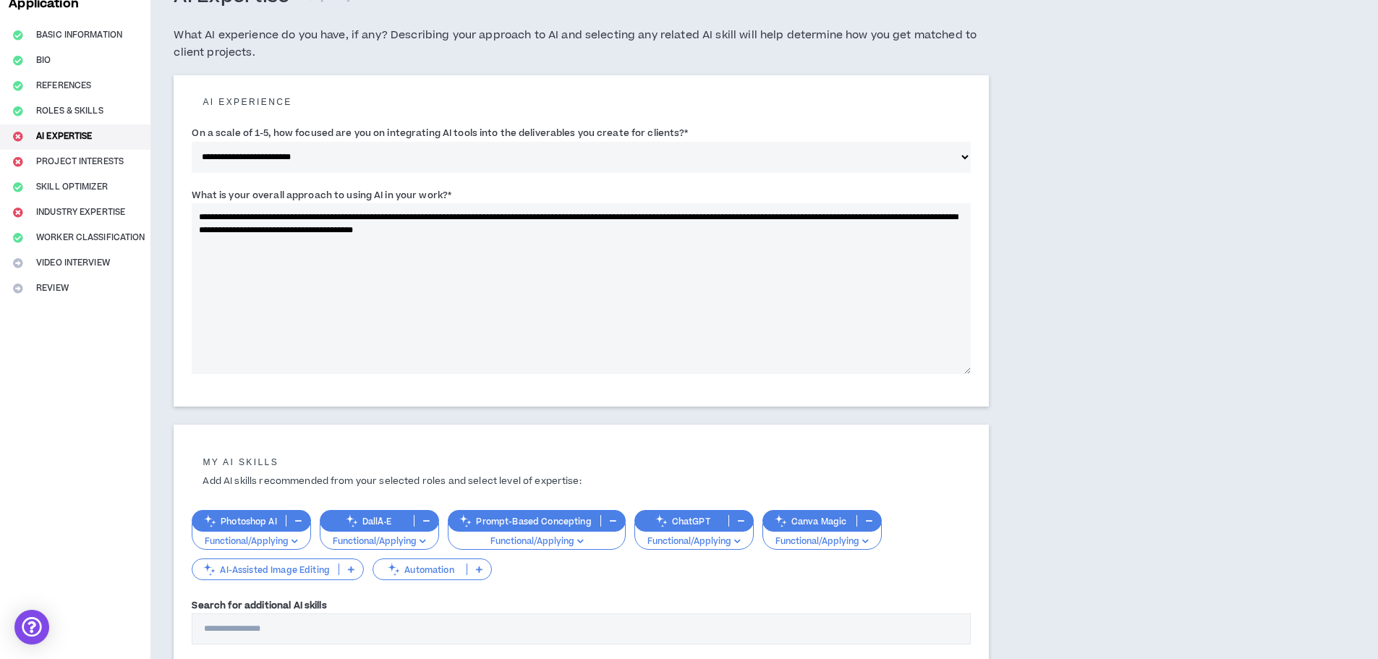
scroll to position [229, 0]
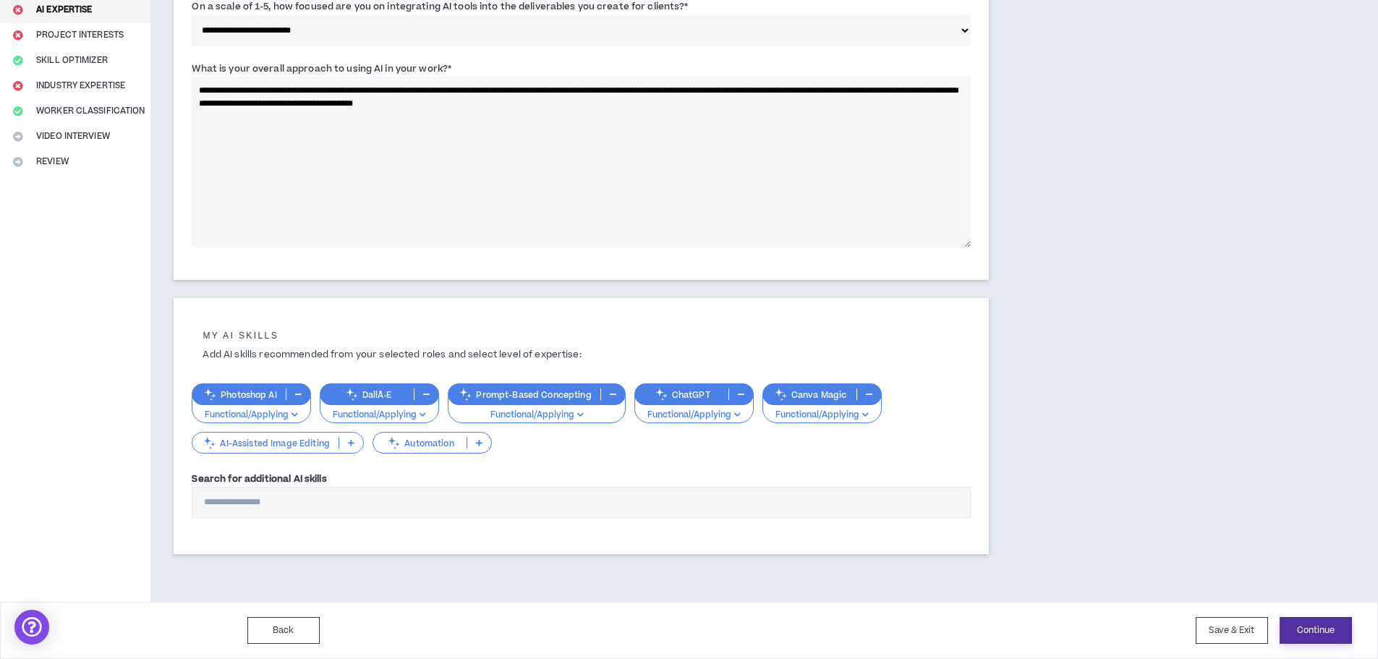
type textarea "**********"
click at [1327, 634] on button "Continue" at bounding box center [1316, 630] width 72 height 27
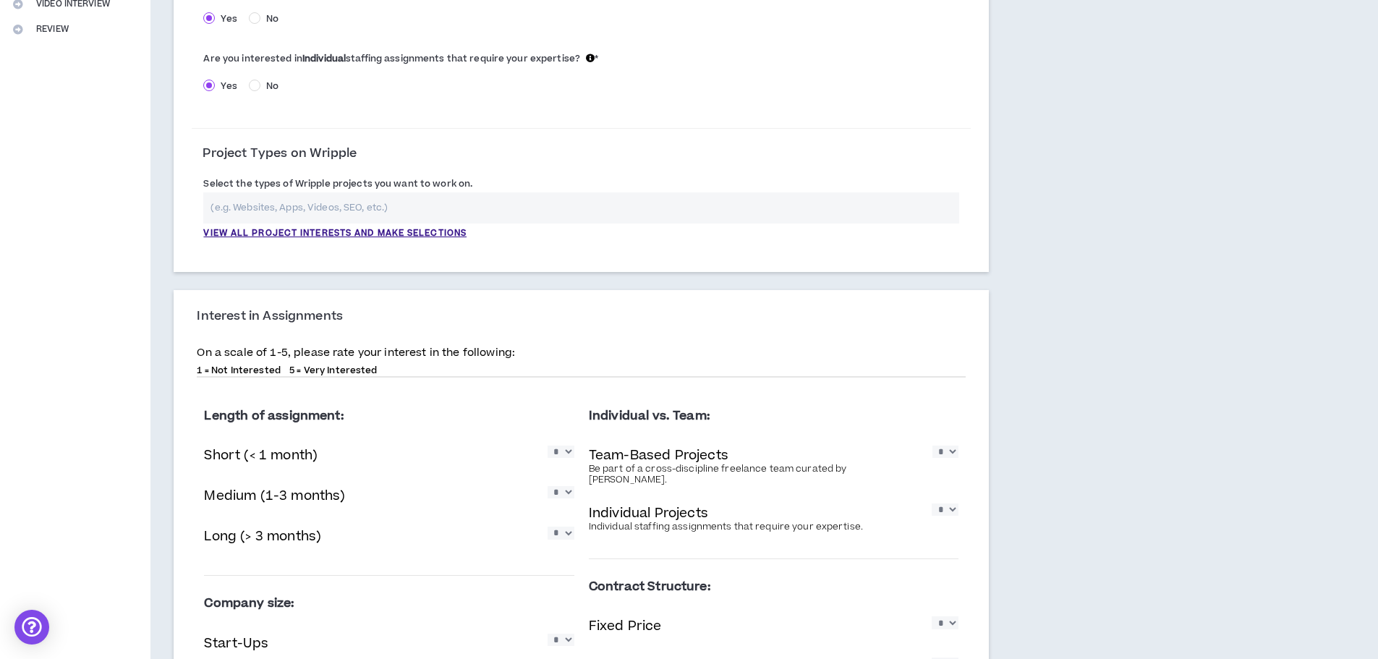
scroll to position [362, 0]
click at [369, 236] on p "View all project interests and make selections" at bounding box center [334, 232] width 263 height 13
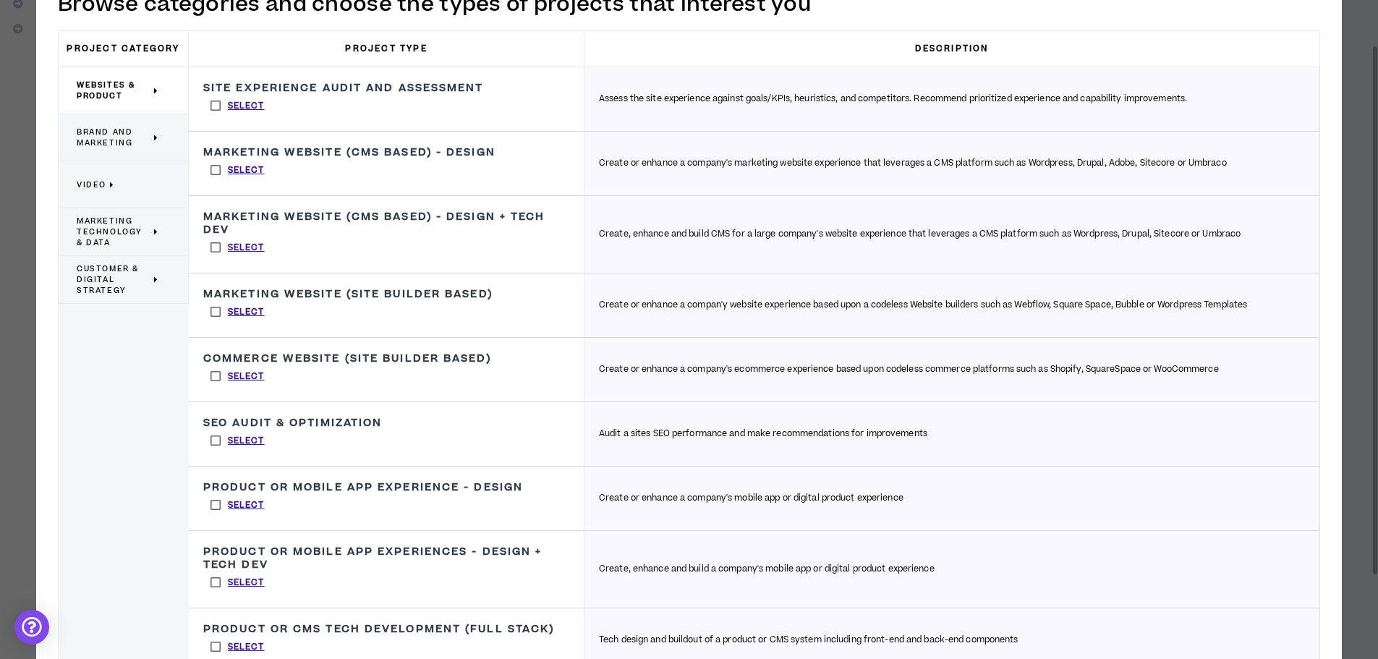
click at [150, 146] on span "Brand and Marketing" at bounding box center [114, 138] width 74 height 22
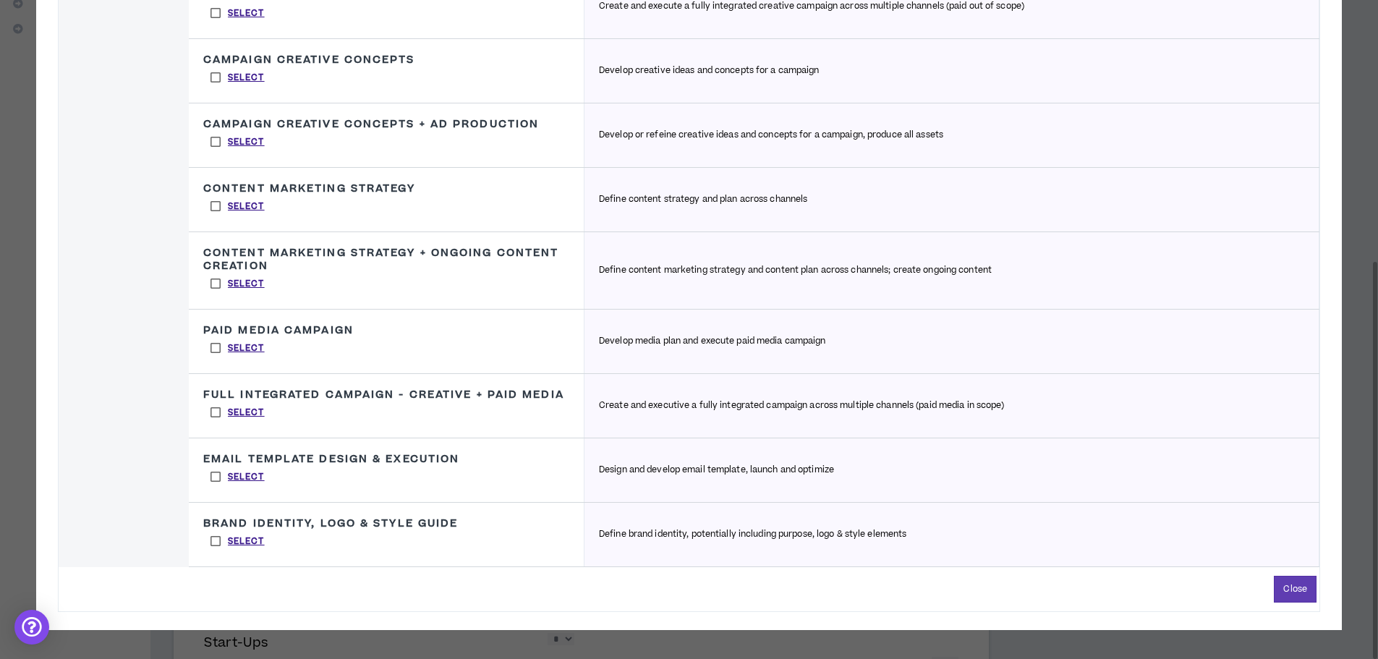
click at [216, 539] on label "Select" at bounding box center [237, 541] width 69 height 22
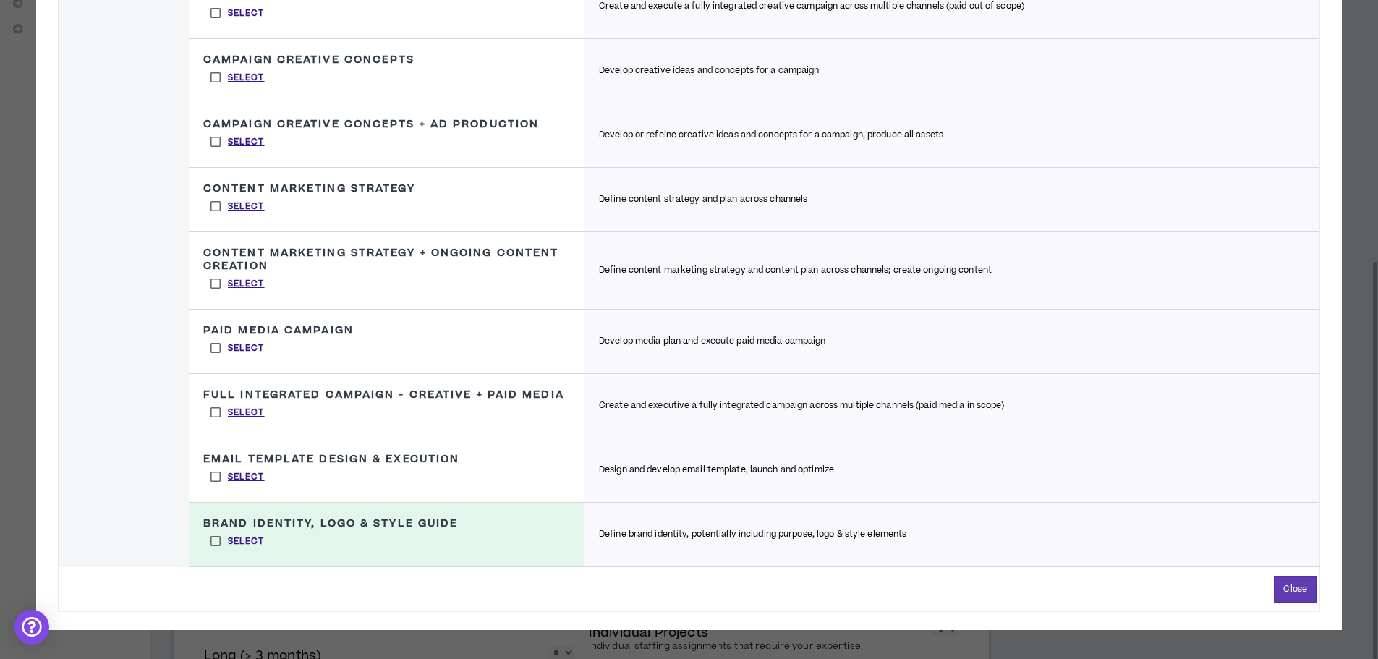
click at [215, 479] on label "Select" at bounding box center [237, 477] width 69 height 22
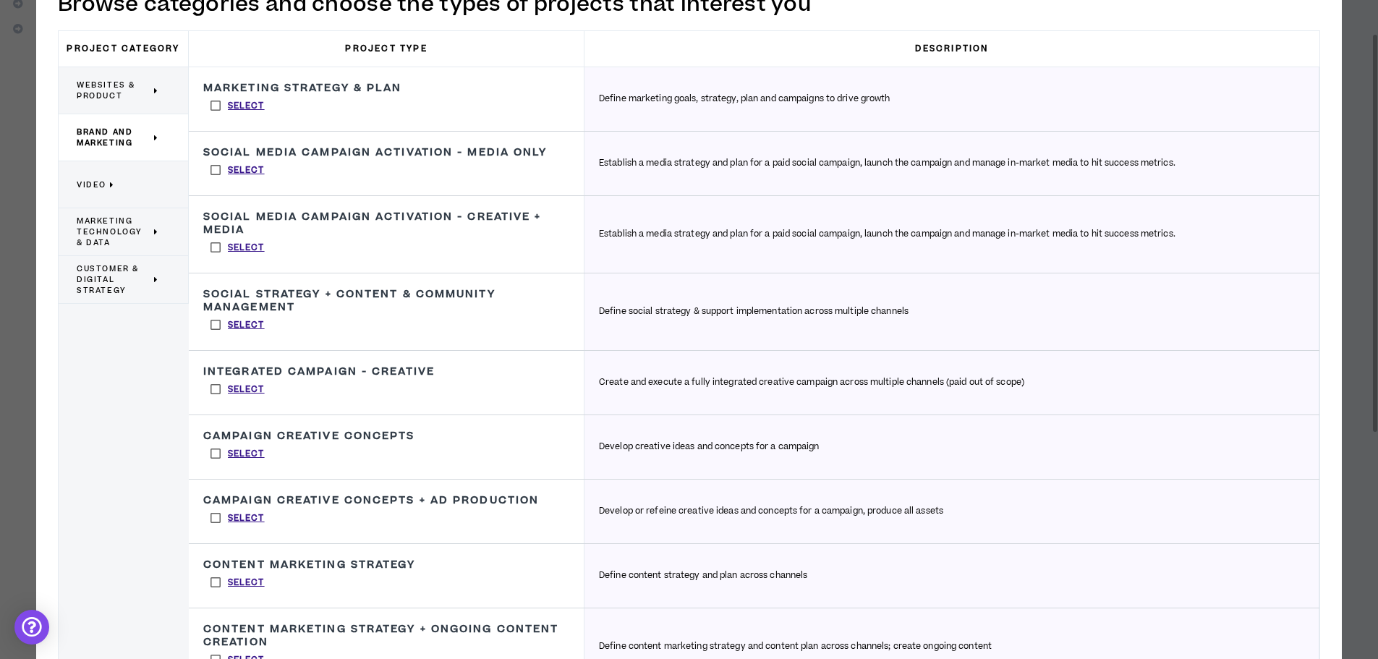
click at [215, 109] on label "Select" at bounding box center [237, 106] width 69 height 22
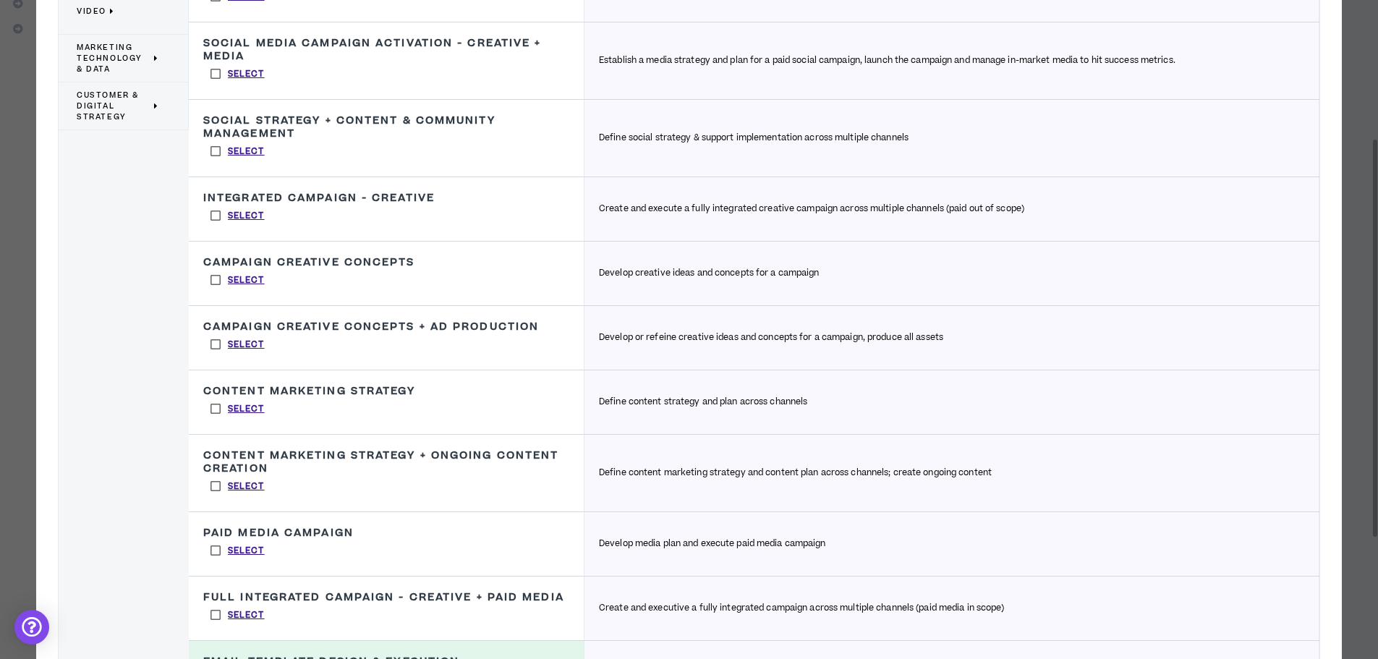
click at [208, 210] on label "Select" at bounding box center [237, 216] width 69 height 22
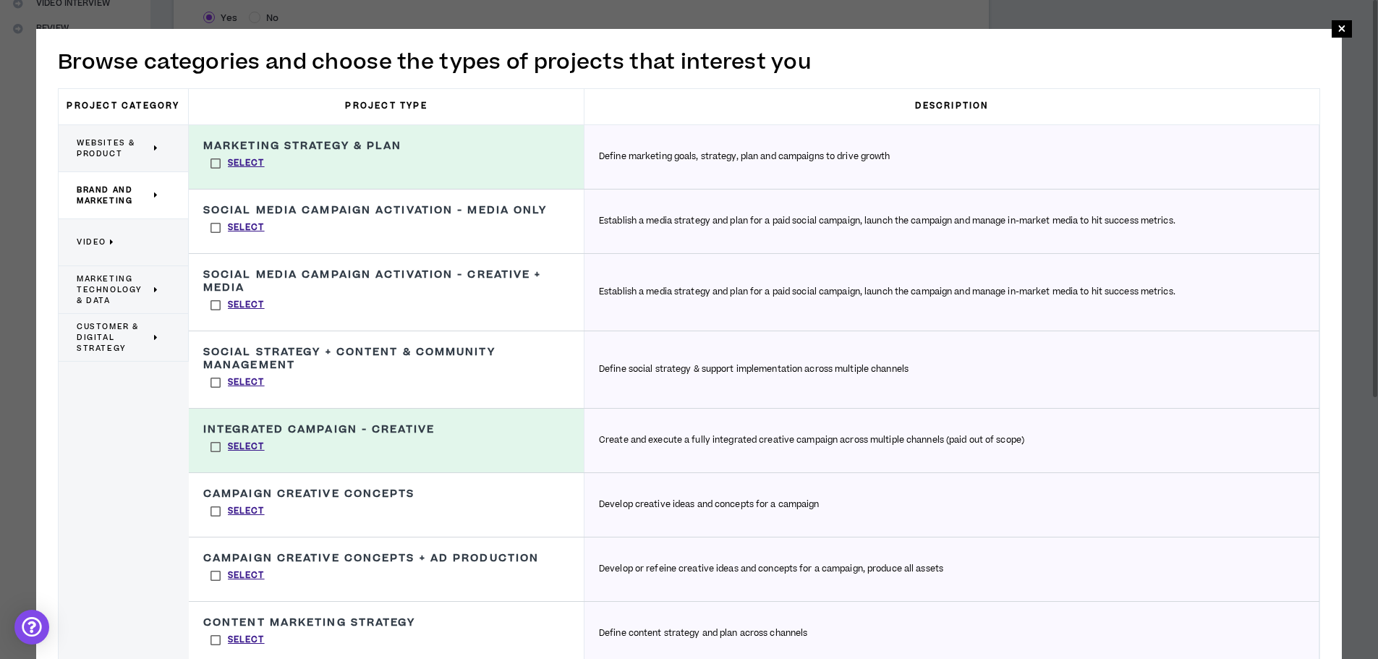
click at [209, 163] on label "Select" at bounding box center [237, 164] width 69 height 22
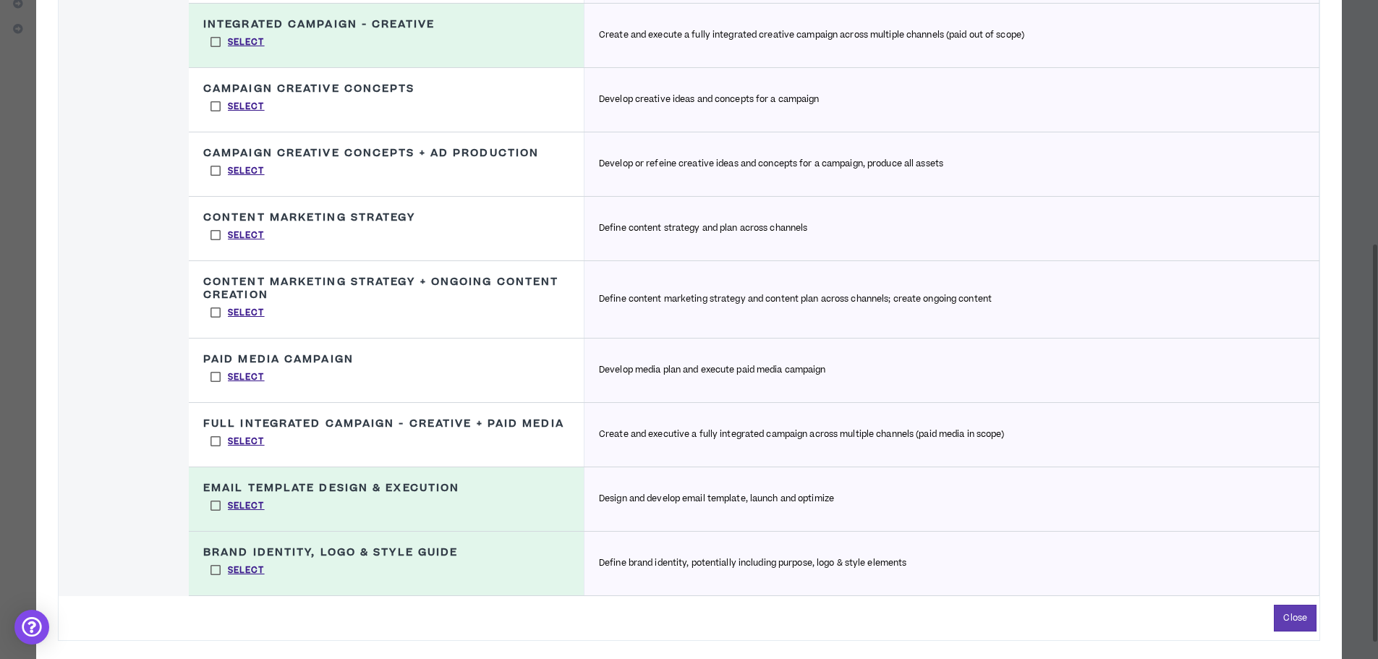
click at [212, 102] on label "Select" at bounding box center [237, 106] width 69 height 22
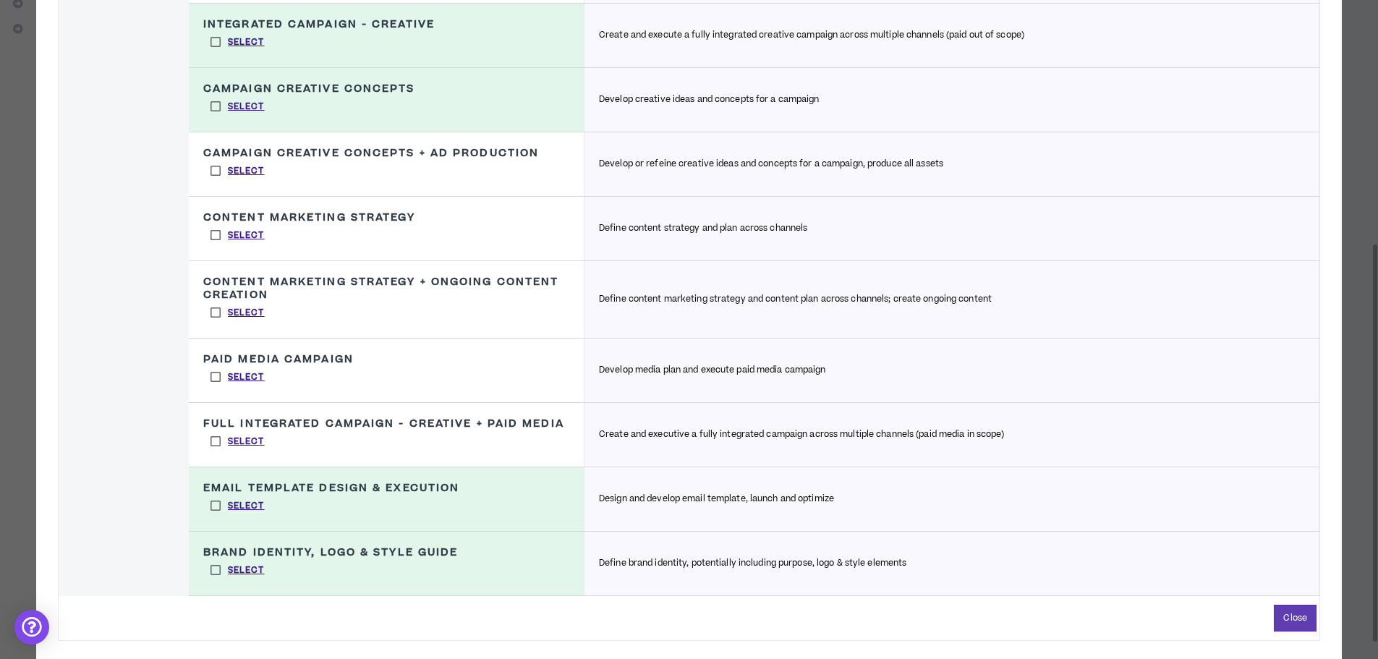
click at [213, 110] on label "Select" at bounding box center [237, 106] width 69 height 22
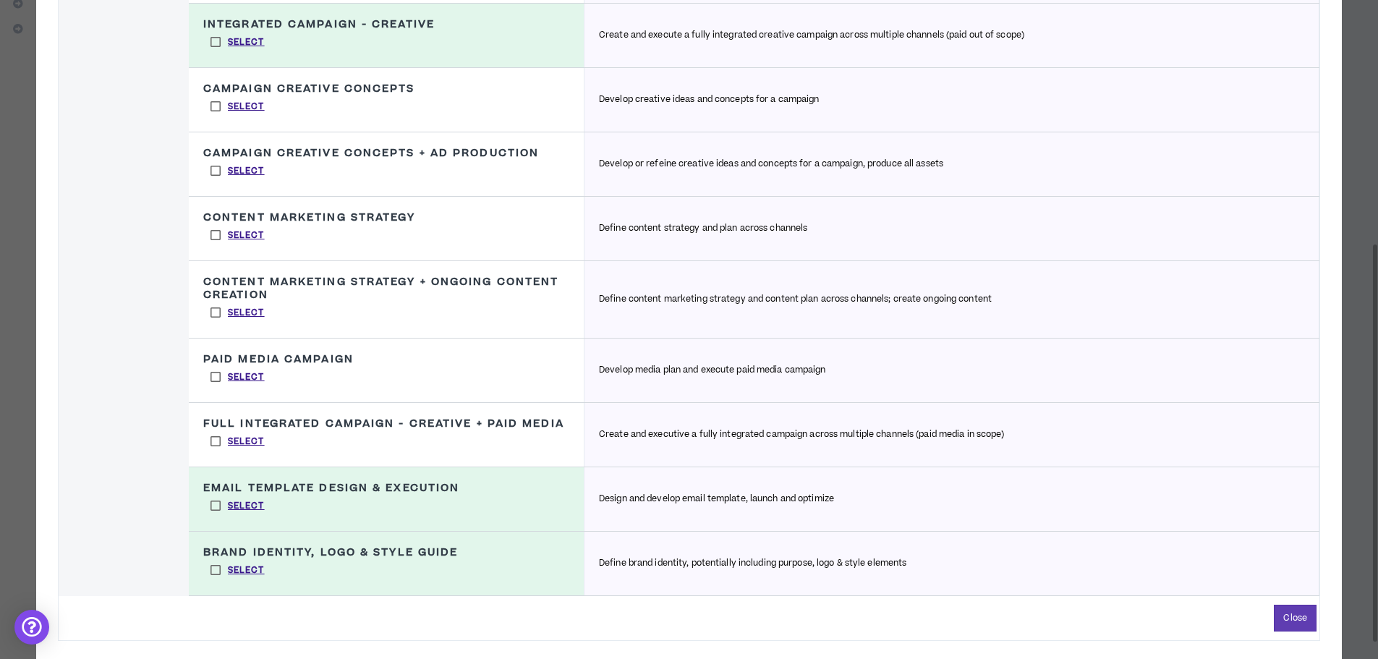
click at [216, 166] on label "Select" at bounding box center [237, 171] width 69 height 22
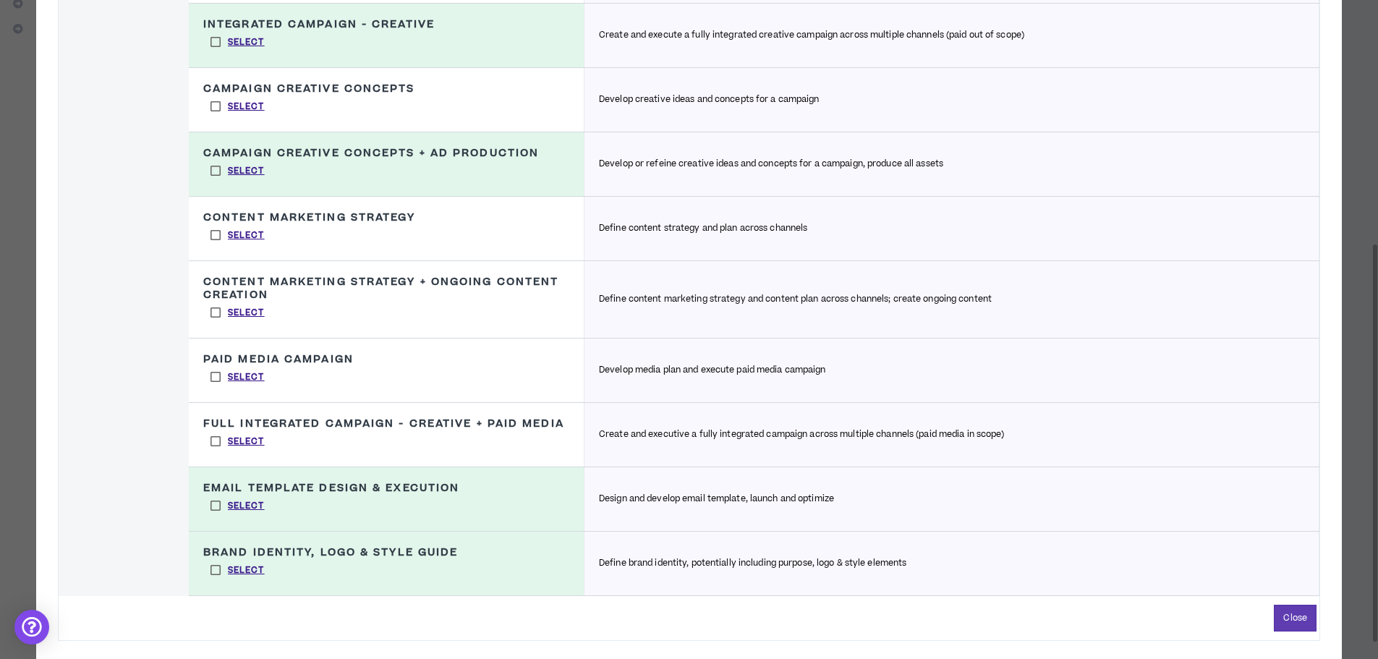
click at [211, 103] on label "Select" at bounding box center [237, 106] width 69 height 22
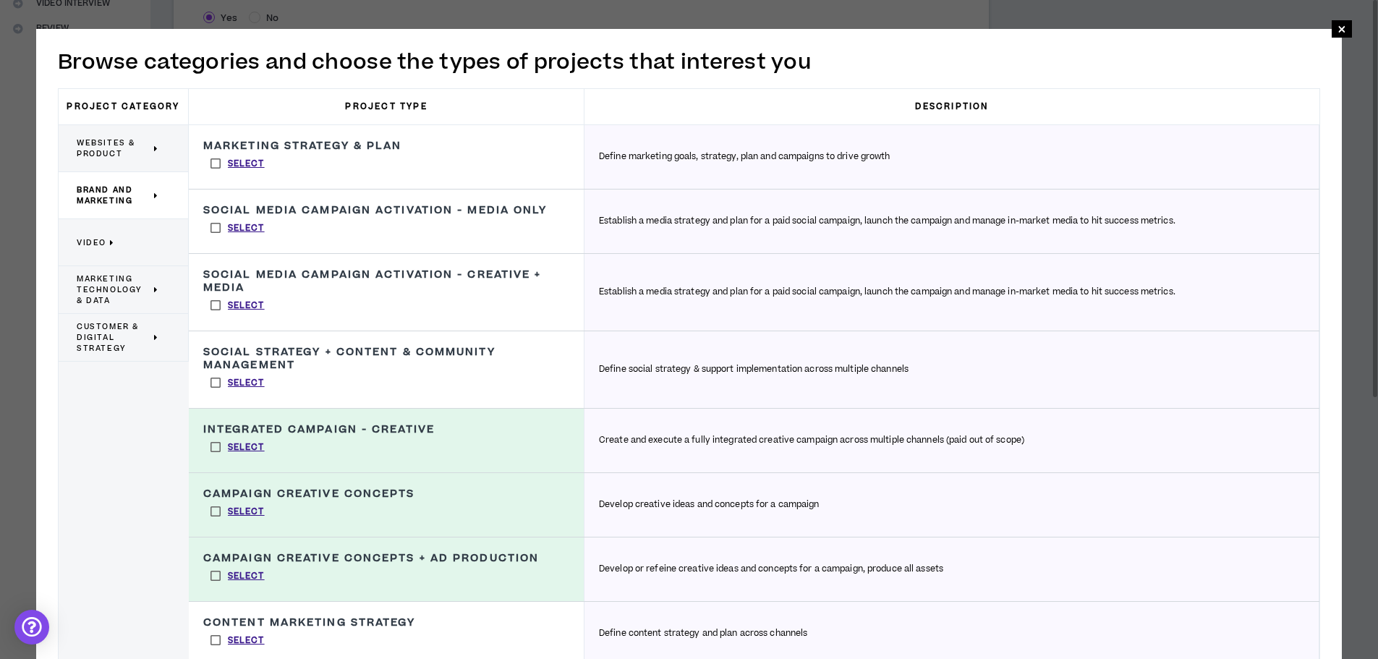
click at [150, 238] on p "Video" at bounding box center [118, 242] width 82 height 32
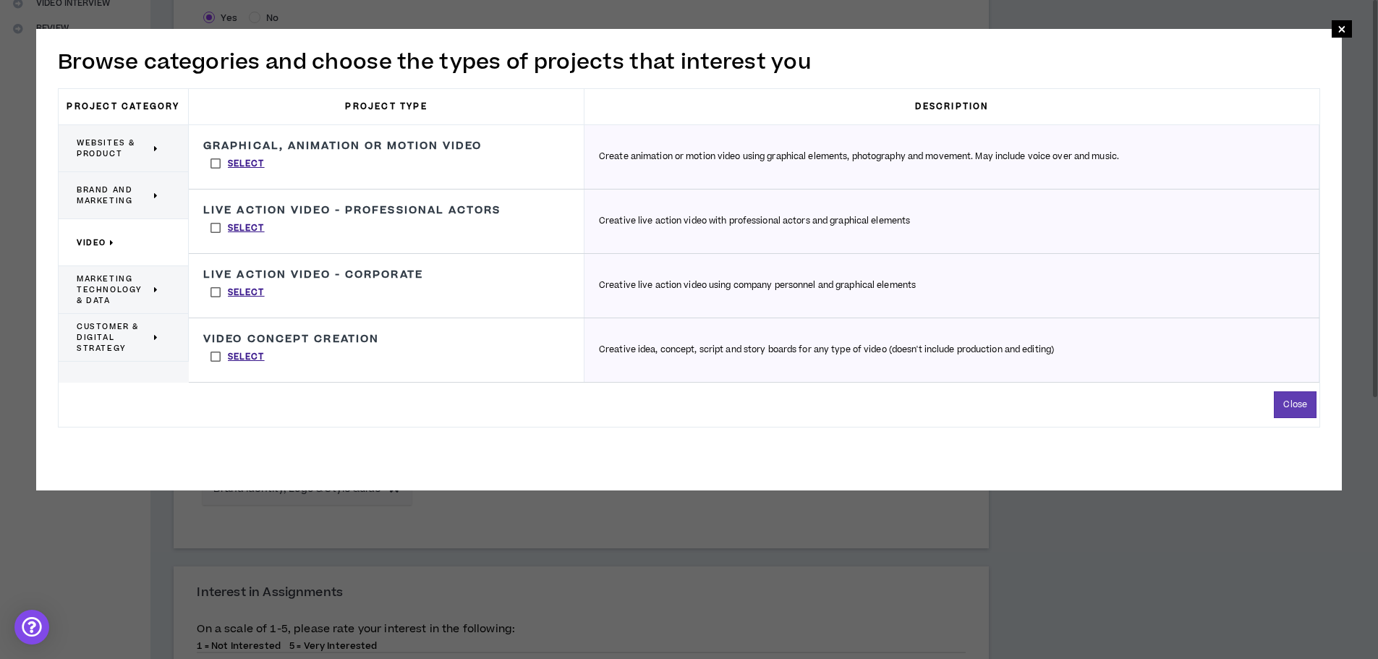
click at [148, 284] on span "Marketing Technology & Data" at bounding box center [114, 289] width 74 height 33
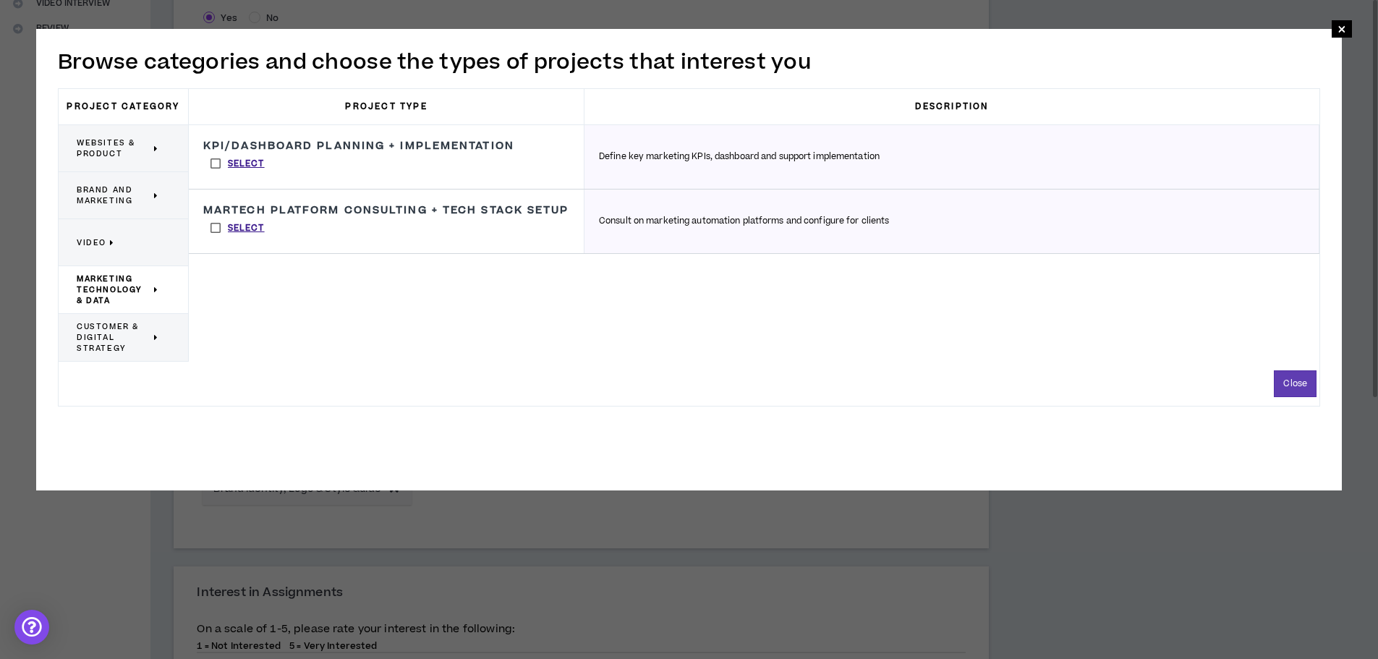
click at [141, 331] on span "Customer & Digital Strategy" at bounding box center [114, 337] width 74 height 33
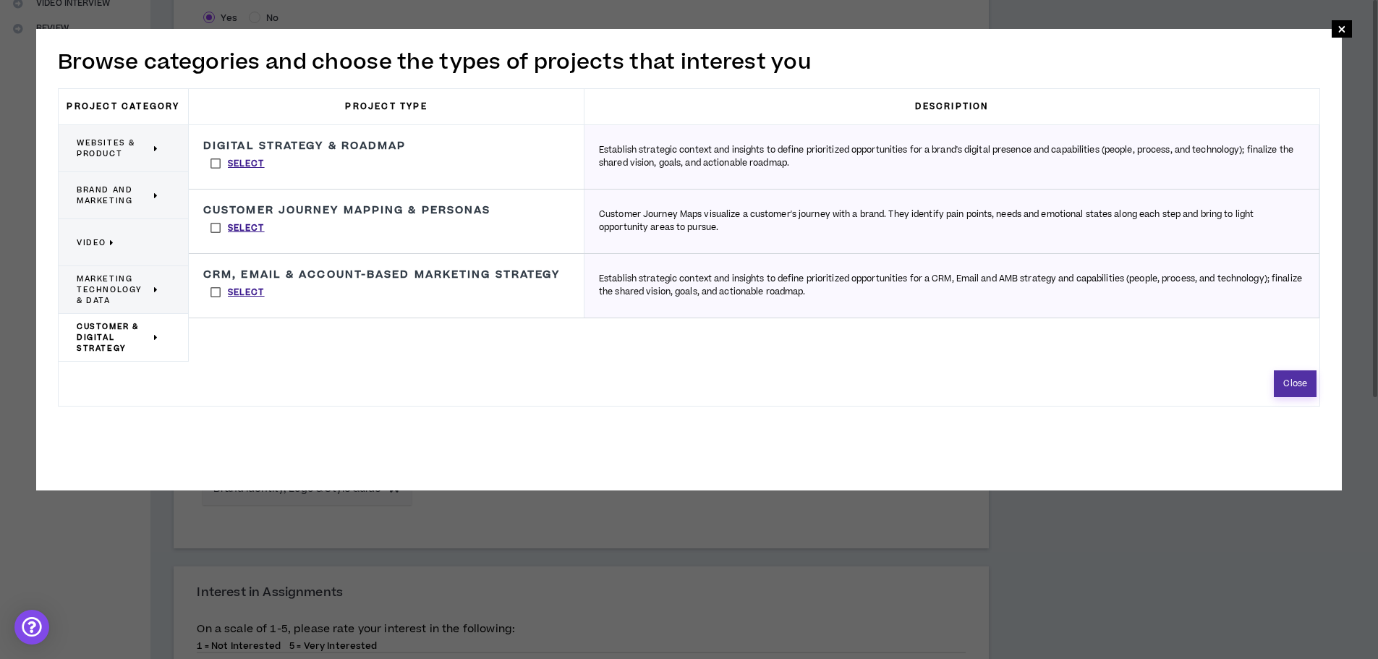
click at [1308, 381] on button "Close" at bounding box center [1295, 383] width 43 height 27
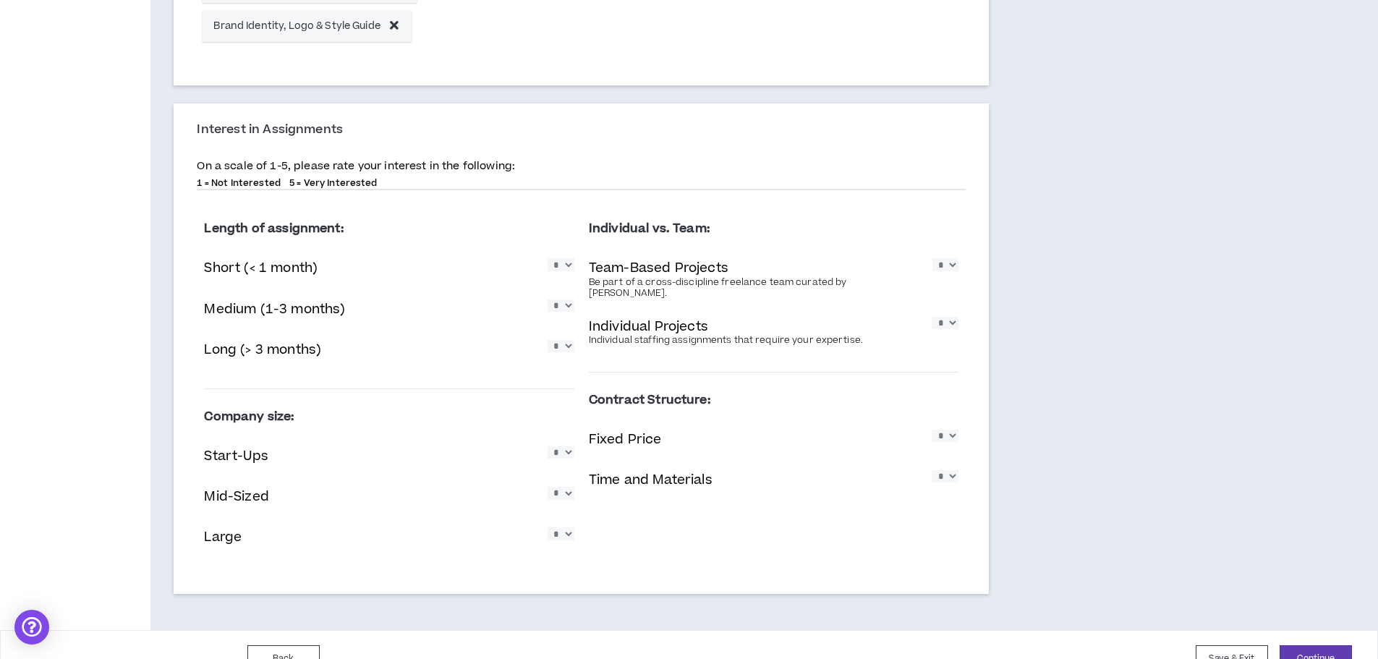
scroll to position [853, 0]
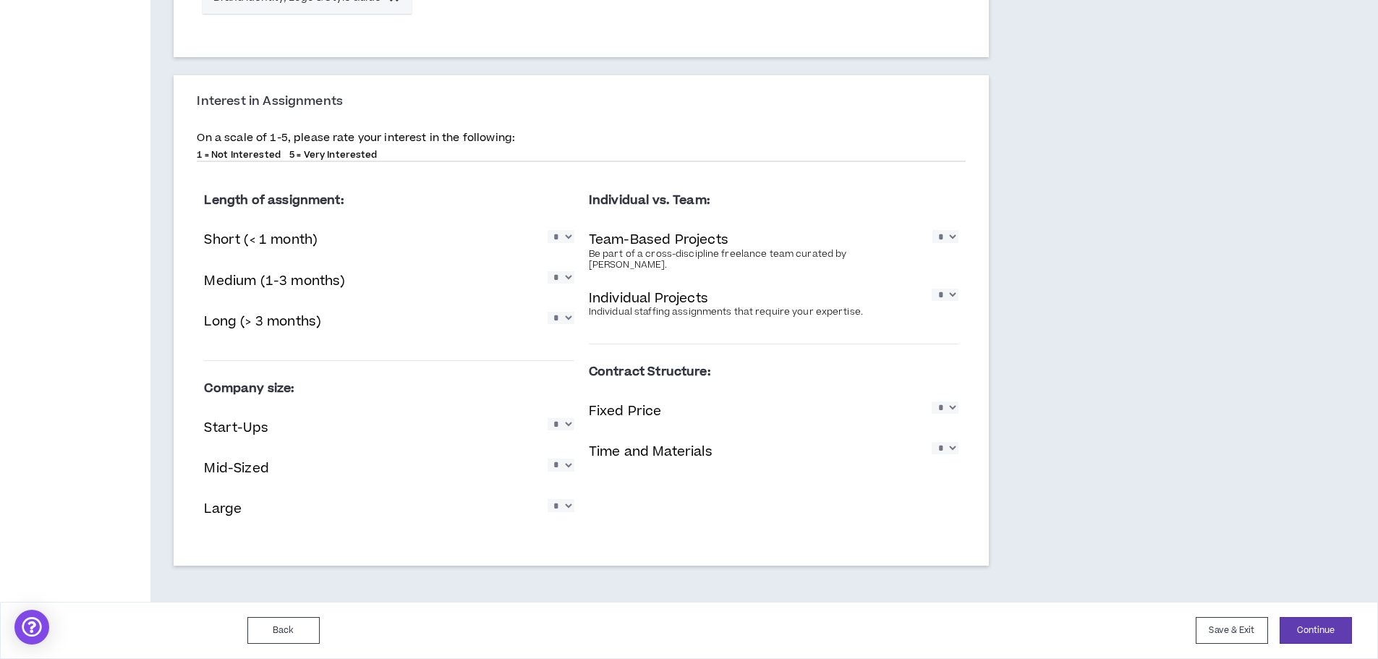
click at [569, 239] on select "* * * * *" at bounding box center [561, 236] width 27 height 12
select select "*"
click at [548, 230] on select "* * * * *" at bounding box center [561, 236] width 27 height 12
click at [564, 279] on select "* * * * *" at bounding box center [561, 277] width 27 height 12
select select "*"
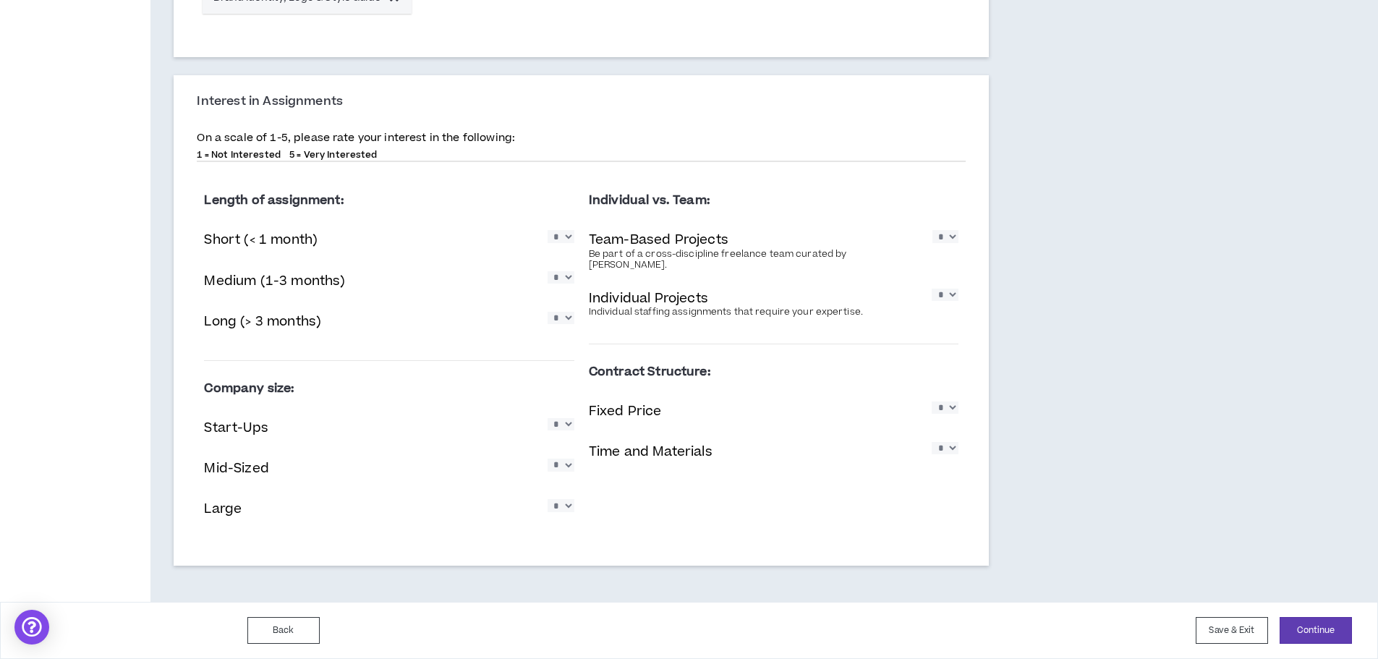
click at [548, 271] on select "* * * * *" at bounding box center [561, 277] width 27 height 12
click at [561, 324] on select "* * * * *" at bounding box center [561, 318] width 27 height 12
select select "*"
click at [548, 312] on select "* * * * *" at bounding box center [561, 318] width 27 height 12
click at [956, 231] on select "* * * * *" at bounding box center [945, 236] width 26 height 12
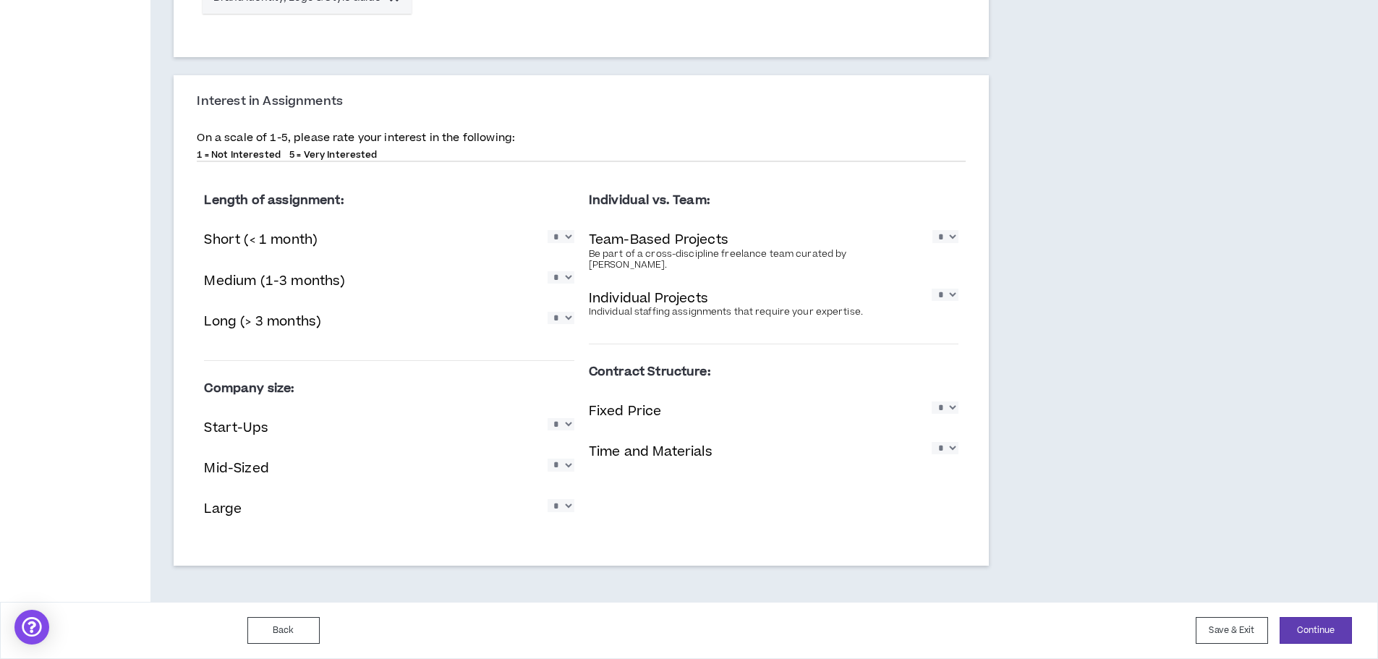
click at [932, 230] on select "* * * * *" at bounding box center [945, 236] width 26 height 12
drag, startPoint x: 945, startPoint y: 238, endPoint x: 947, endPoint y: 247, distance: 8.8
click at [945, 238] on select "* * * * *" at bounding box center [945, 236] width 26 height 12
select select "*"
click at [932, 230] on select "* * * * *" at bounding box center [945, 236] width 26 height 12
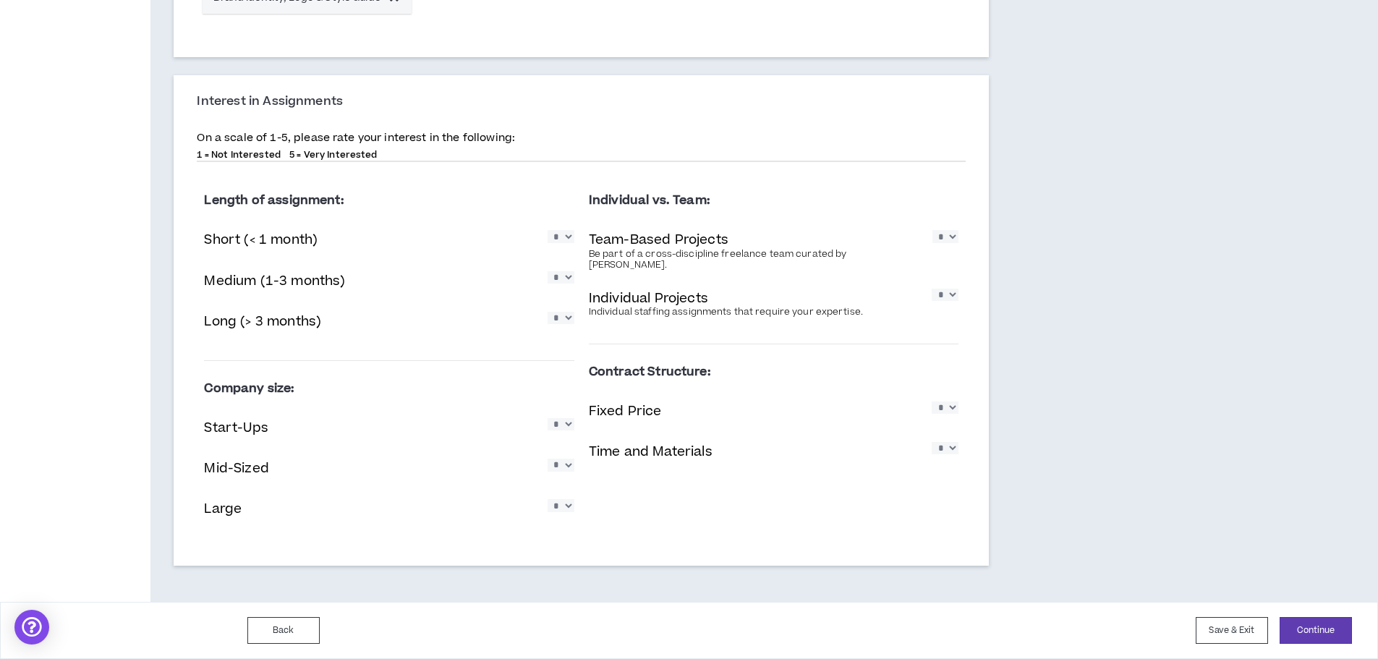
click at [949, 292] on select "* * * * *" at bounding box center [945, 295] width 27 height 12
select select "*"
click at [932, 289] on select "* * * * *" at bounding box center [945, 295] width 27 height 12
click at [564, 430] on select "* * * * *" at bounding box center [561, 424] width 27 height 12
select select "*"
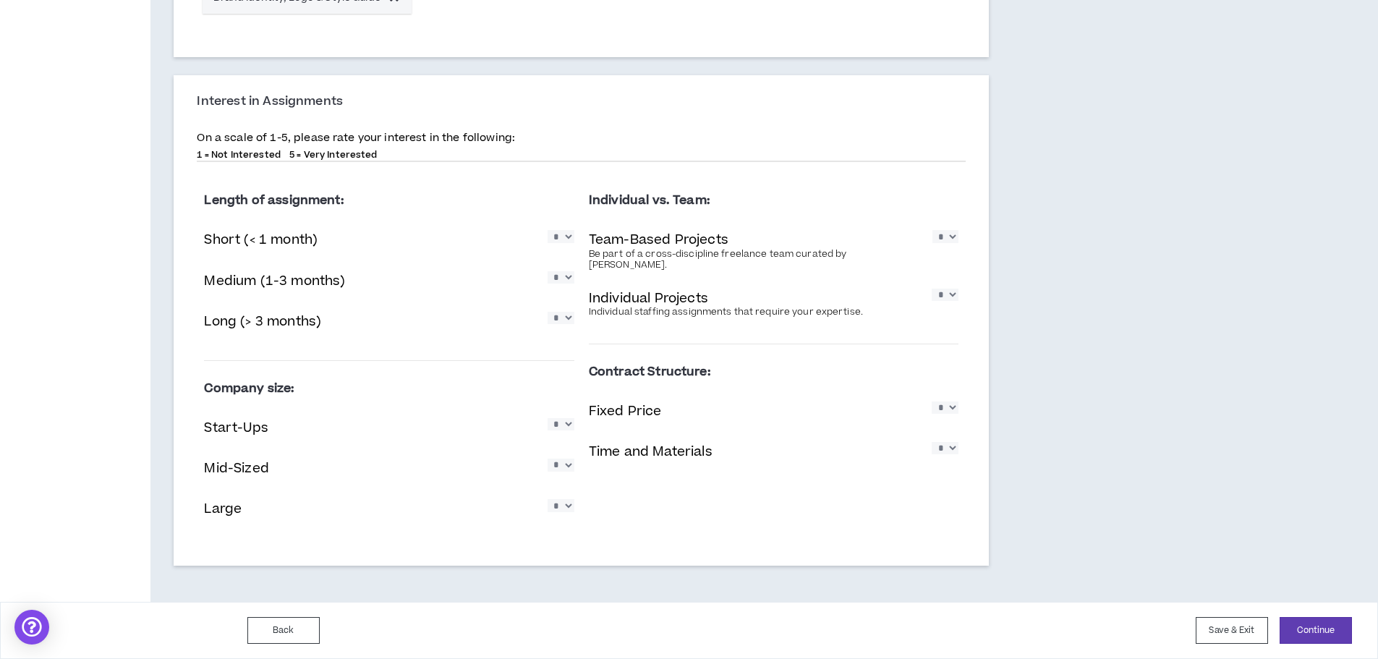
click at [548, 418] on select "* * * * *" at bounding box center [561, 424] width 27 height 12
click at [564, 467] on select "* * * * *" at bounding box center [561, 465] width 27 height 12
select select "*"
click at [548, 459] on select "* * * * *" at bounding box center [561, 465] width 27 height 12
click at [562, 511] on select "* * * * *" at bounding box center [561, 505] width 27 height 12
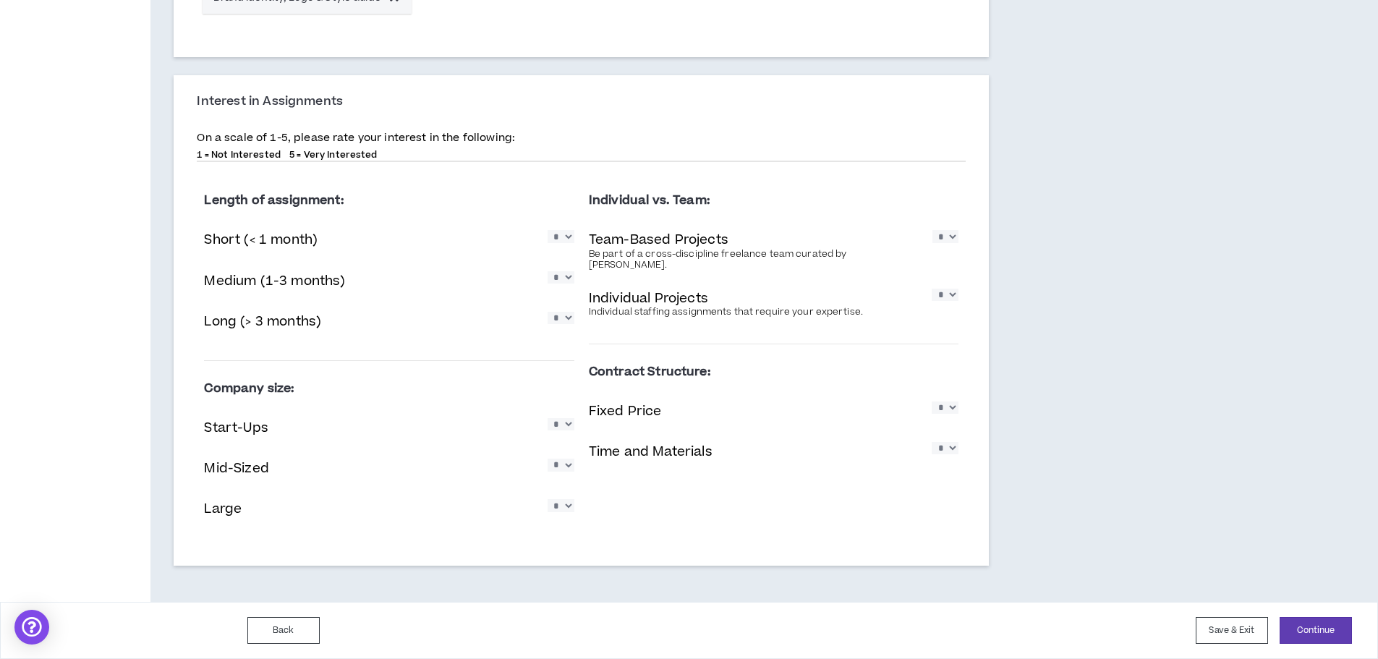
select select "*"
click at [548, 499] on select "* * * * *" at bounding box center [561, 505] width 27 height 12
click at [942, 401] on select "* * * * *" at bounding box center [945, 407] width 27 height 12
select select "*"
click at [932, 401] on select "* * * * *" at bounding box center [945, 407] width 27 height 12
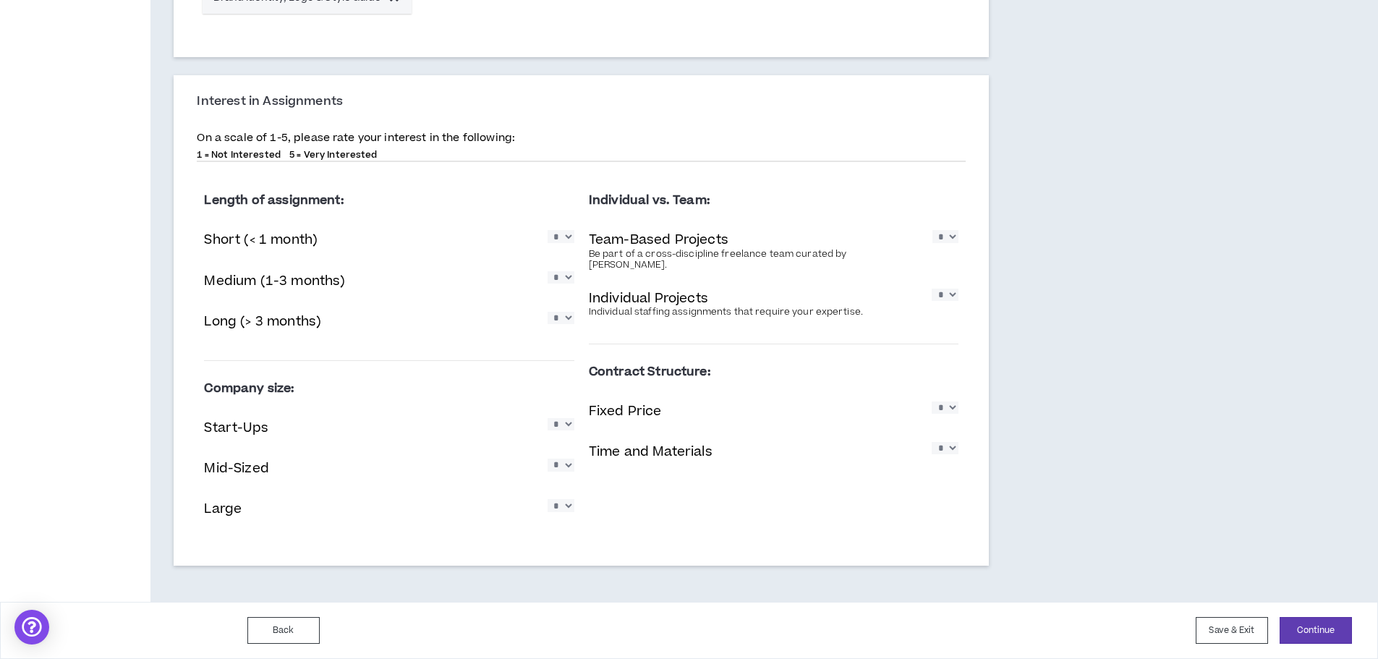
click at [940, 442] on select "* * * * *" at bounding box center [945, 448] width 27 height 12
select select "*"
click at [932, 442] on select "* * * * *" at bounding box center [945, 448] width 27 height 12
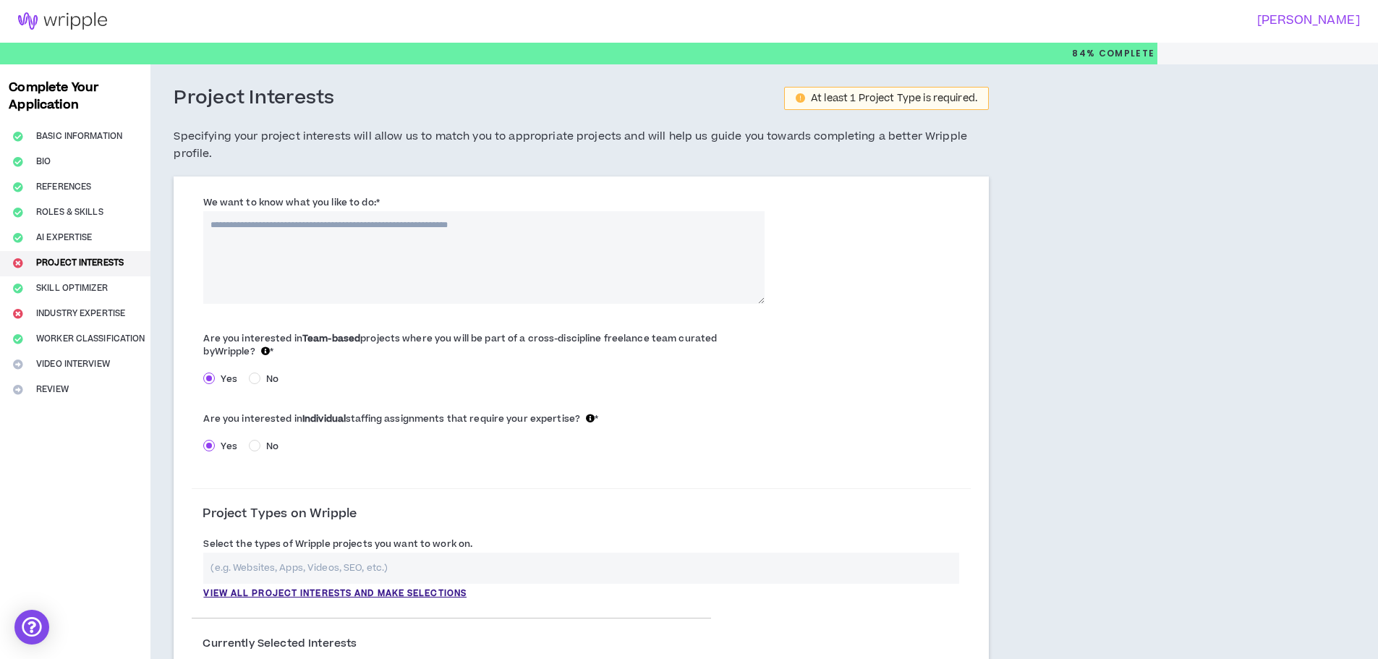
scroll to position [0, 0]
drag, startPoint x: 199, startPoint y: 199, endPoint x: 449, endPoint y: 251, distance: 254.9
click at [449, 251] on div "We want to know what you like to do: *" at bounding box center [484, 249] width 584 height 109
copy label "We want to know"
click at [496, 231] on textarea "We want to know what you like to do: *" at bounding box center [483, 258] width 561 height 93
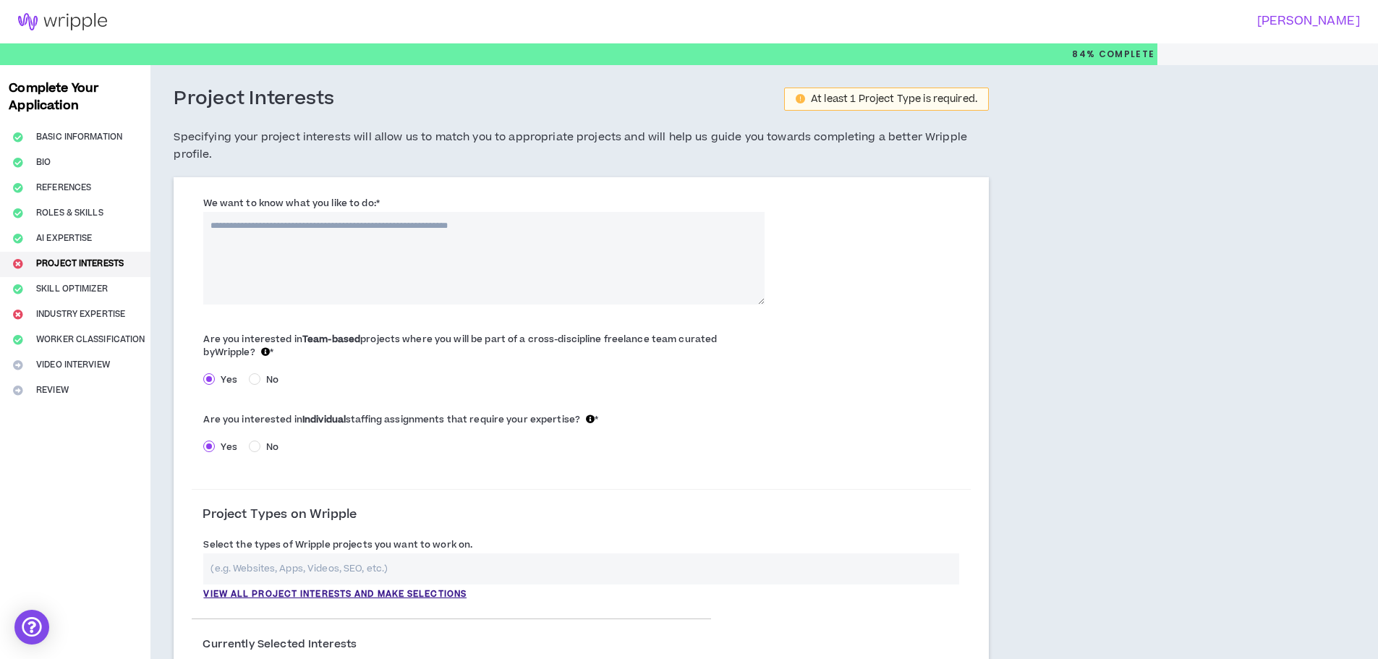
paste textarea "**********"
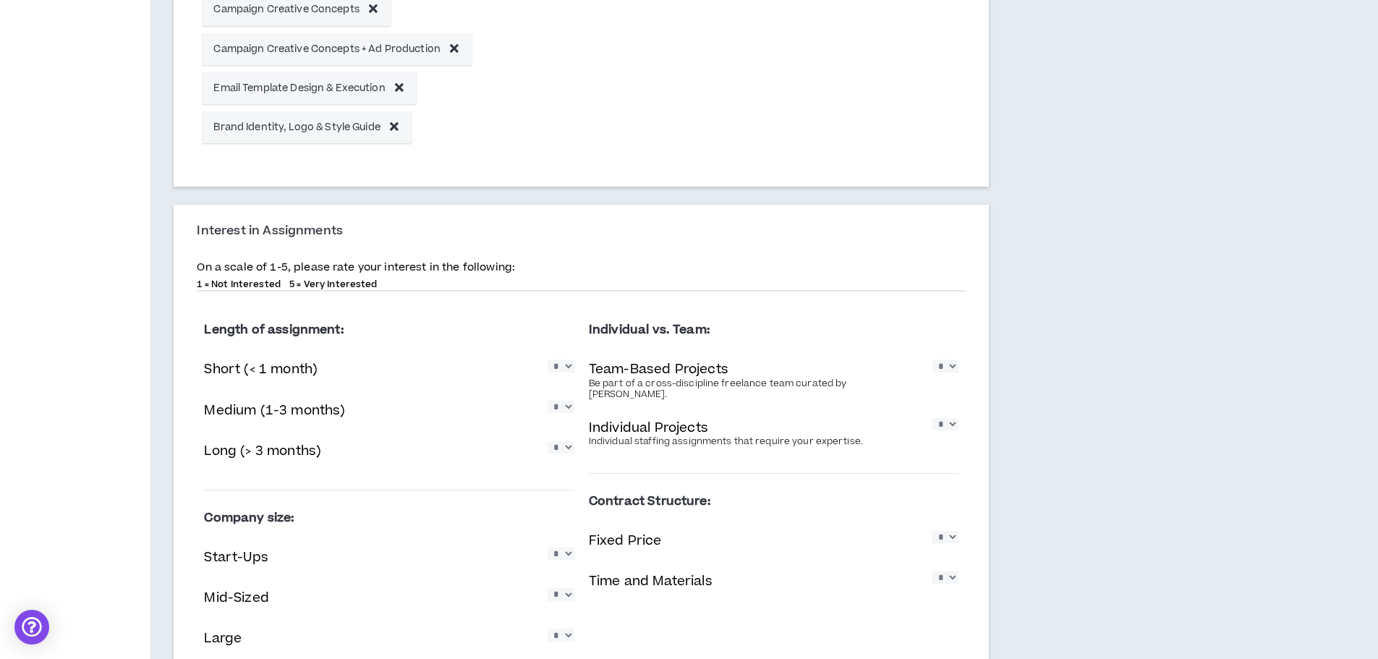
scroll to position [853, 0]
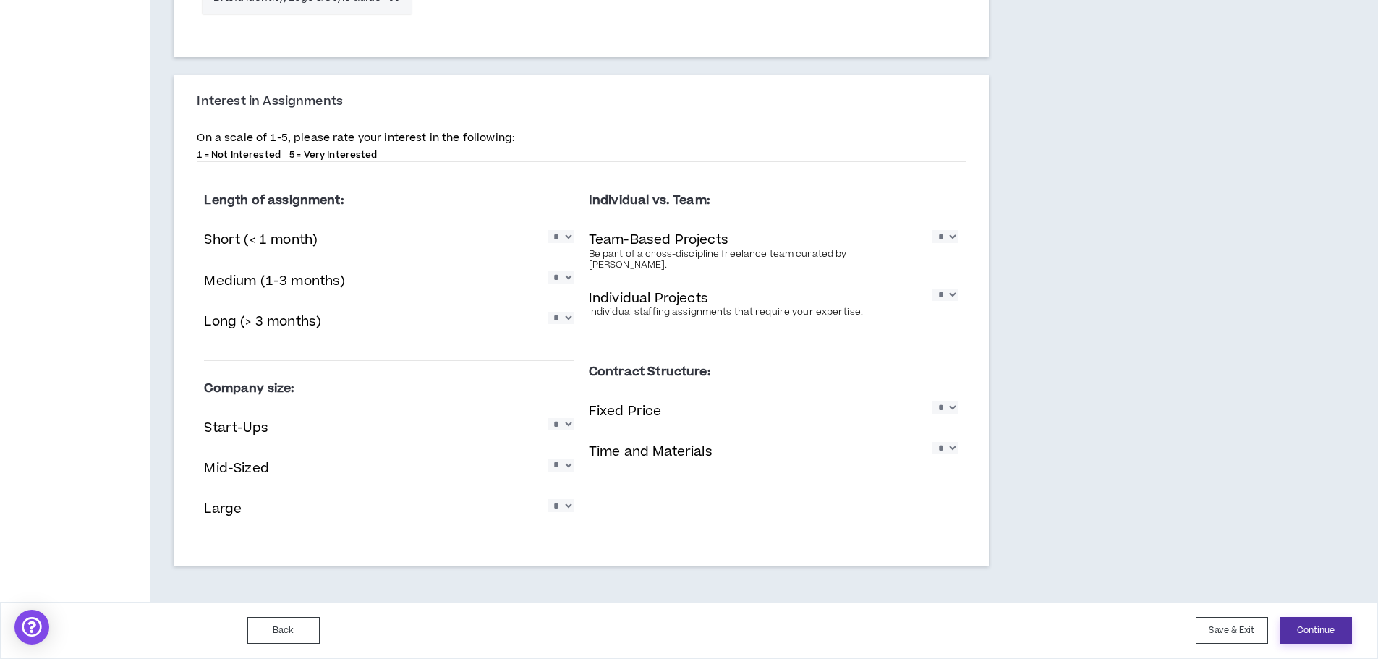
type textarea "**********"
click at [1316, 636] on button "Continue" at bounding box center [1316, 630] width 72 height 27
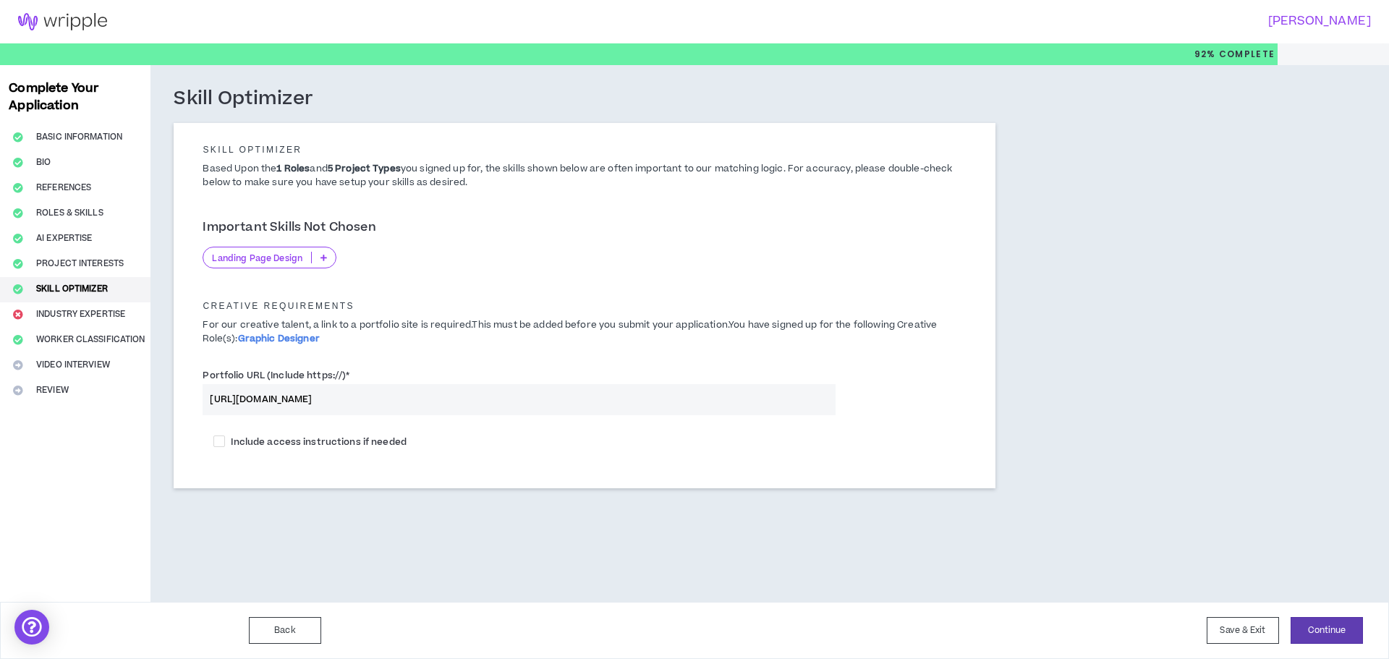
click at [323, 259] on icon at bounding box center [323, 257] width 7 height 7
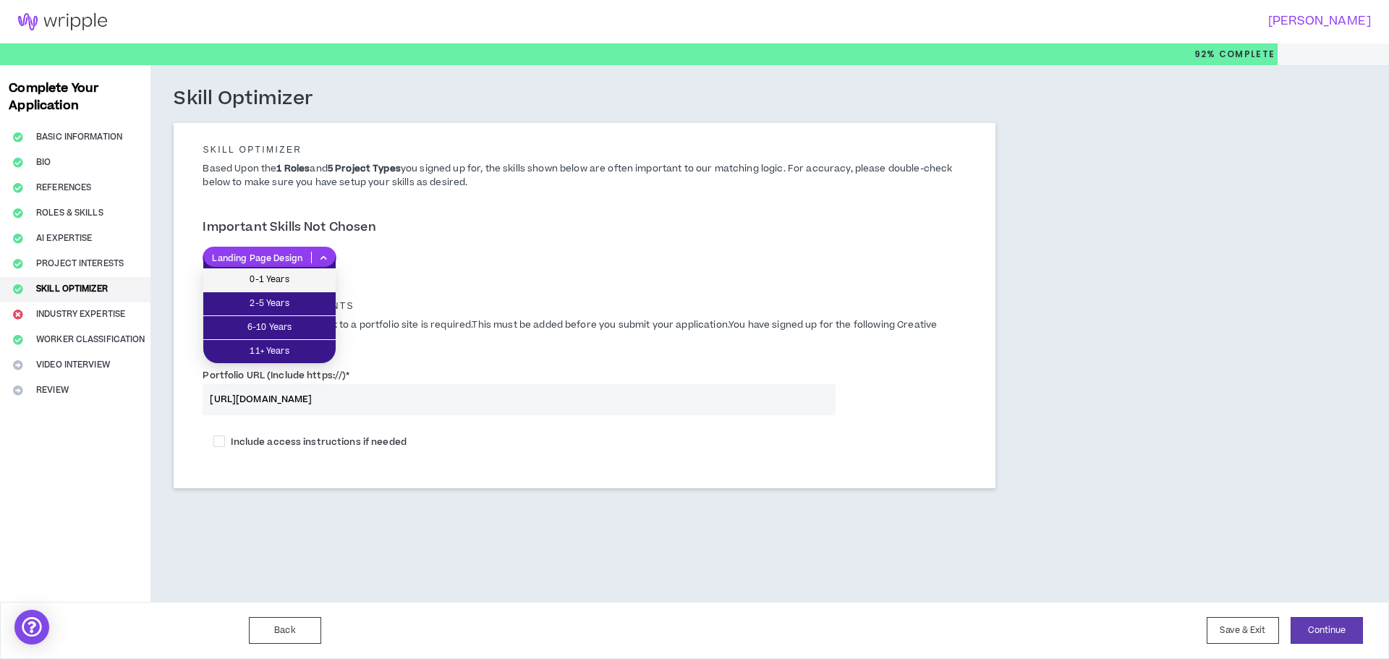
click at [319, 275] on span "0-1 Years" at bounding box center [269, 280] width 115 height 16
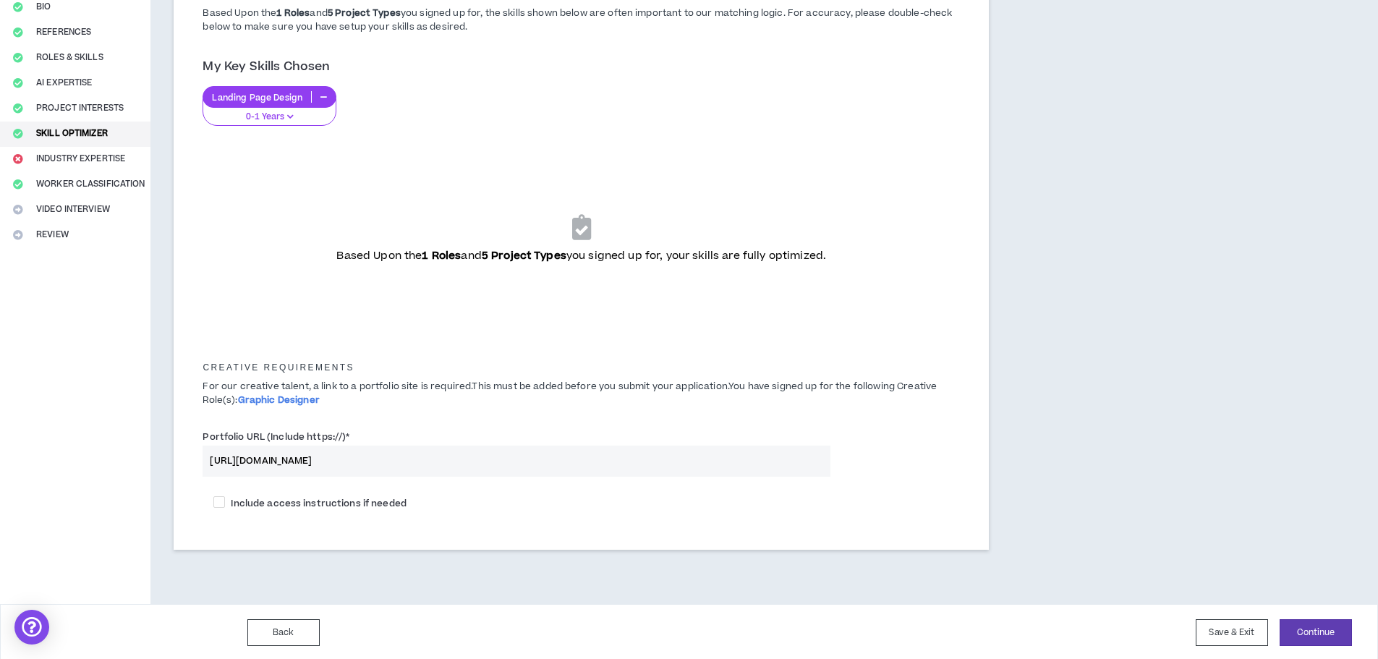
scroll to position [158, 0]
click at [1332, 631] on button "Continue" at bounding box center [1316, 630] width 72 height 27
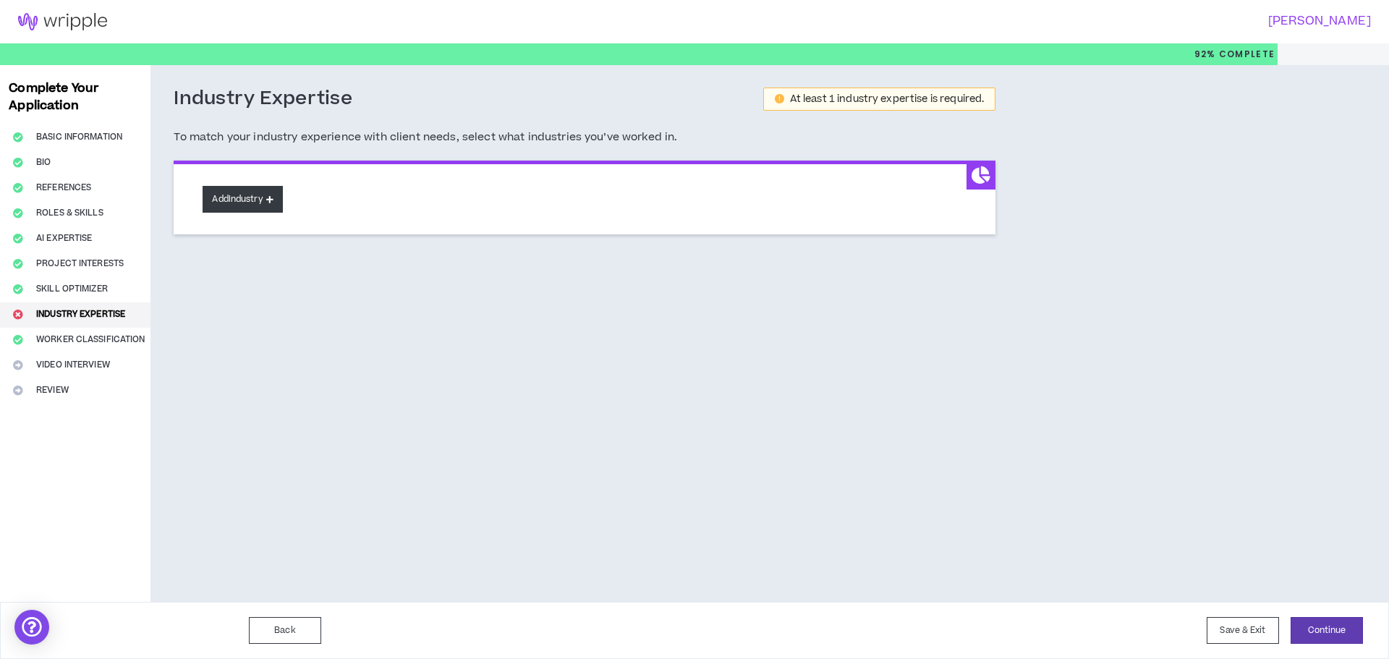
click at [224, 205] on button "Add Industry" at bounding box center [243, 199] width 80 height 27
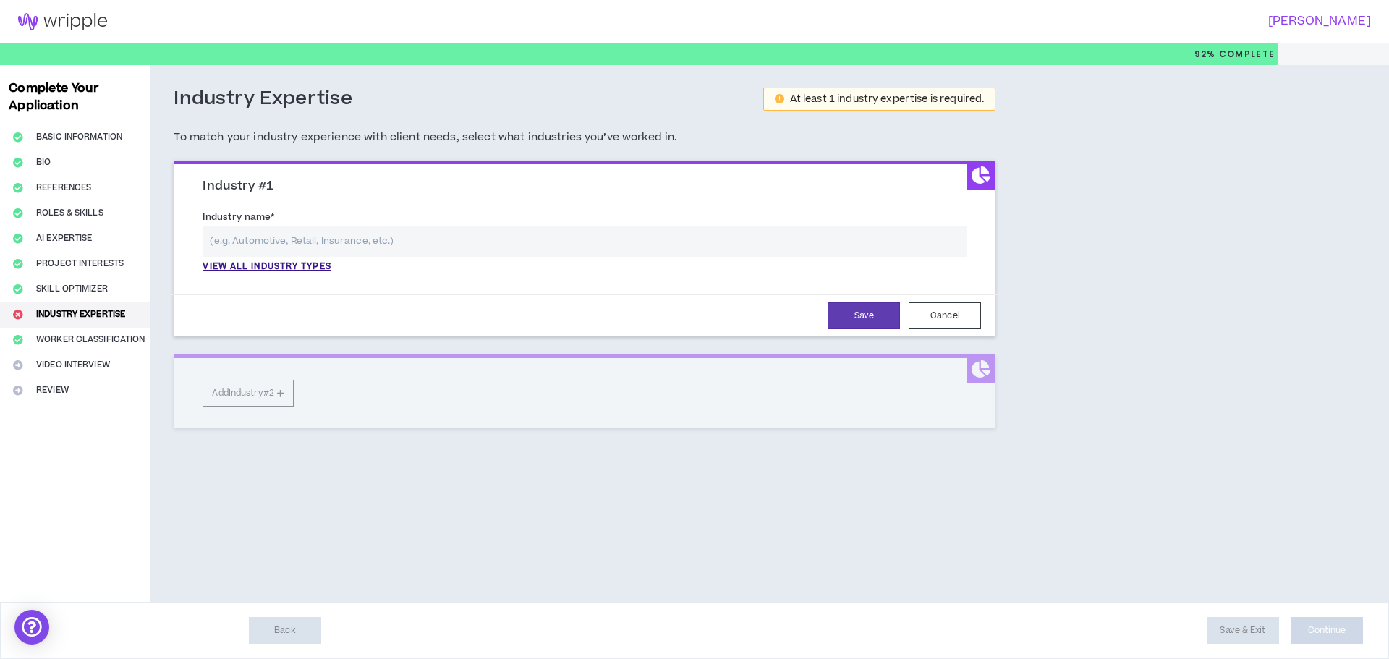
click at [370, 241] on input "text" at bounding box center [585, 241] width 764 height 31
click at [305, 270] on p "View all industry types" at bounding box center [267, 266] width 128 height 13
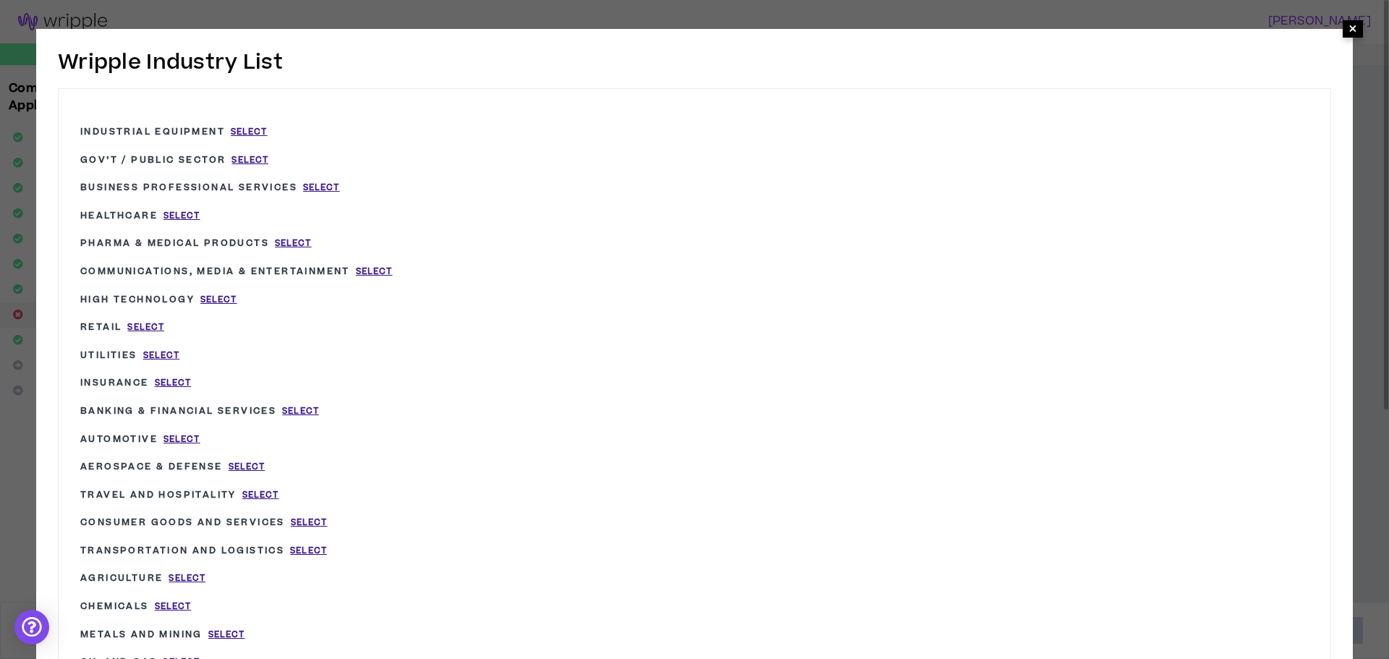
click at [1361, 30] on span "×" at bounding box center [1353, 28] width 20 height 17
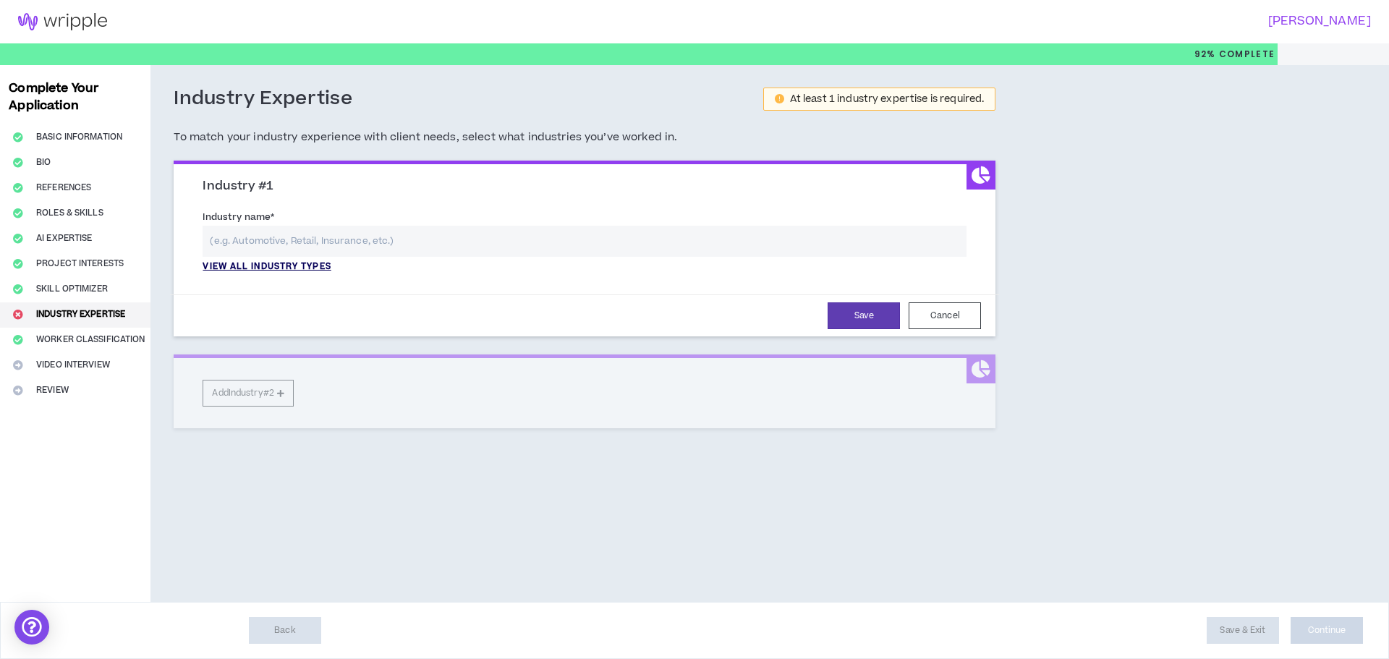
click at [289, 266] on p "View all industry types" at bounding box center [267, 266] width 128 height 13
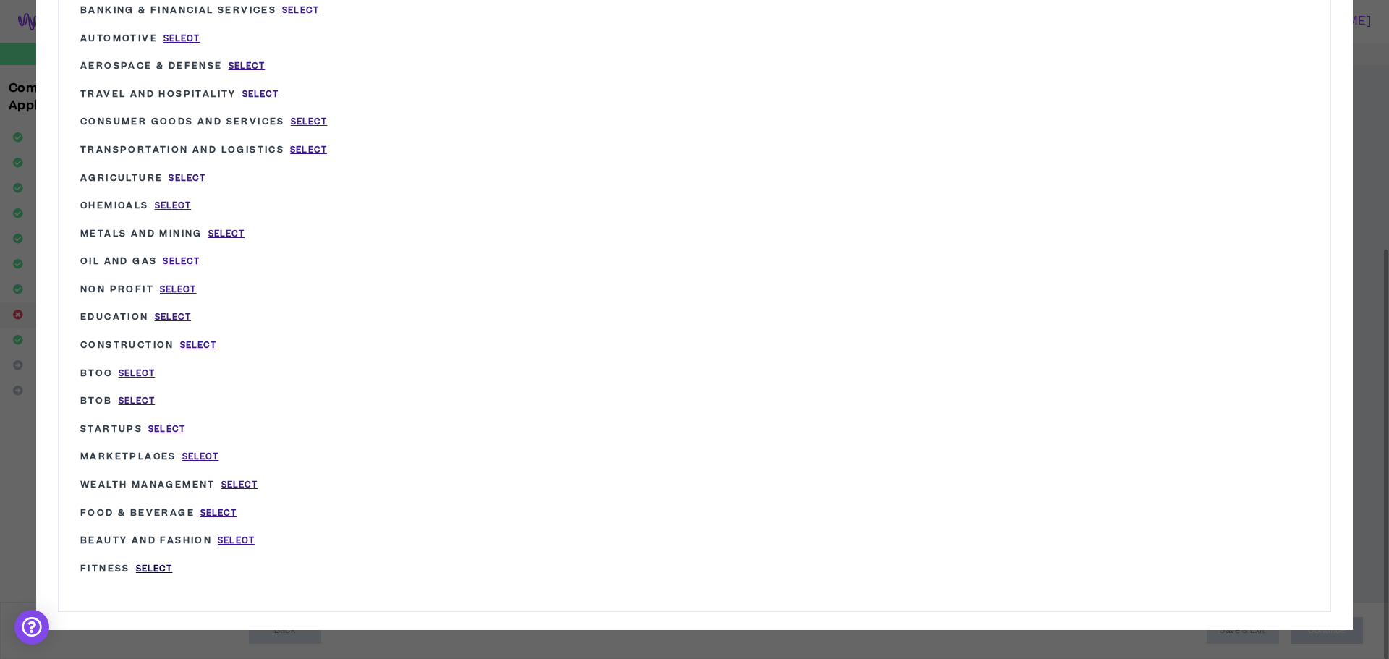
click at [145, 569] on span "Select" at bounding box center [154, 569] width 37 height 12
type input "Fitness"
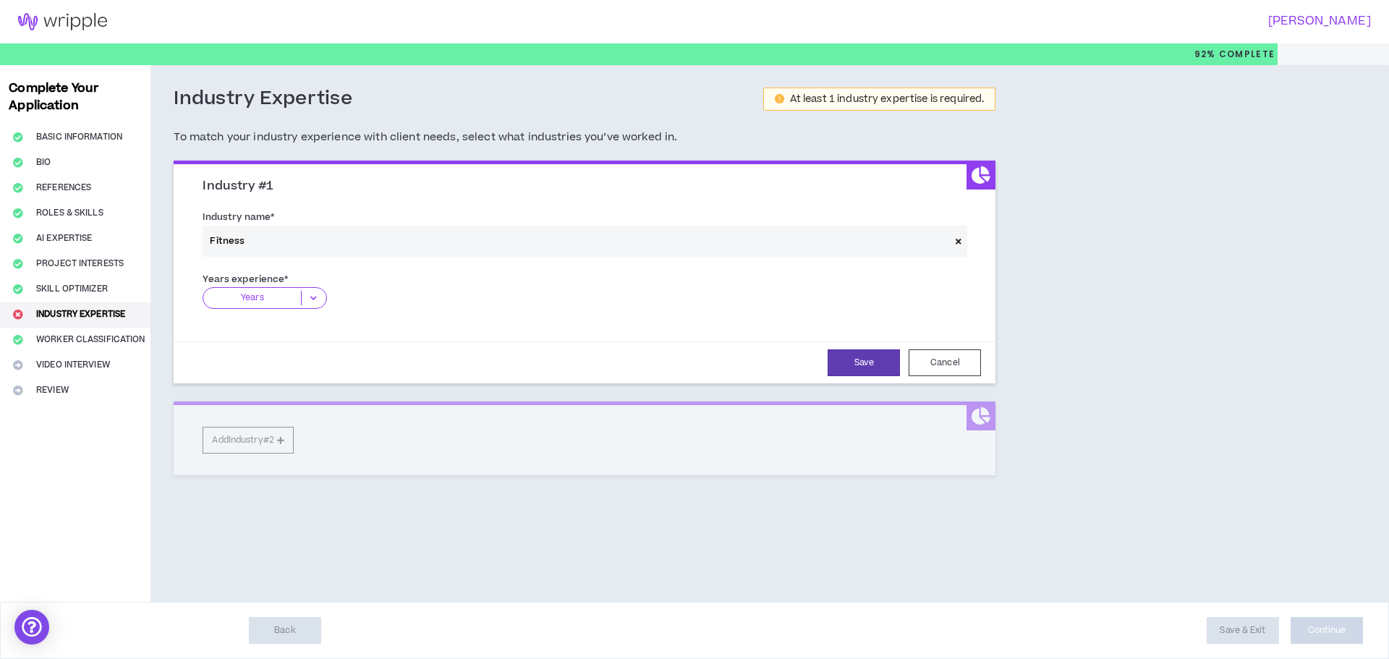
click at [318, 296] on icon at bounding box center [314, 298] width 24 height 14
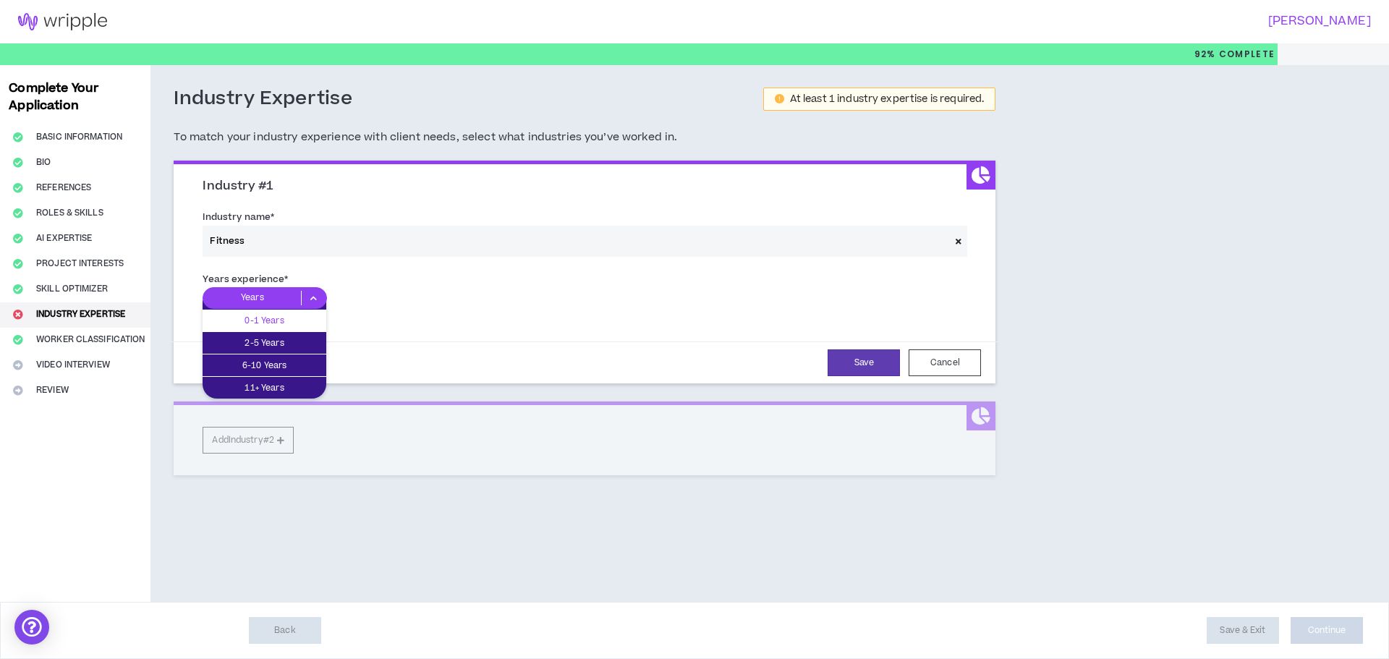
click at [311, 326] on p "0-1 Years" at bounding box center [265, 321] width 124 height 16
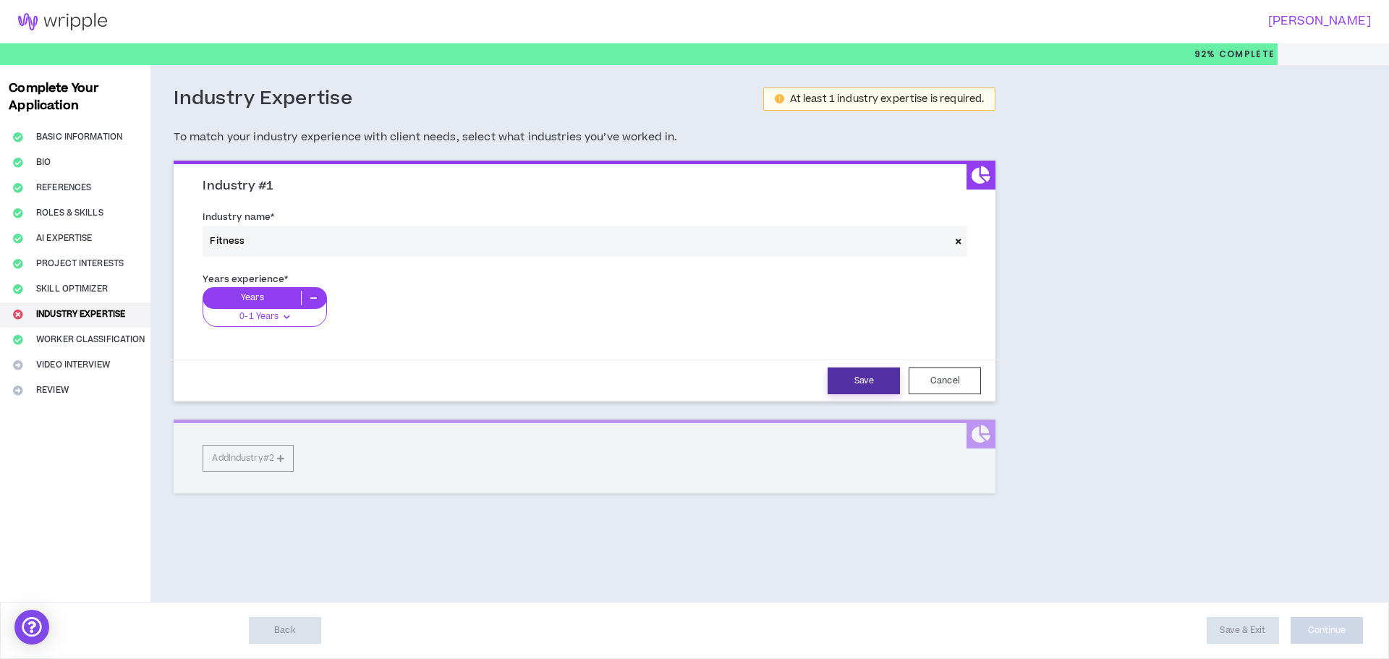
click at [884, 383] on button "Save" at bounding box center [864, 380] width 72 height 27
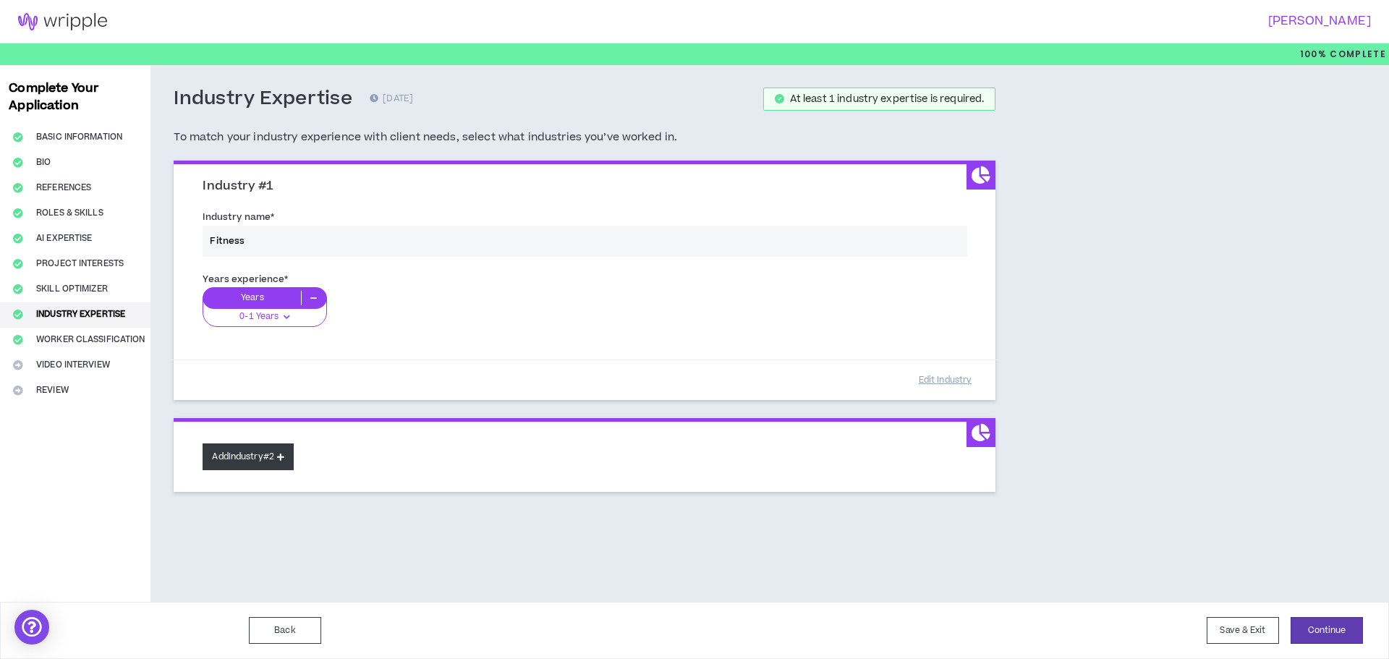
click at [255, 456] on button "Add Industry #2" at bounding box center [248, 456] width 91 height 27
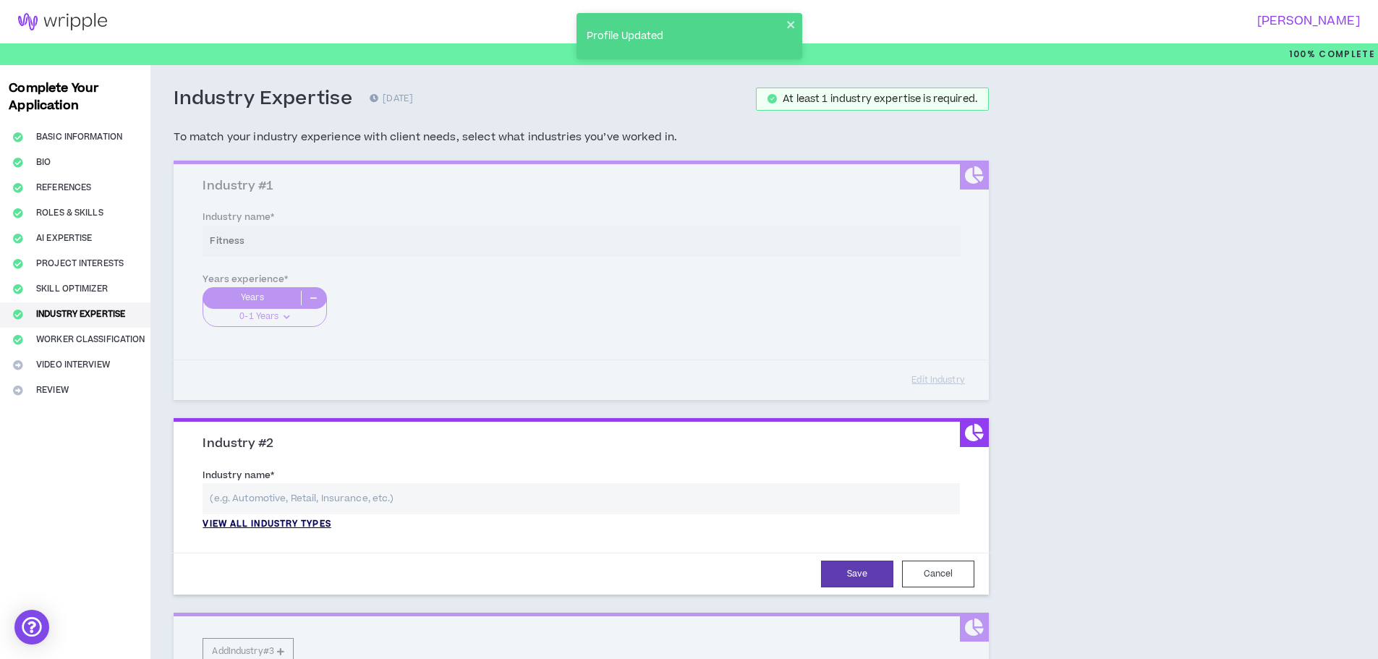
click at [284, 524] on p "View all industry types" at bounding box center [267, 524] width 128 height 13
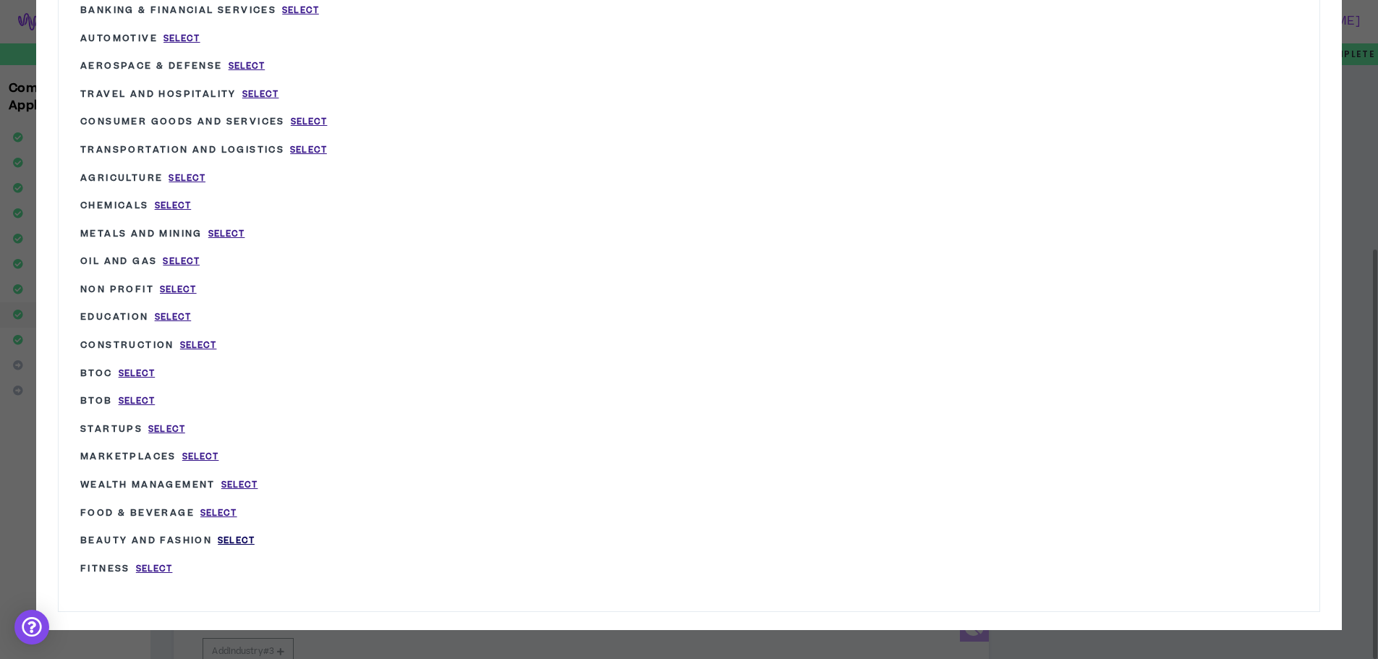
click at [231, 540] on span "Select" at bounding box center [236, 541] width 37 height 12
type input "Beauty and Fashion"
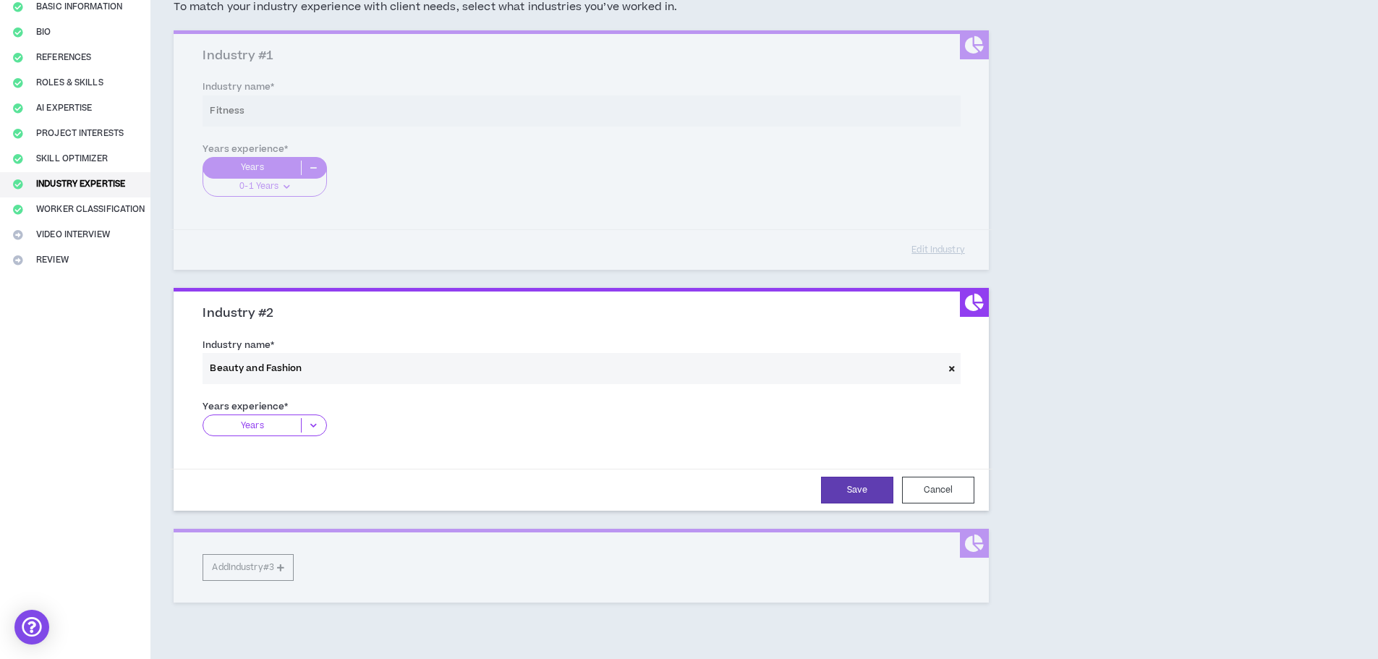
scroll to position [145, 0]
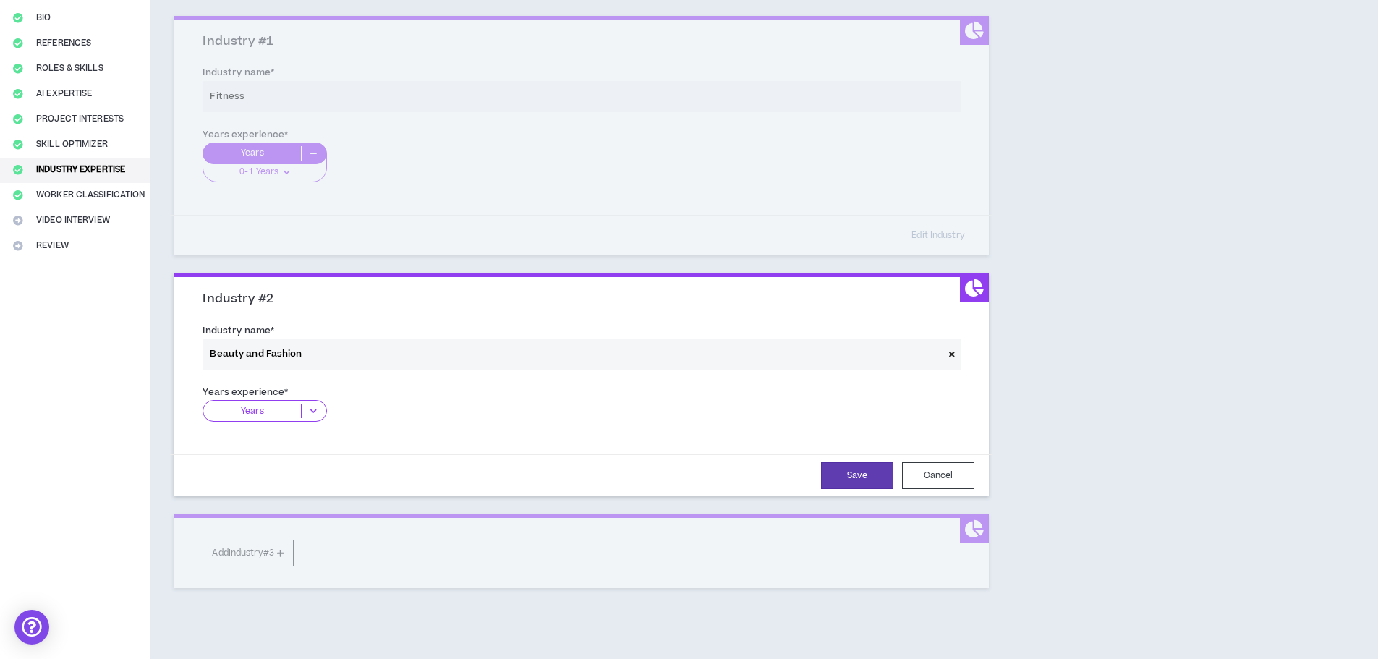
click at [297, 400] on div "Years" at bounding box center [265, 411] width 124 height 22
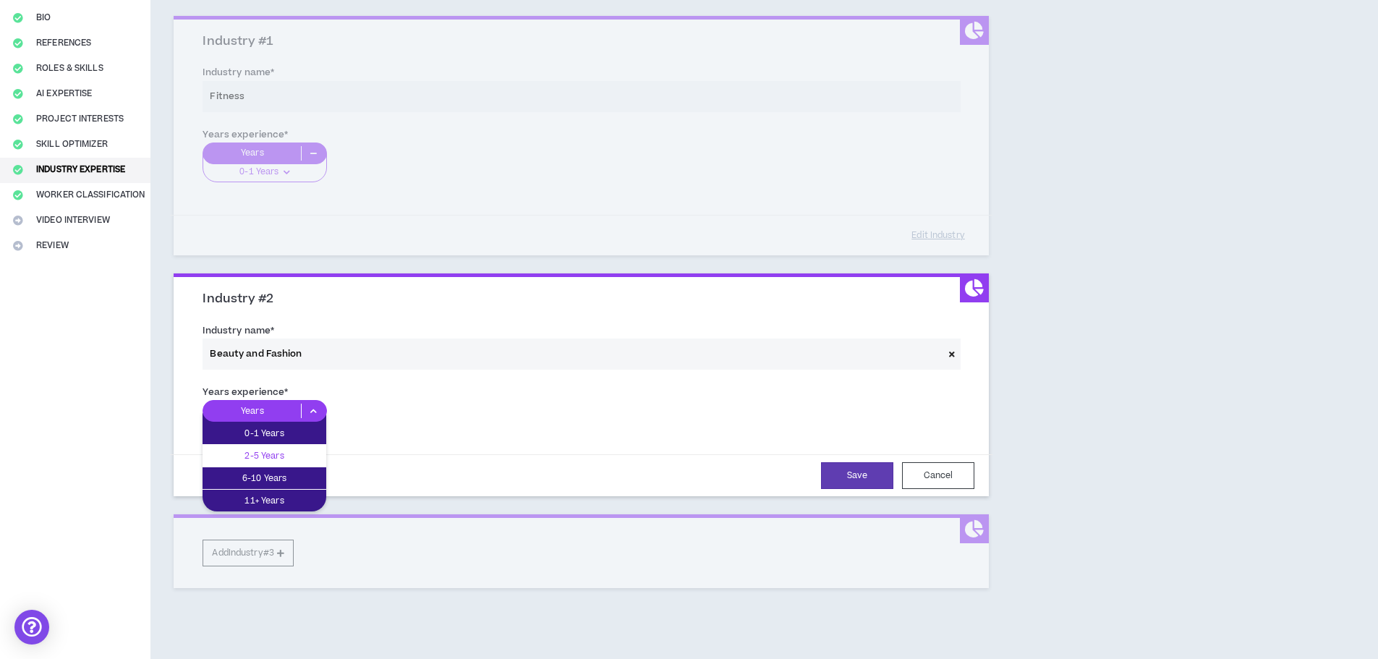
click at [296, 446] on div "2-5 Years" at bounding box center [265, 456] width 124 height 22
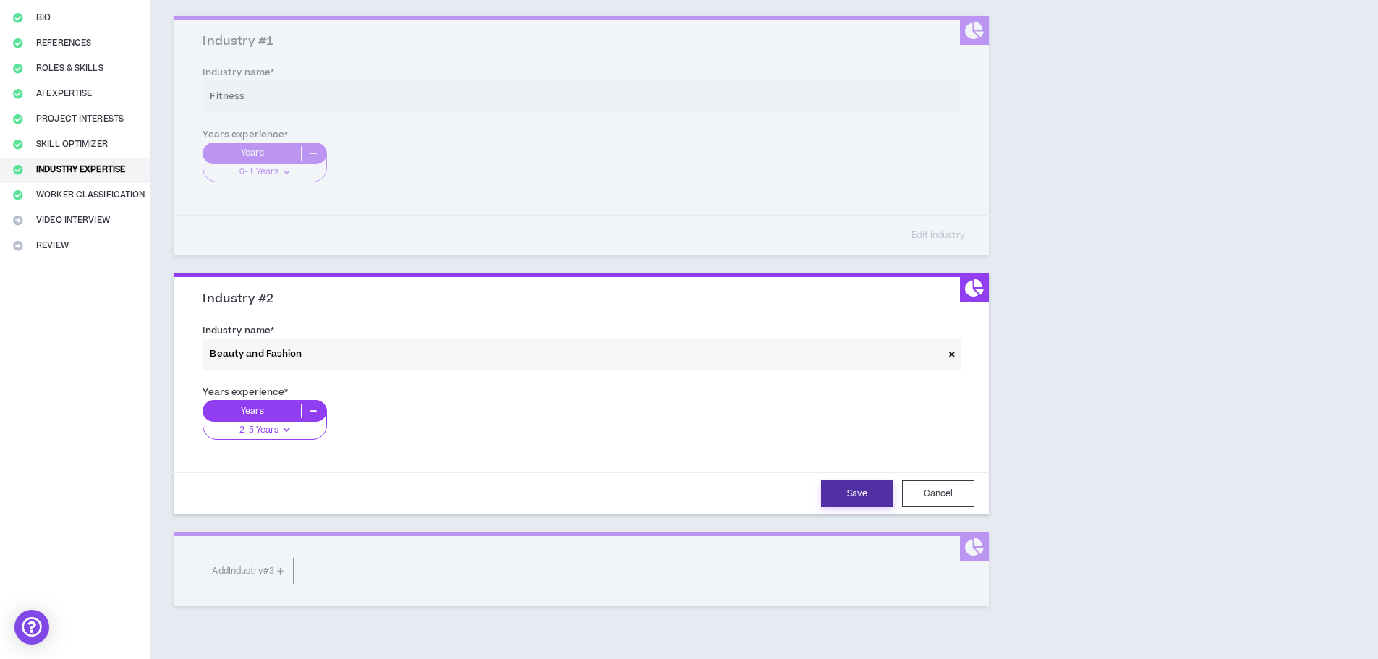
click at [833, 495] on button "Save" at bounding box center [857, 493] width 72 height 27
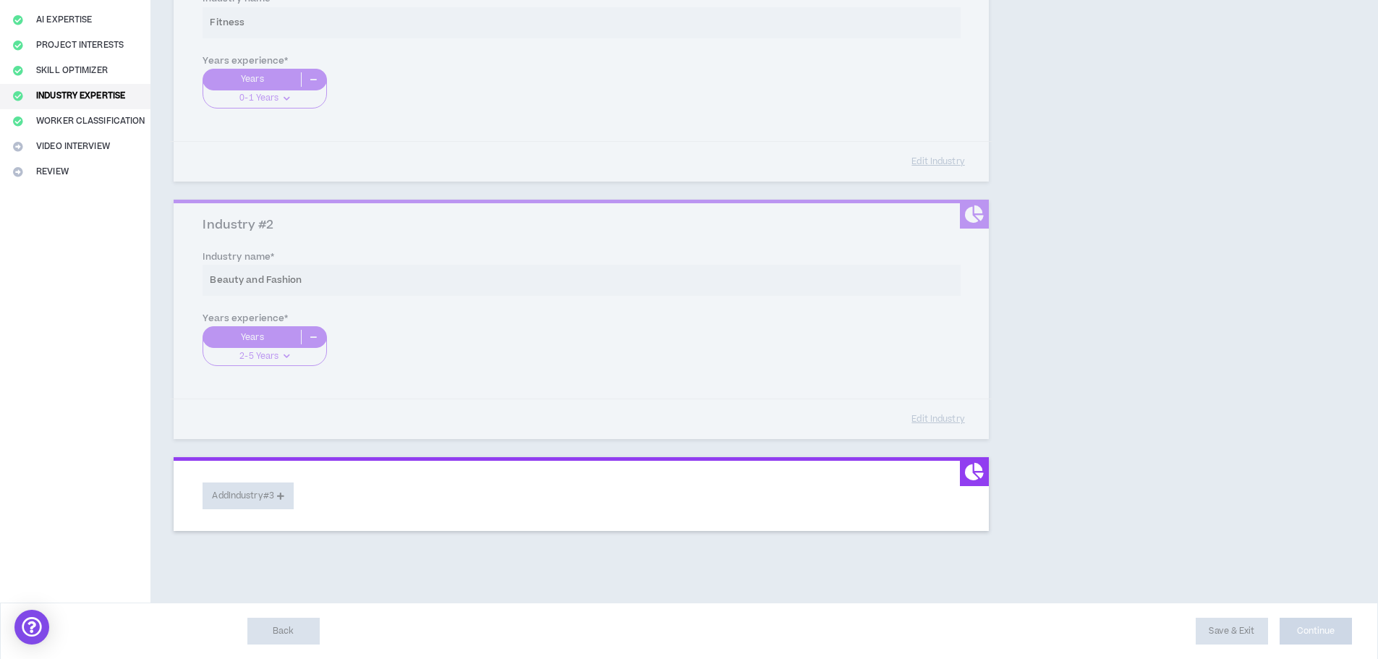
scroll to position [219, 0]
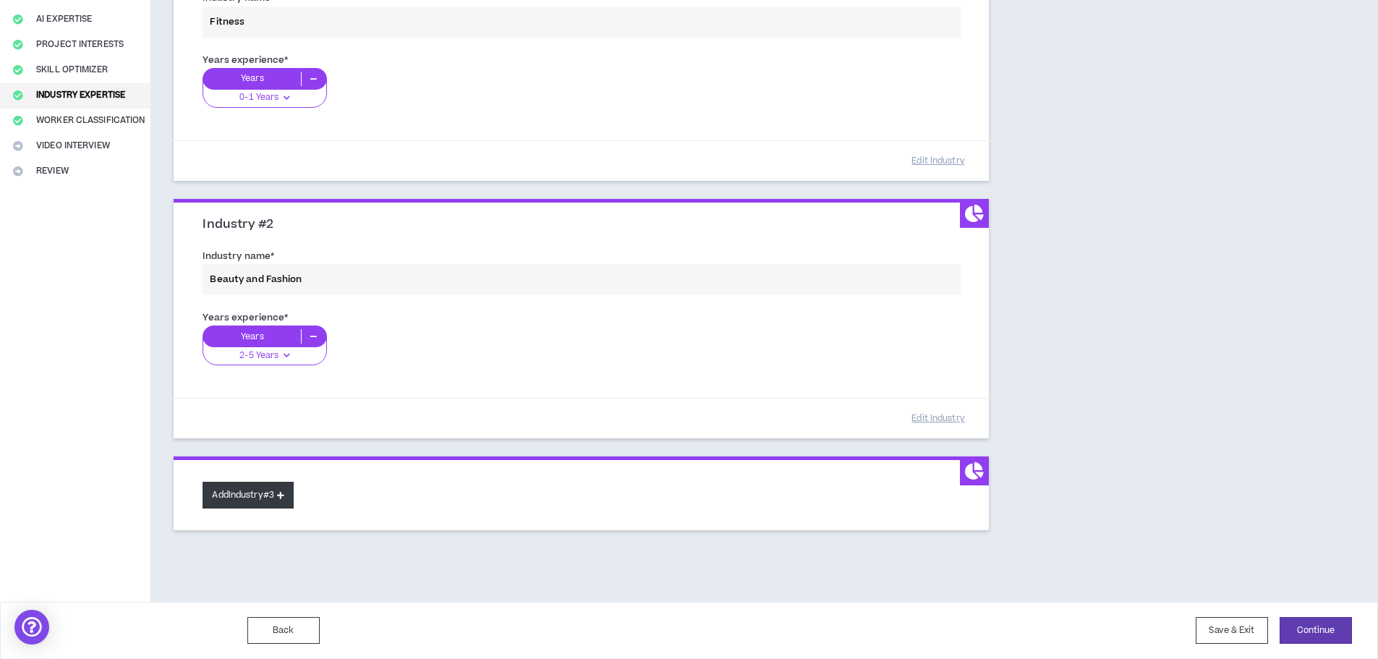
click at [284, 492] on icon at bounding box center [280, 495] width 7 height 8
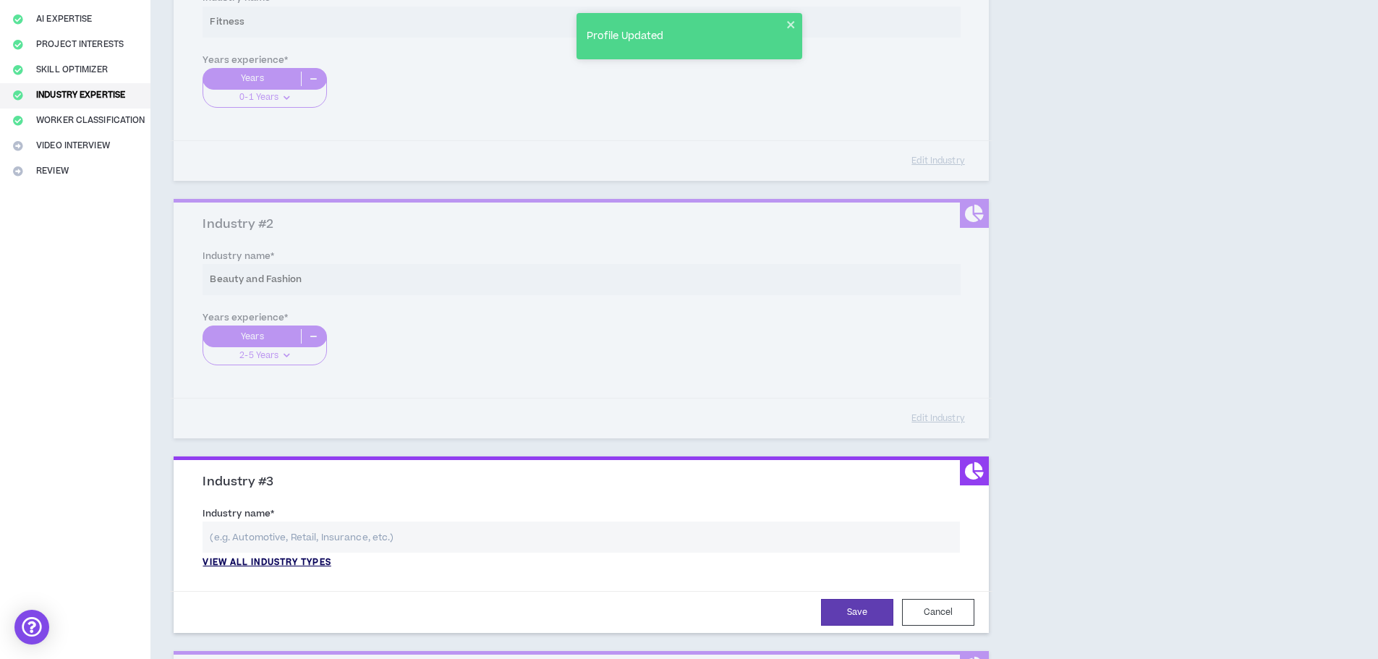
click at [322, 561] on p "View all industry types" at bounding box center [267, 562] width 128 height 13
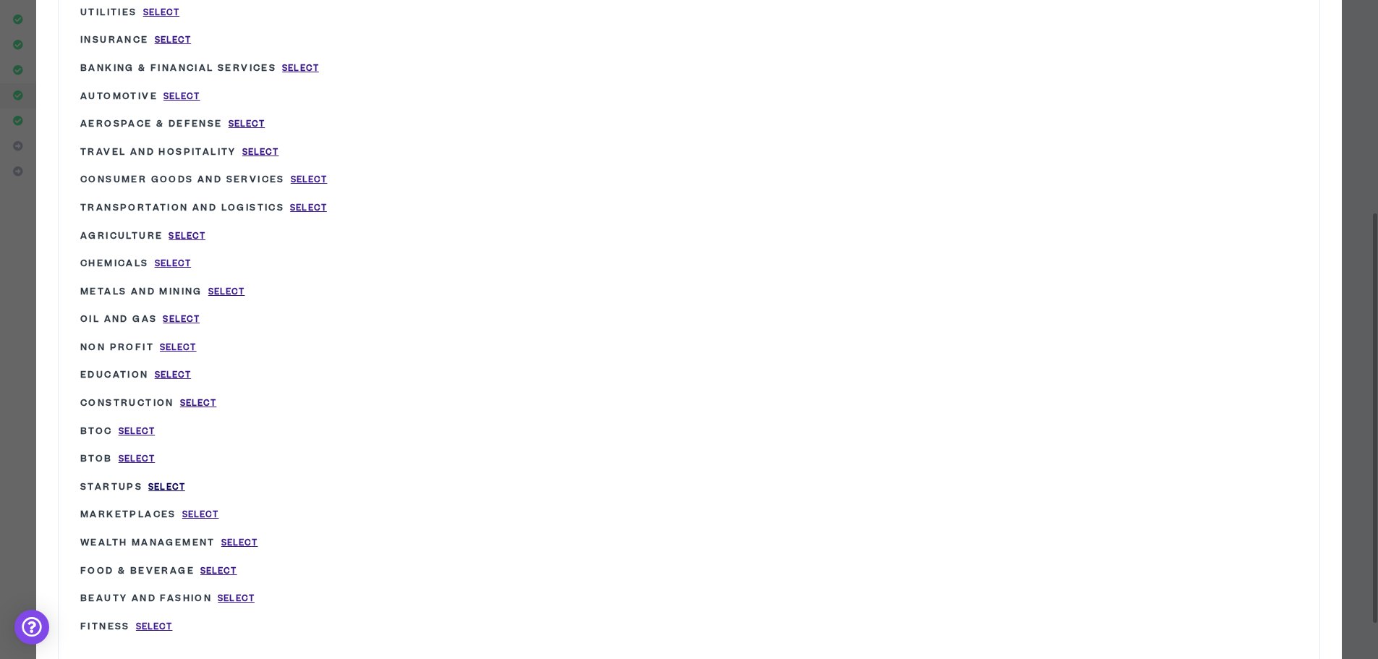
click at [148, 482] on span "Select" at bounding box center [166, 487] width 37 height 12
type input "Startups"
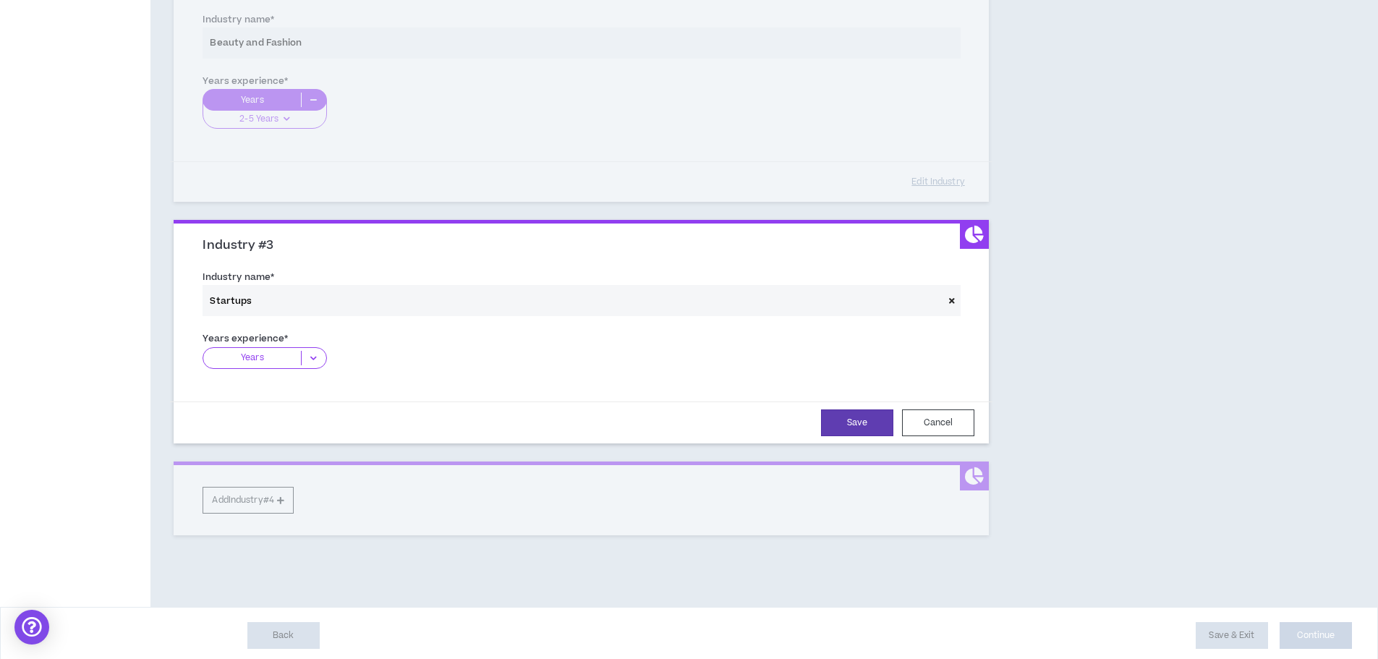
scroll to position [461, 0]
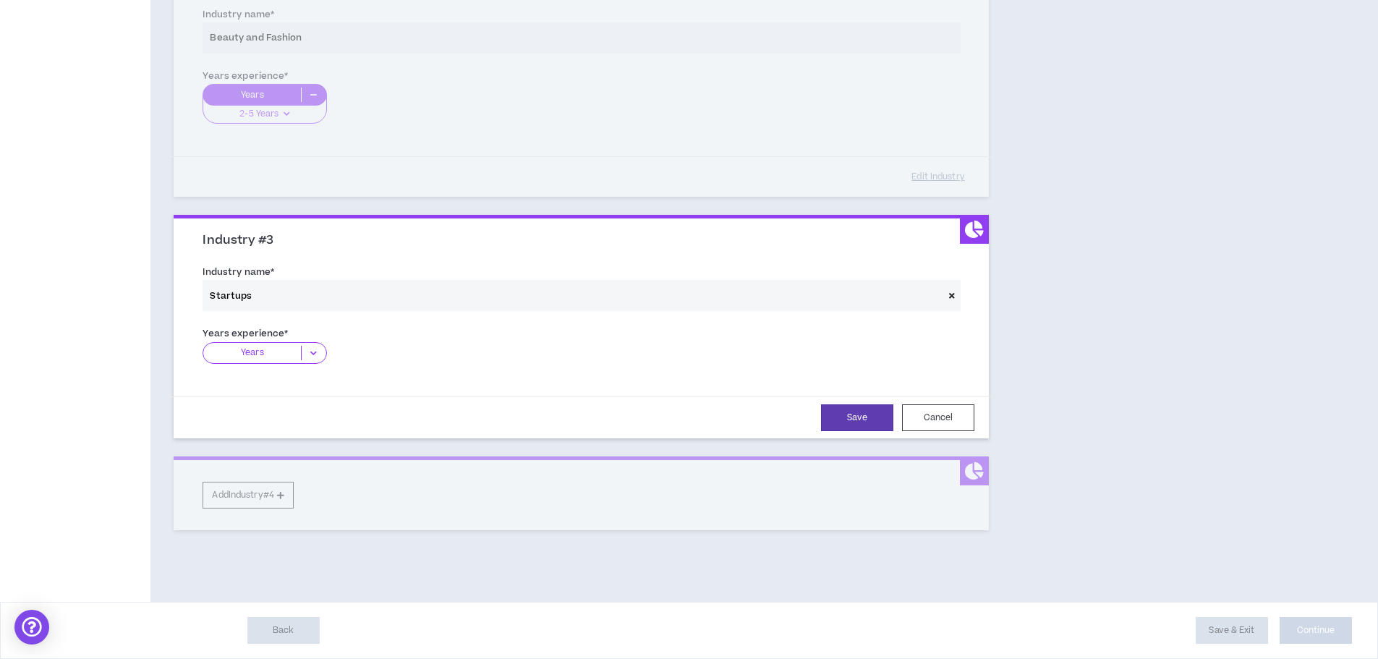
click at [310, 357] on icon at bounding box center [314, 353] width 24 height 14
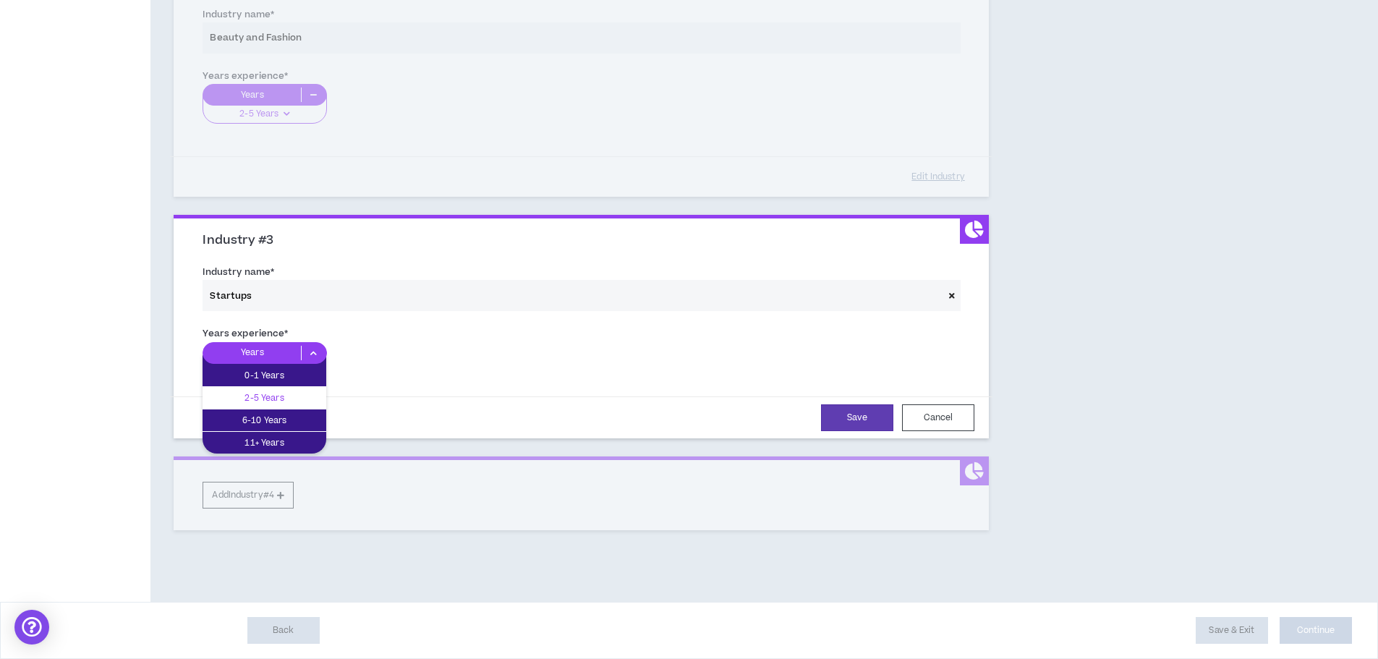
click at [297, 396] on p "2-5 Years" at bounding box center [265, 398] width 124 height 16
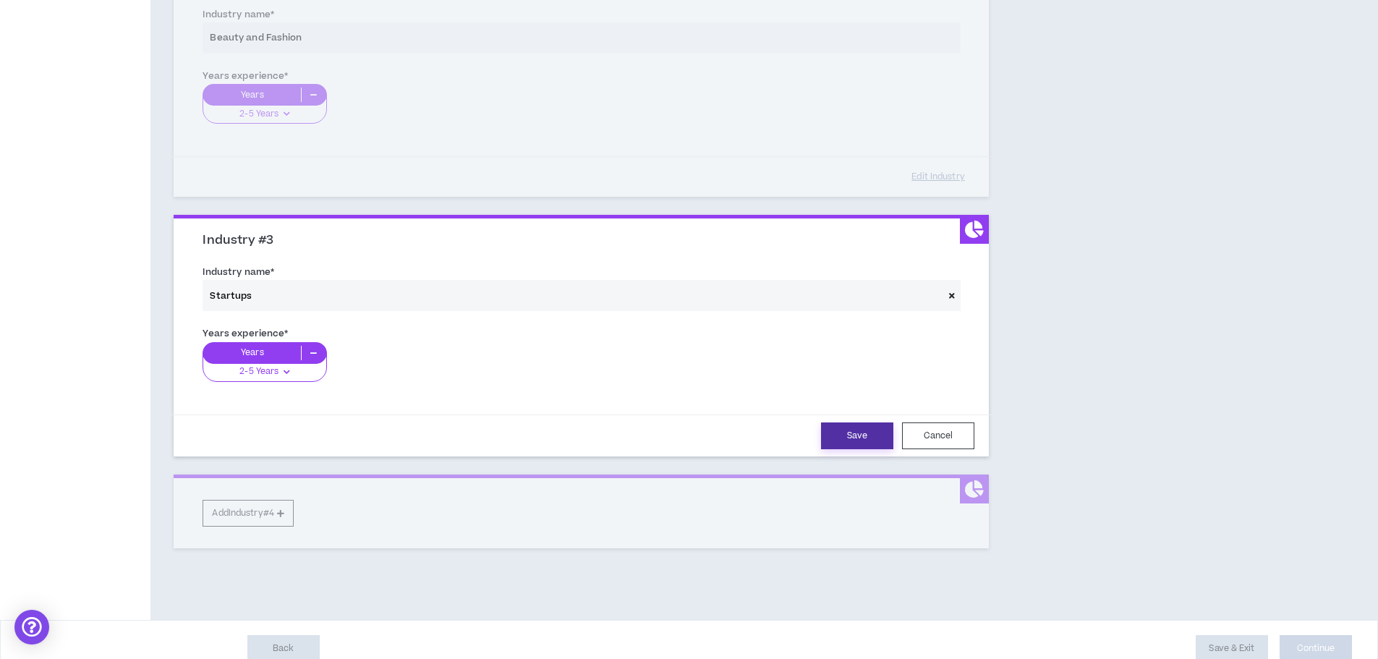
click at [826, 439] on button "Save" at bounding box center [857, 435] width 72 height 27
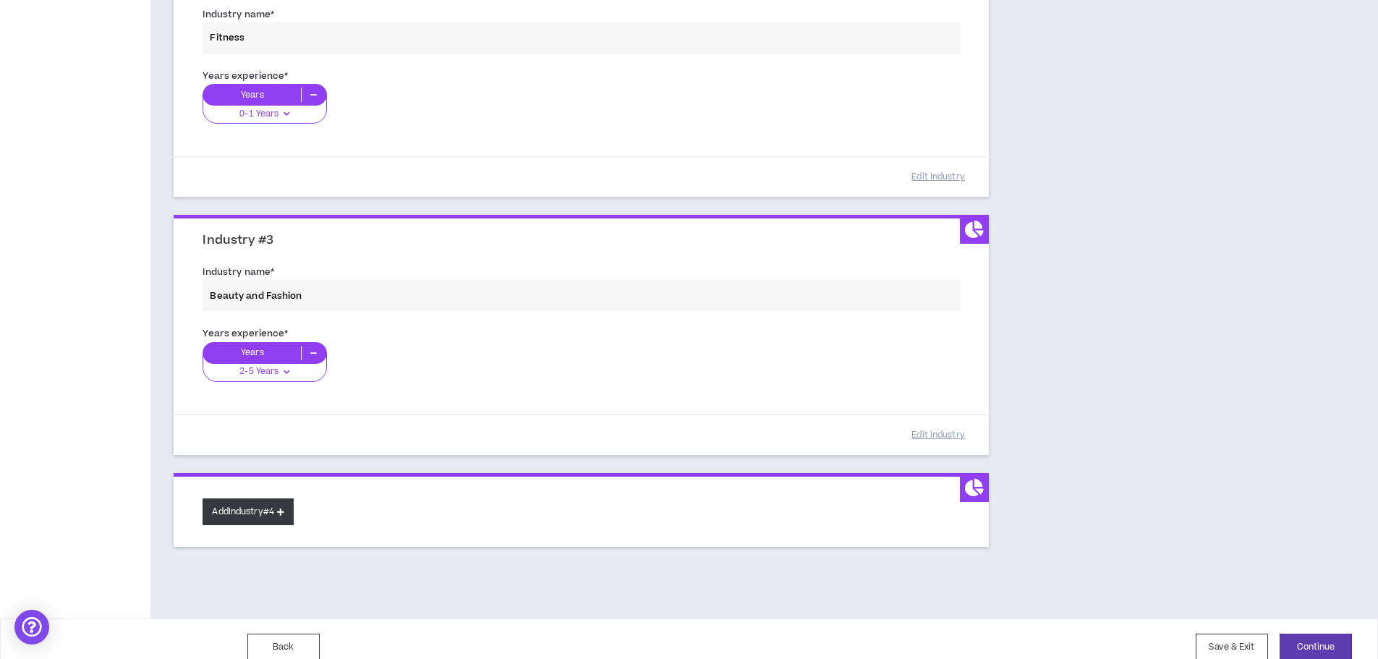
click at [263, 512] on button "Add Industry #4" at bounding box center [248, 511] width 91 height 27
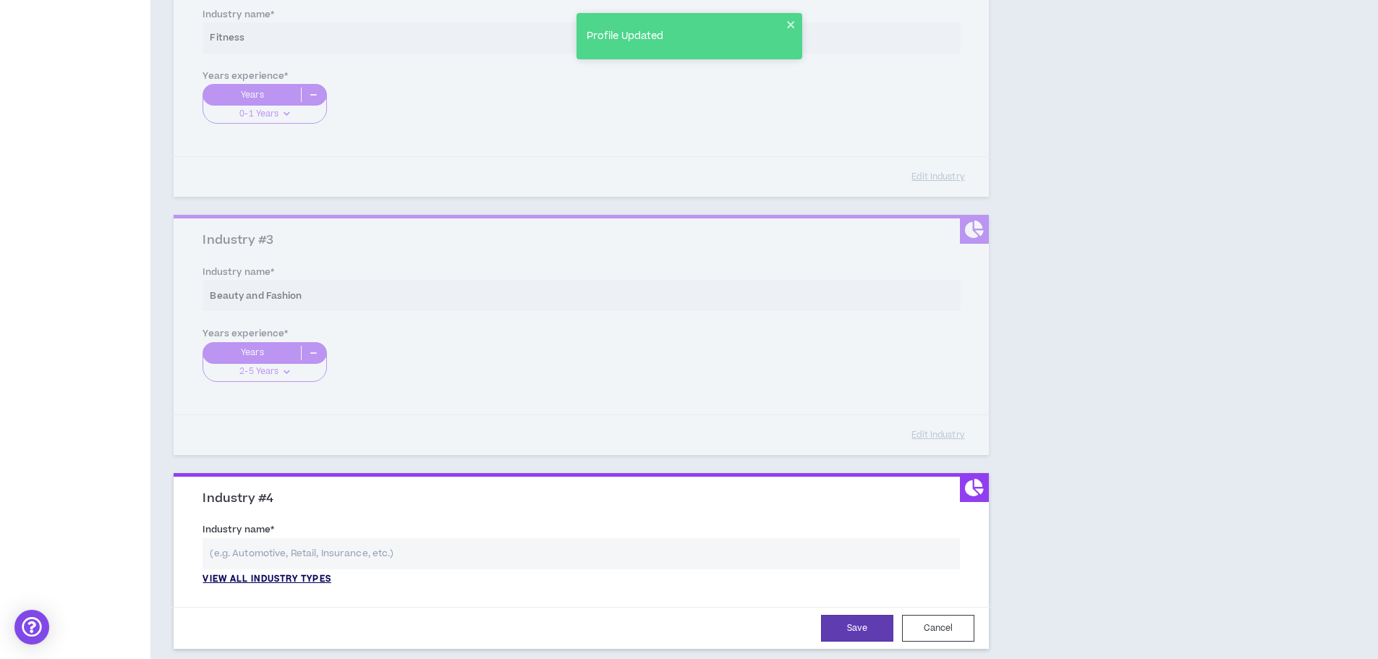
click at [286, 574] on p "View all industry types" at bounding box center [267, 579] width 128 height 13
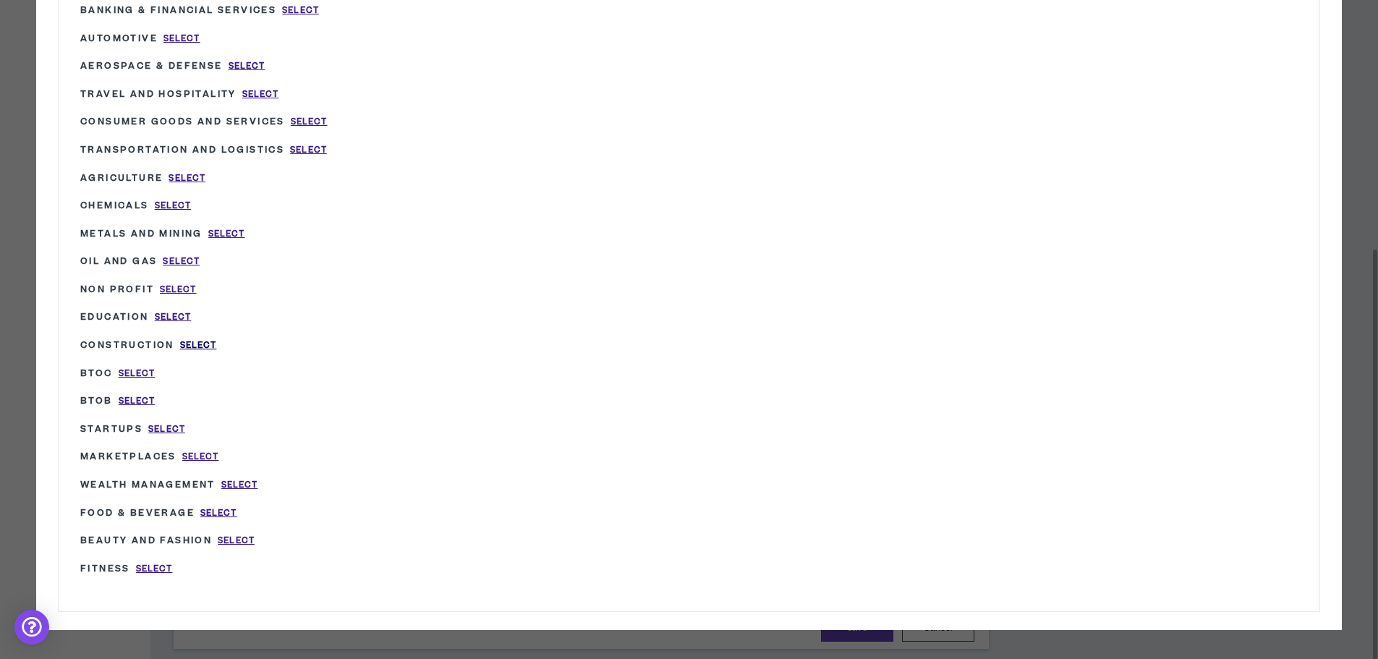
click at [185, 344] on span "Select" at bounding box center [198, 345] width 37 height 12
type input "Construction"
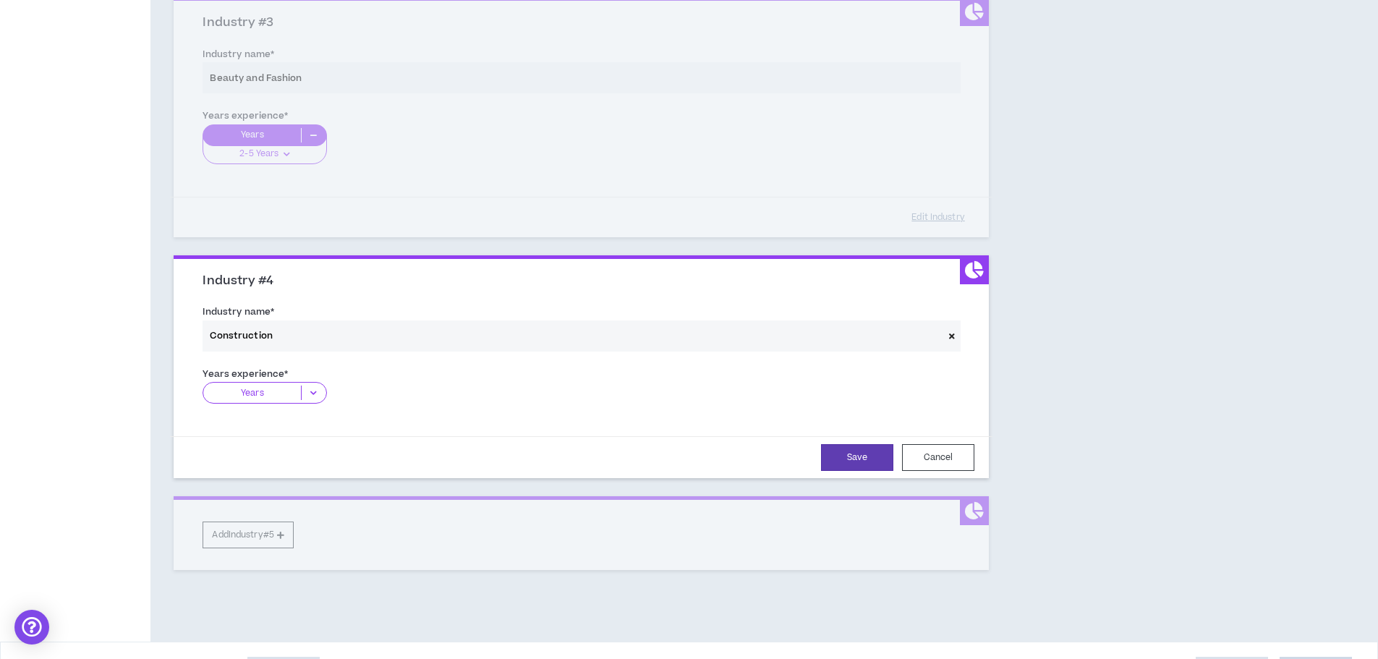
scroll to position [718, 0]
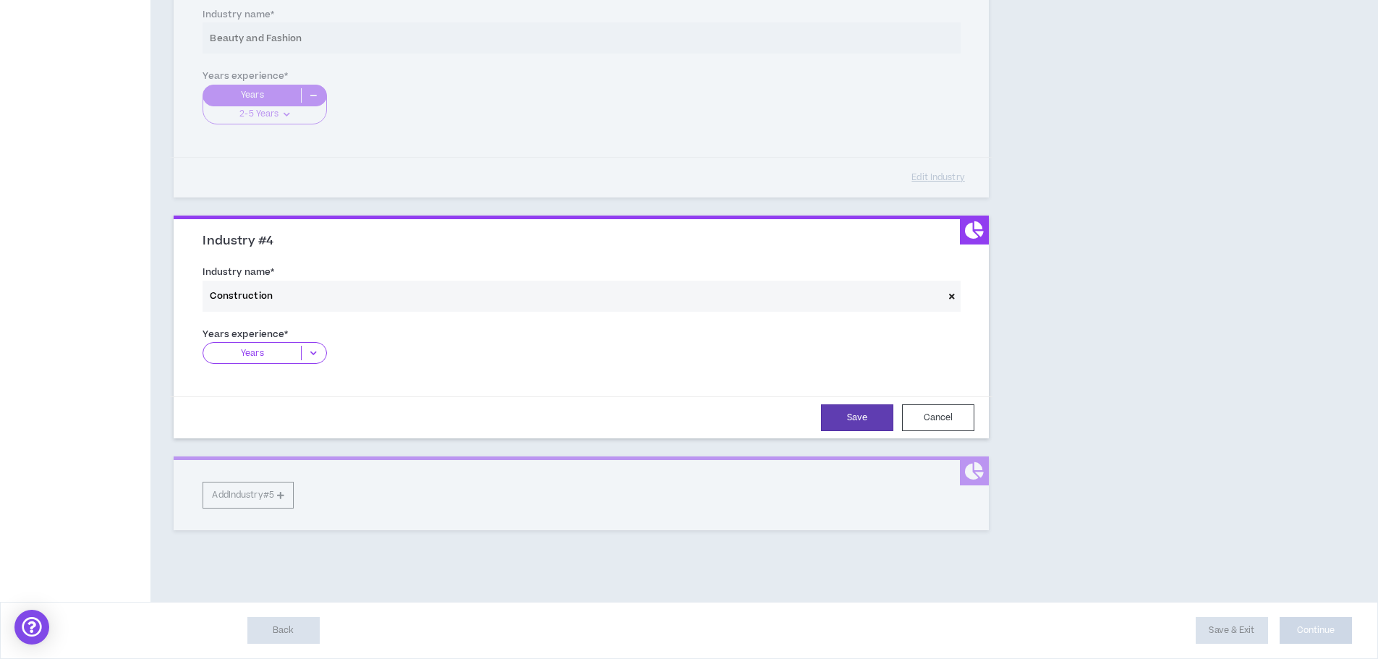
click at [295, 343] on div "Years" at bounding box center [265, 353] width 124 height 22
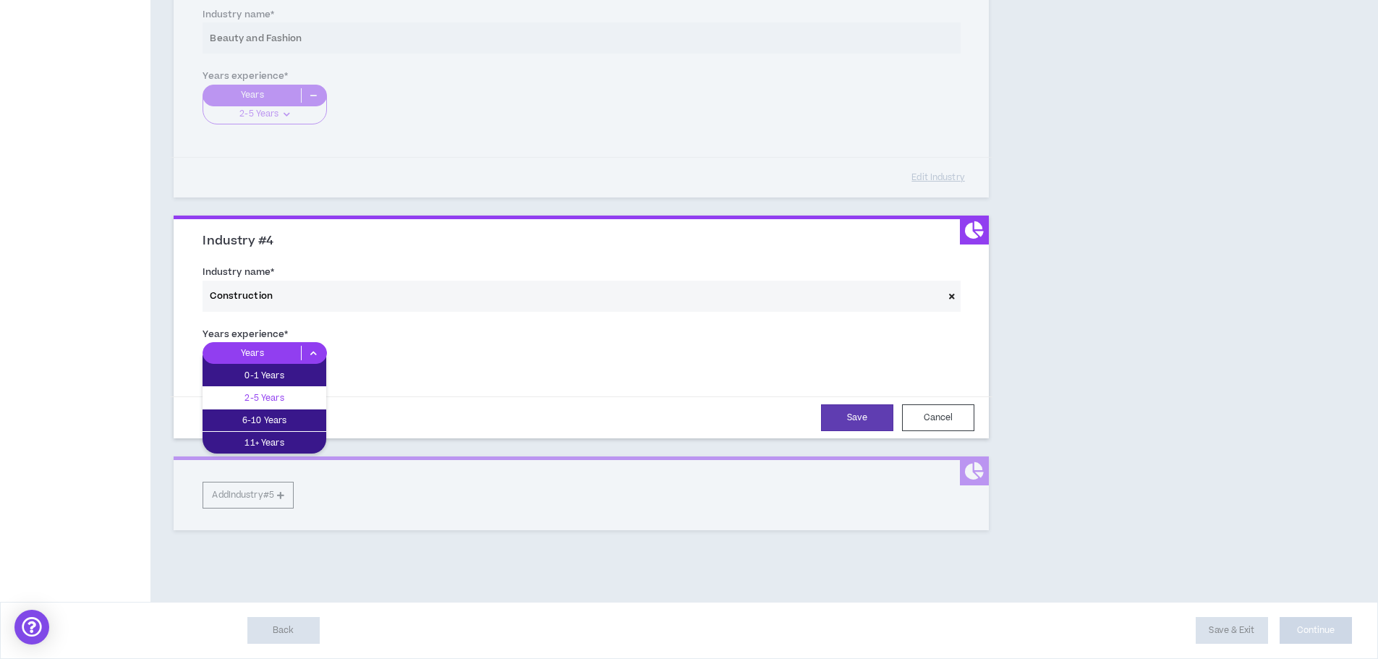
click at [286, 393] on p "2-5 Years" at bounding box center [265, 398] width 124 height 16
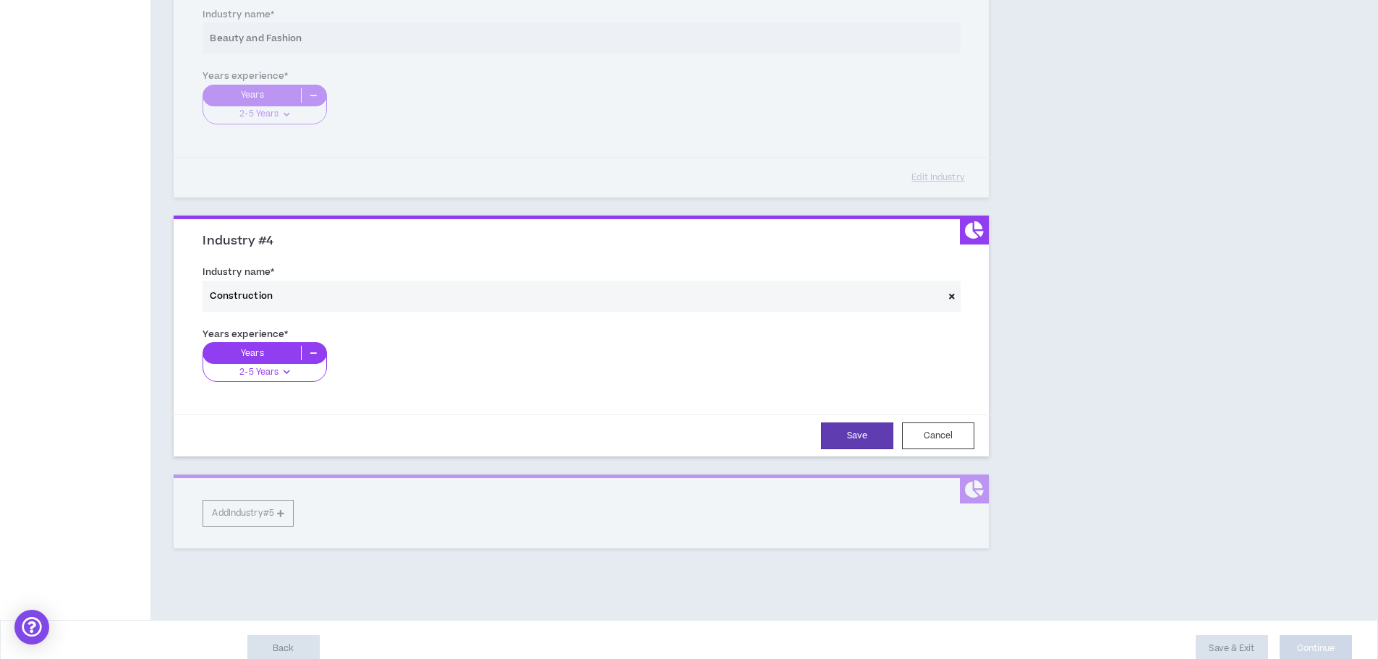
click at [849, 451] on div "Save Cancel" at bounding box center [581, 436] width 822 height 42
click at [850, 444] on button "Save" at bounding box center [857, 435] width 72 height 27
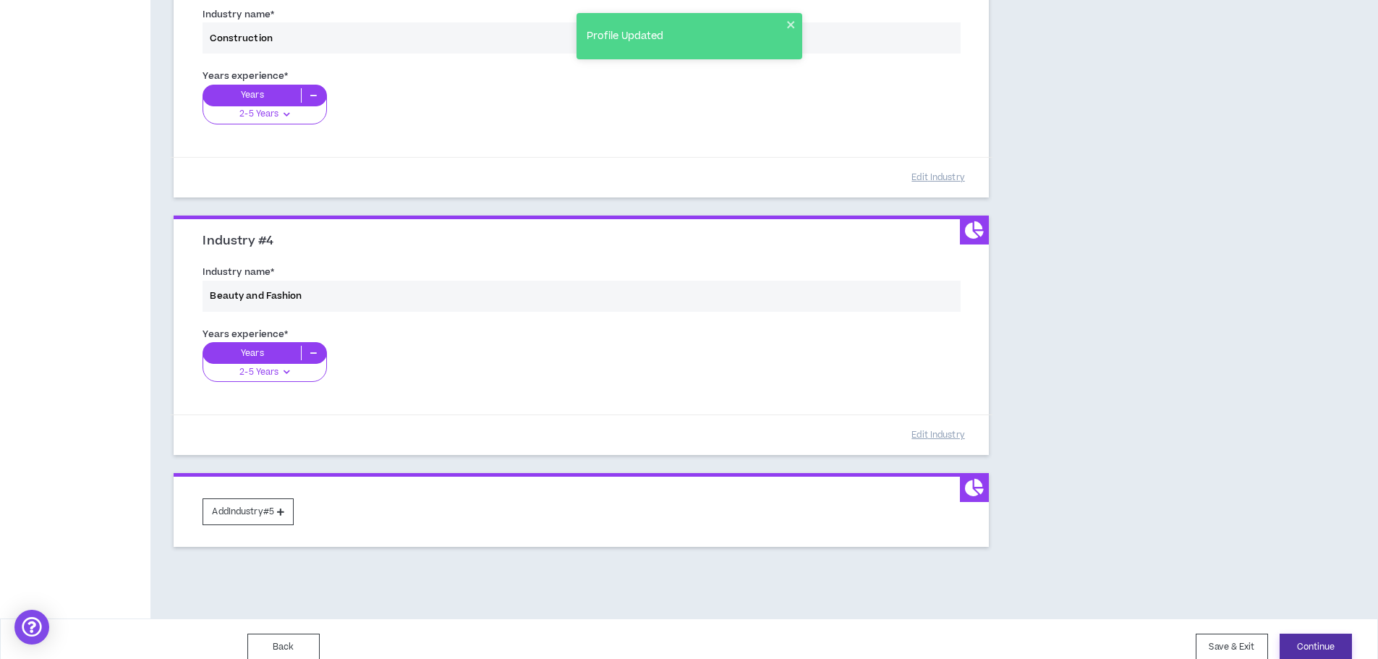
click at [1322, 643] on button "Continue" at bounding box center [1316, 647] width 72 height 27
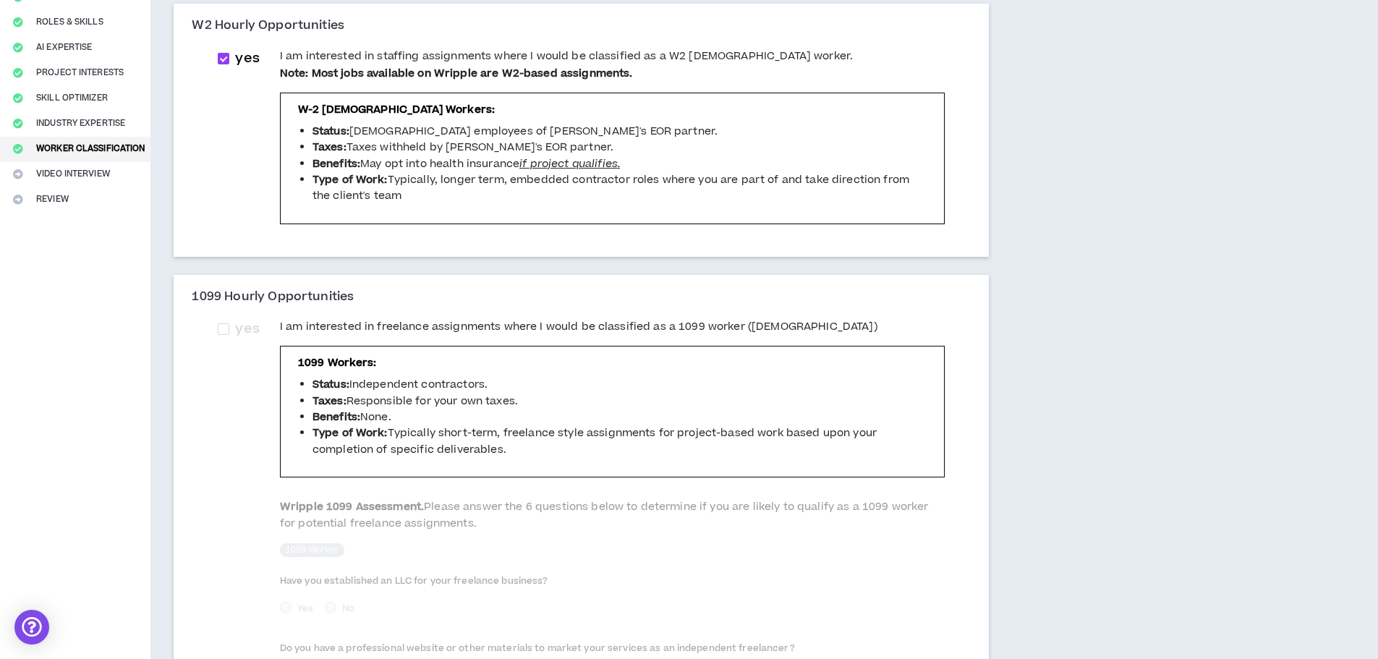
scroll to position [217, 0]
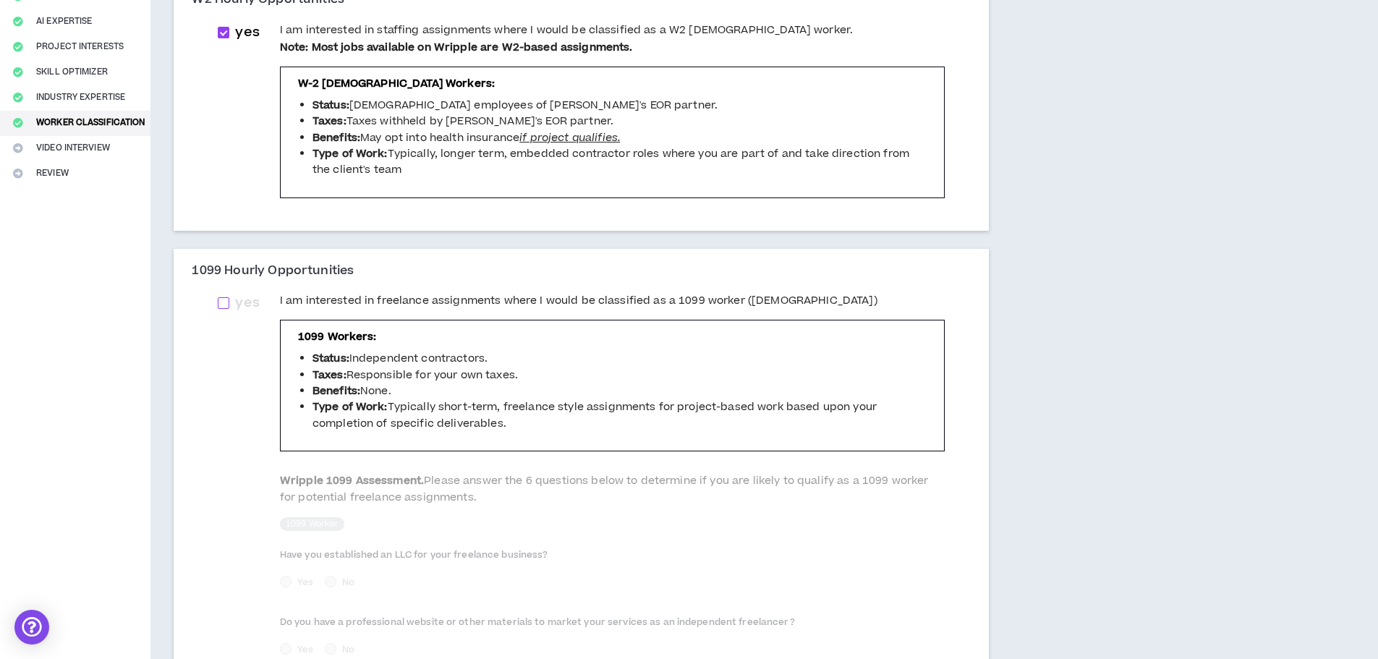
click at [226, 304] on span at bounding box center [224, 303] width 12 height 12
checkbox input "****"
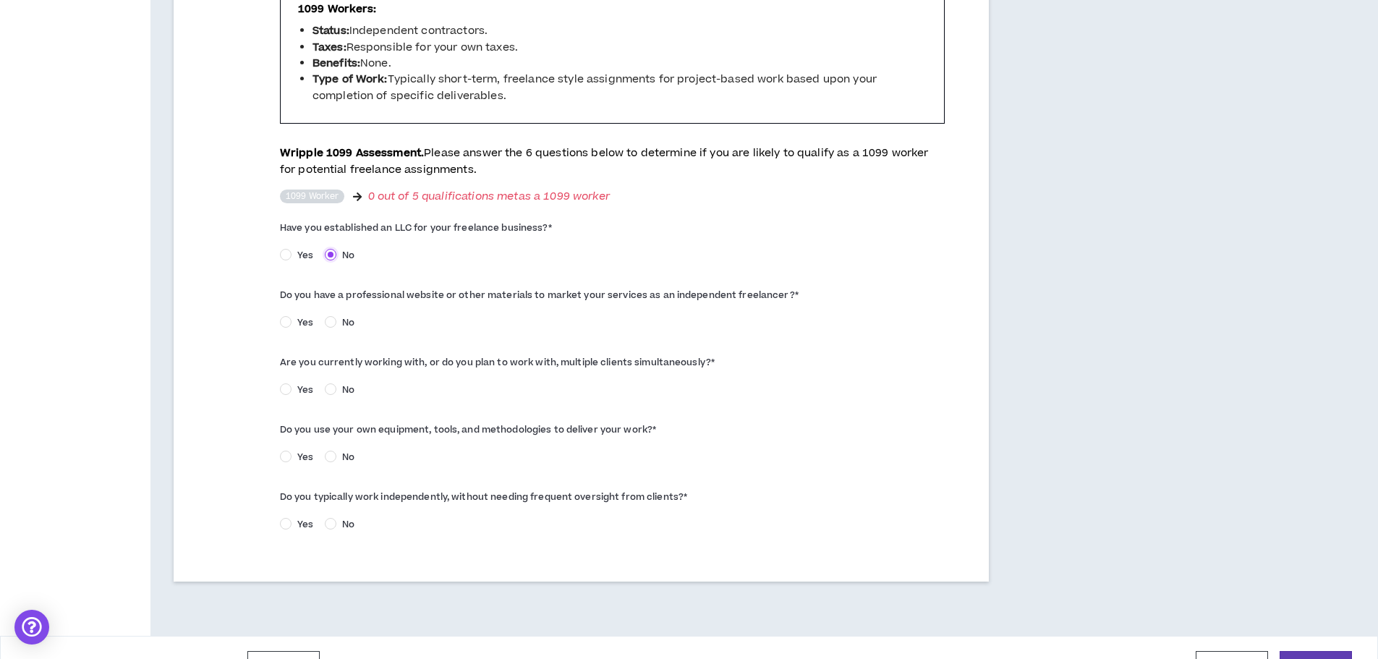
scroll to position [579, 0]
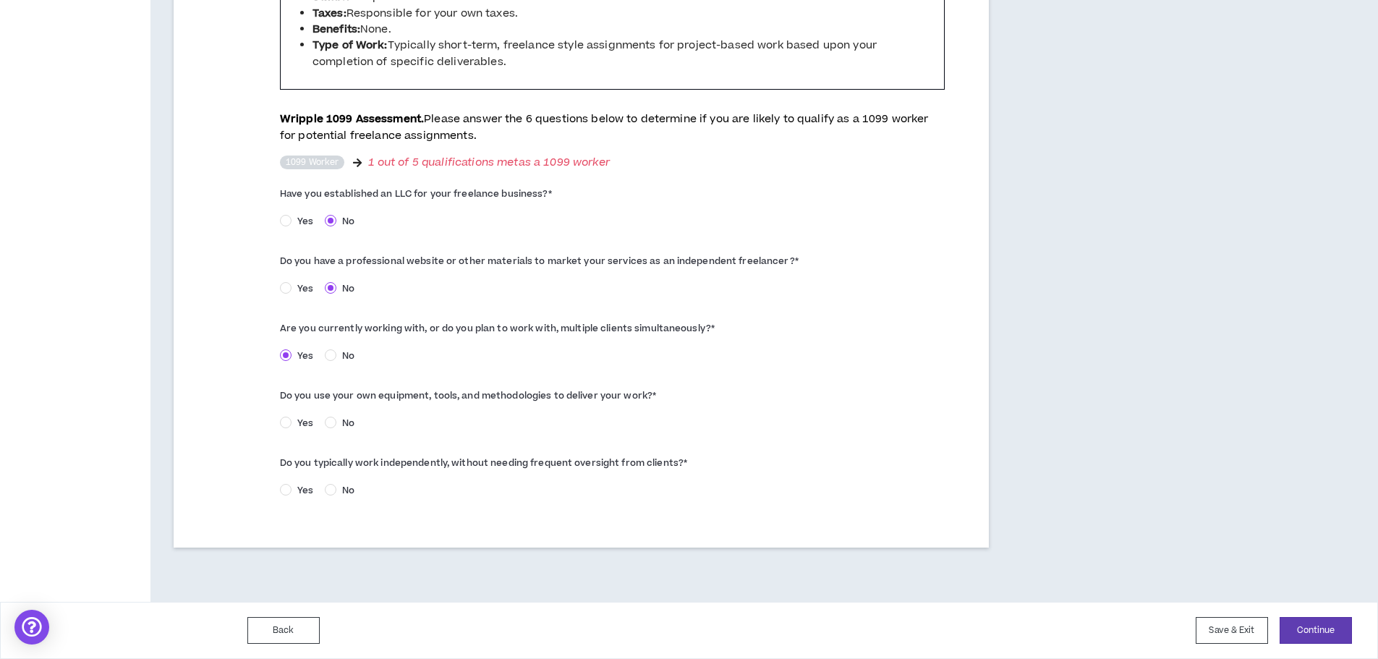
click at [294, 420] on span "Yes" at bounding box center [305, 423] width 27 height 13
click at [315, 494] on span "Yes" at bounding box center [305, 490] width 27 height 13
click at [1294, 624] on button "Continue" at bounding box center [1316, 630] width 72 height 27
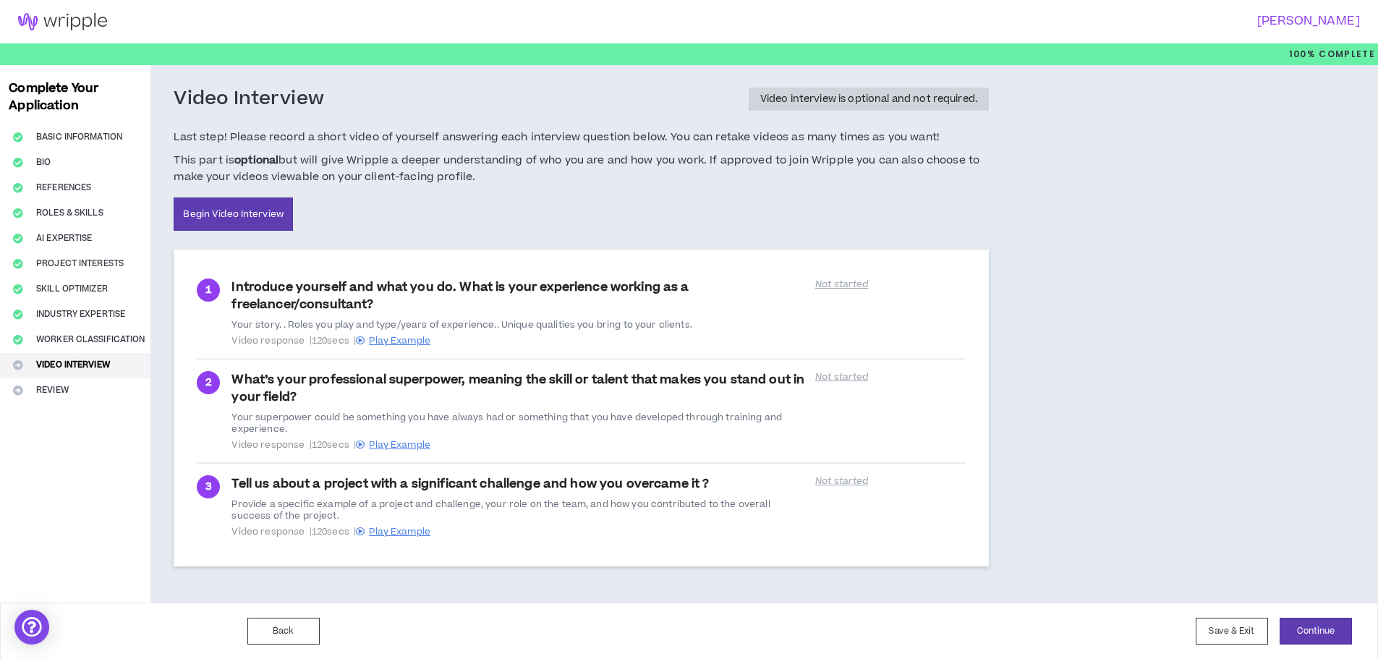
scroll to position [1, 0]
click at [1303, 634] on button "Continue" at bounding box center [1316, 630] width 72 height 27
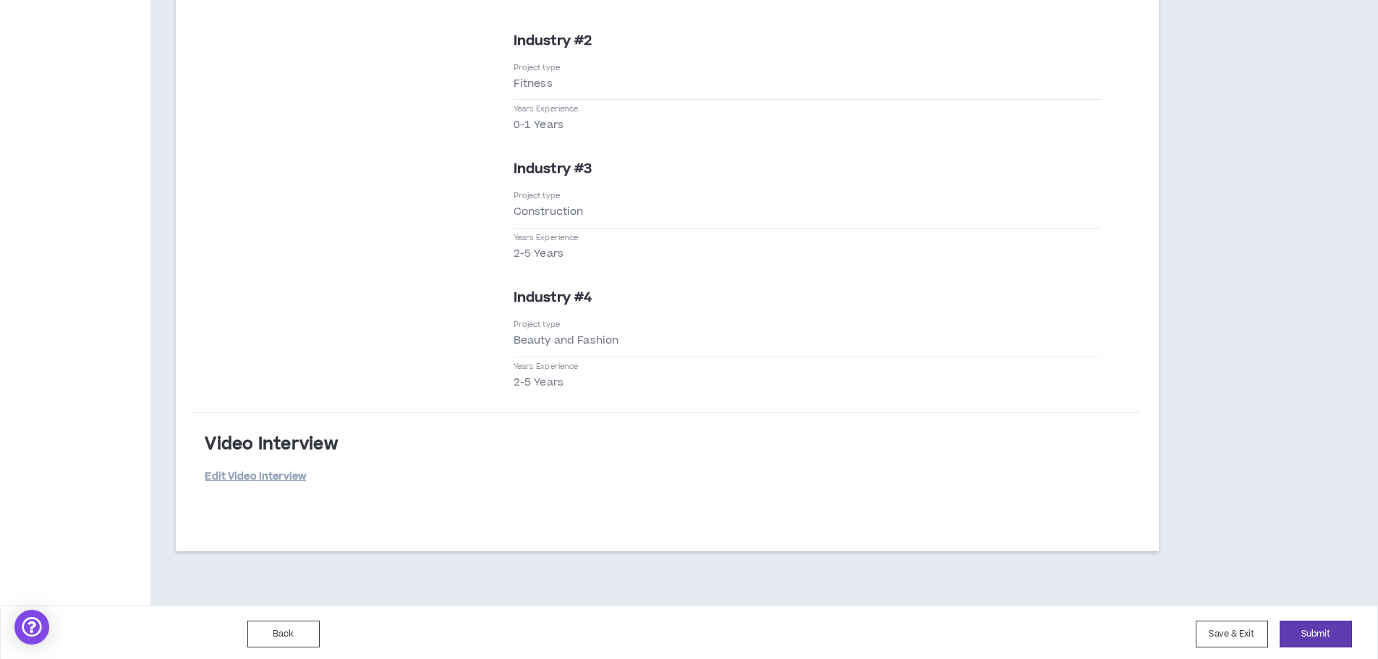
scroll to position [2837, 0]
click at [1327, 634] on button "Submit" at bounding box center [1316, 630] width 72 height 27
